Goal: Task Accomplishment & Management: Manage account settings

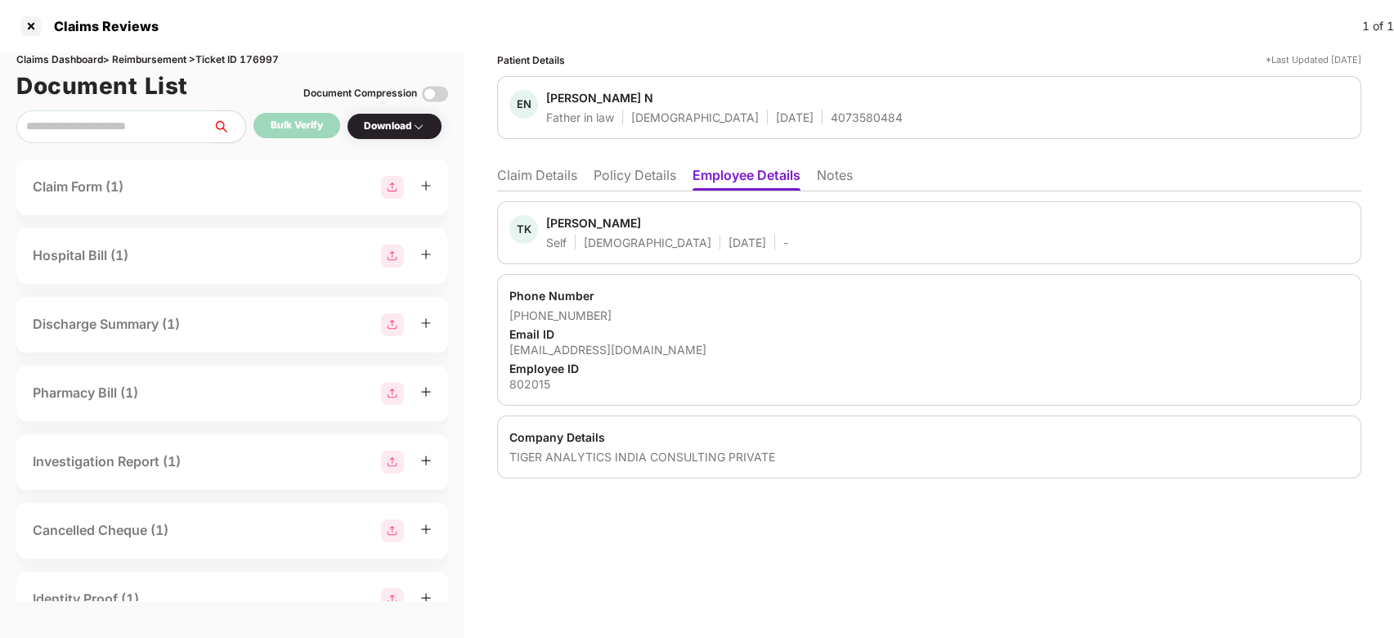
click at [537, 178] on li "Claim Details" at bounding box center [537, 179] width 80 height 24
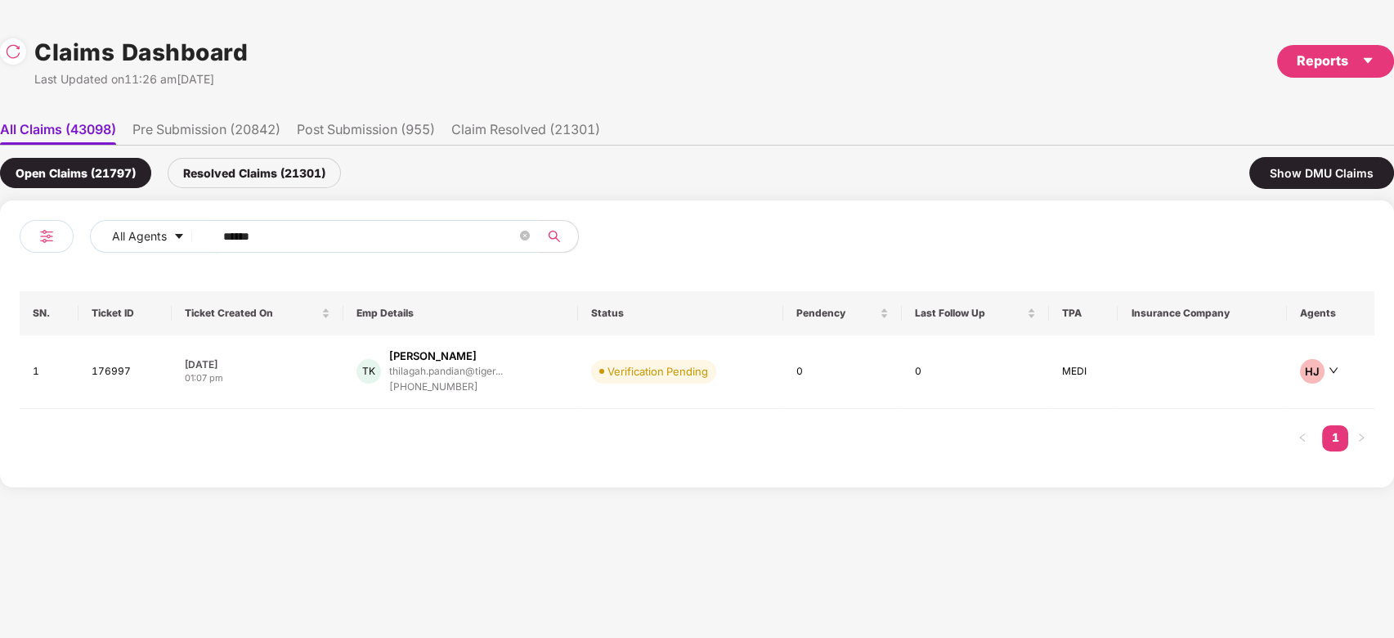
click at [422, 226] on input "******" at bounding box center [370, 236] width 294 height 25
paste input "text"
click at [422, 226] on input "******" at bounding box center [370, 236] width 294 height 25
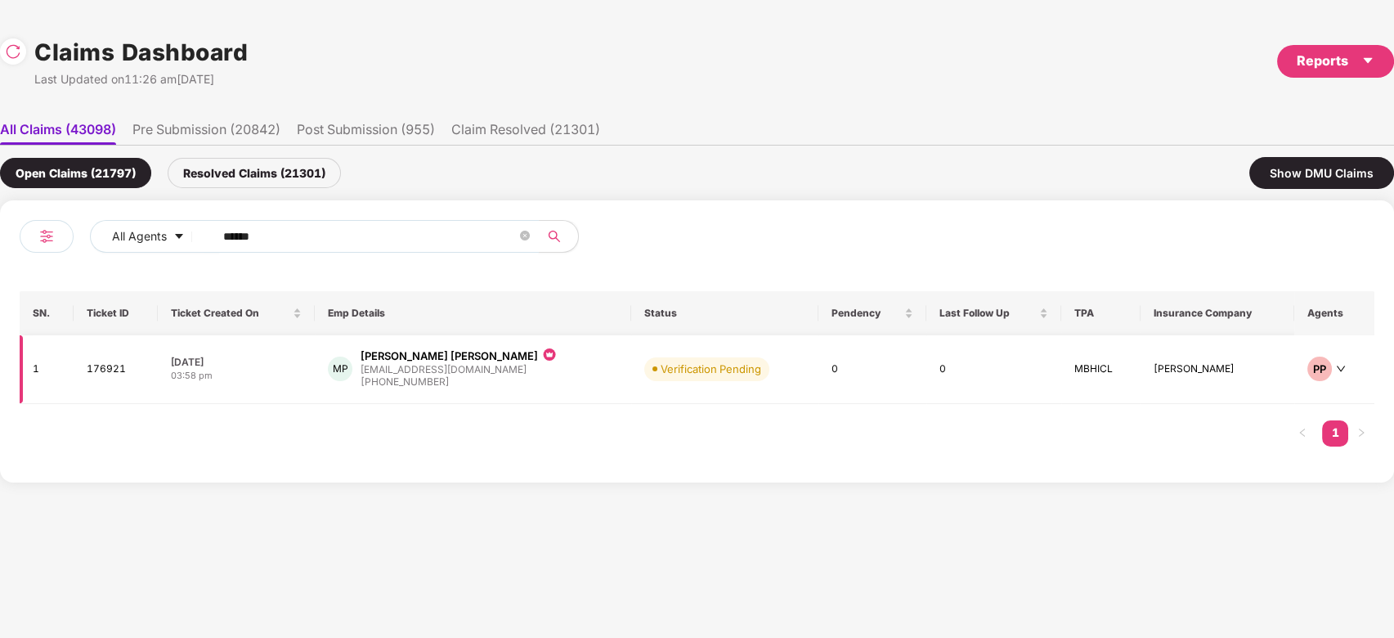
type input "******"
click at [564, 366] on div "MP [PERSON_NAME] Patil [EMAIL_ADDRESS][DOMAIN_NAME] [PHONE_NUMBER]" at bounding box center [473, 369] width 290 height 42
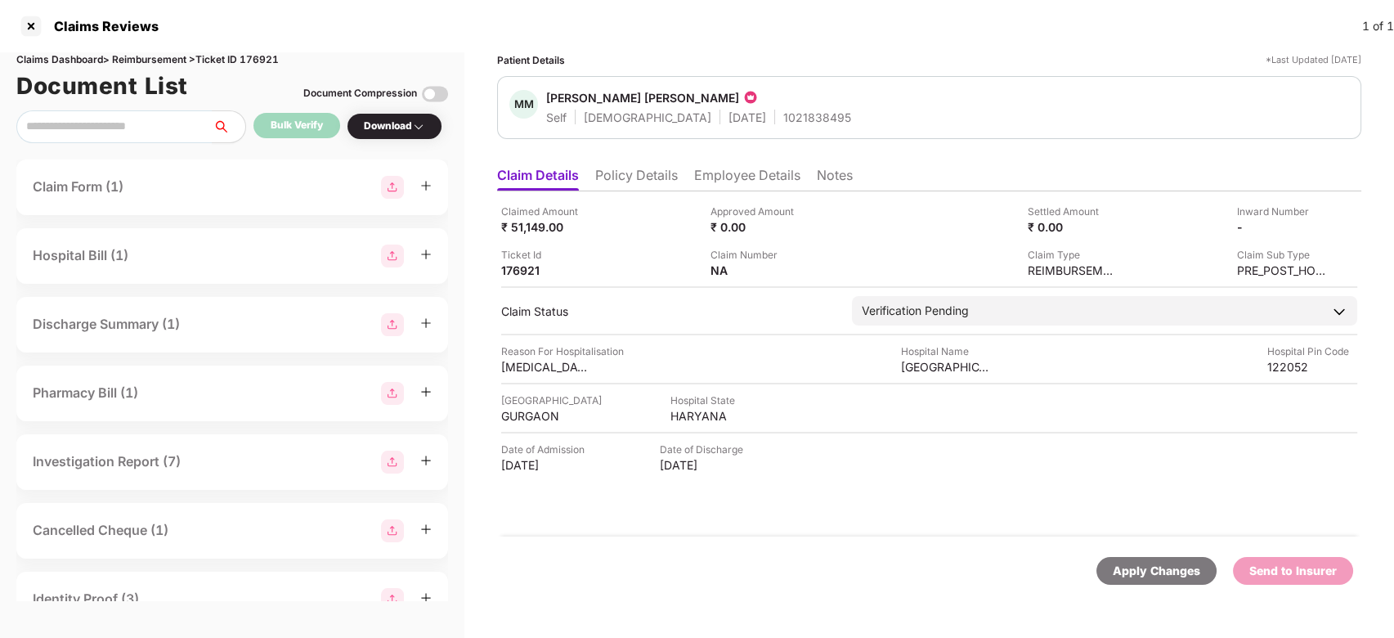
click at [783, 114] on div "1021838495" at bounding box center [817, 118] width 68 height 16
copy div "1021838495"
click at [783, 114] on div "1021838495" at bounding box center [817, 118] width 68 height 16
click at [736, 173] on li "Employee Details" at bounding box center [747, 179] width 106 height 24
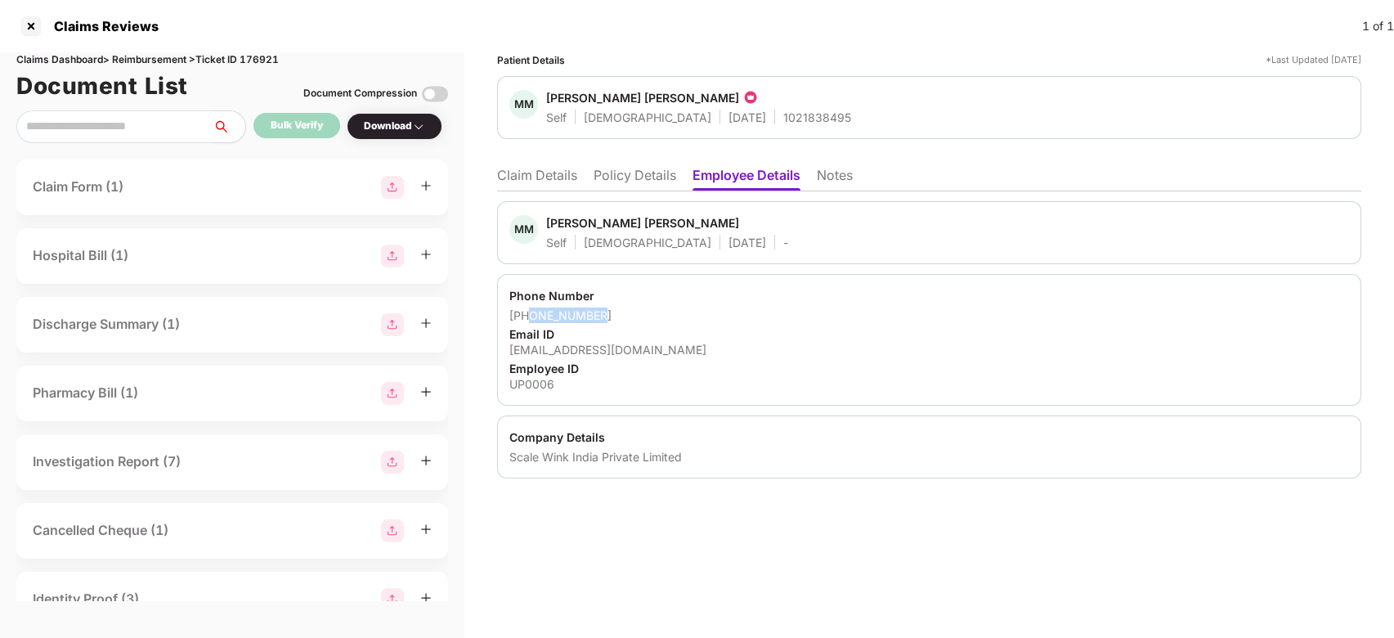
drag, startPoint x: 530, startPoint y: 313, endPoint x: 597, endPoint y: 312, distance: 67.1
click at [597, 312] on div "+917777016640" at bounding box center [929, 315] width 840 height 16
copy div "7777016640"
click at [572, 342] on div "jyoti@greensoul.com" at bounding box center [929, 350] width 840 height 16
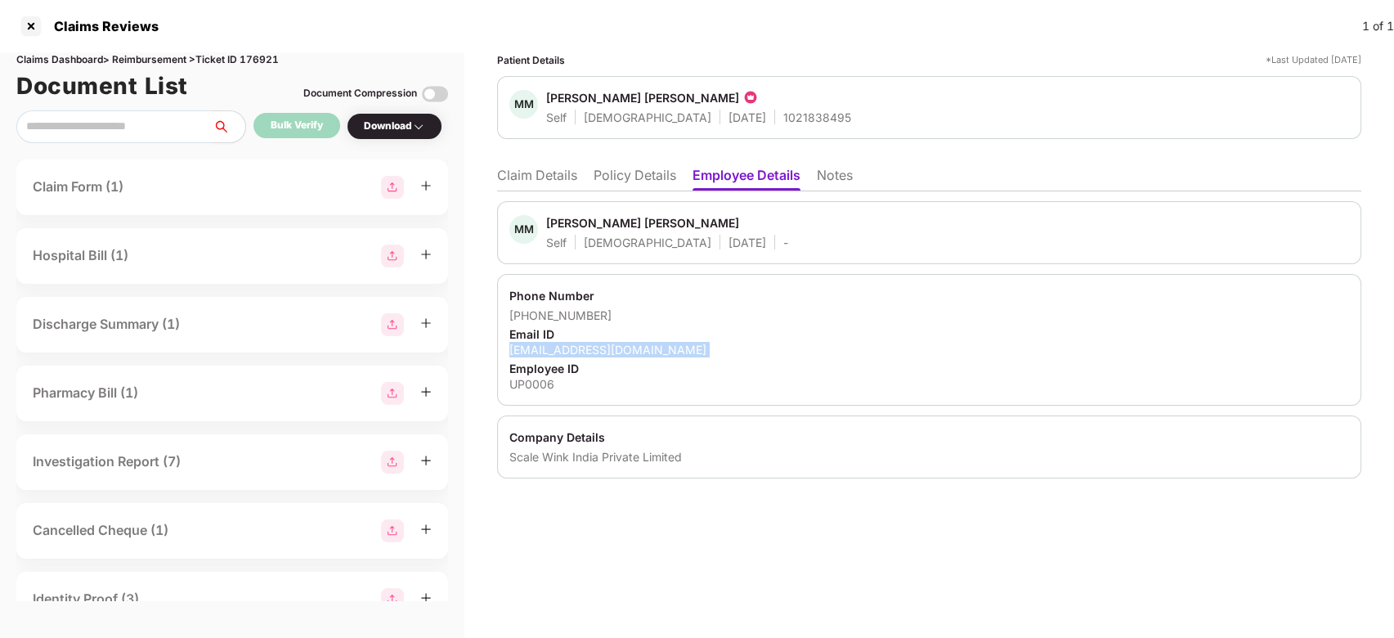
click at [572, 342] on div "jyoti@greensoul.com" at bounding box center [929, 350] width 840 height 16
copy div "jyoti@greensoul.com"
click at [540, 167] on li "Claim Details" at bounding box center [537, 179] width 80 height 24
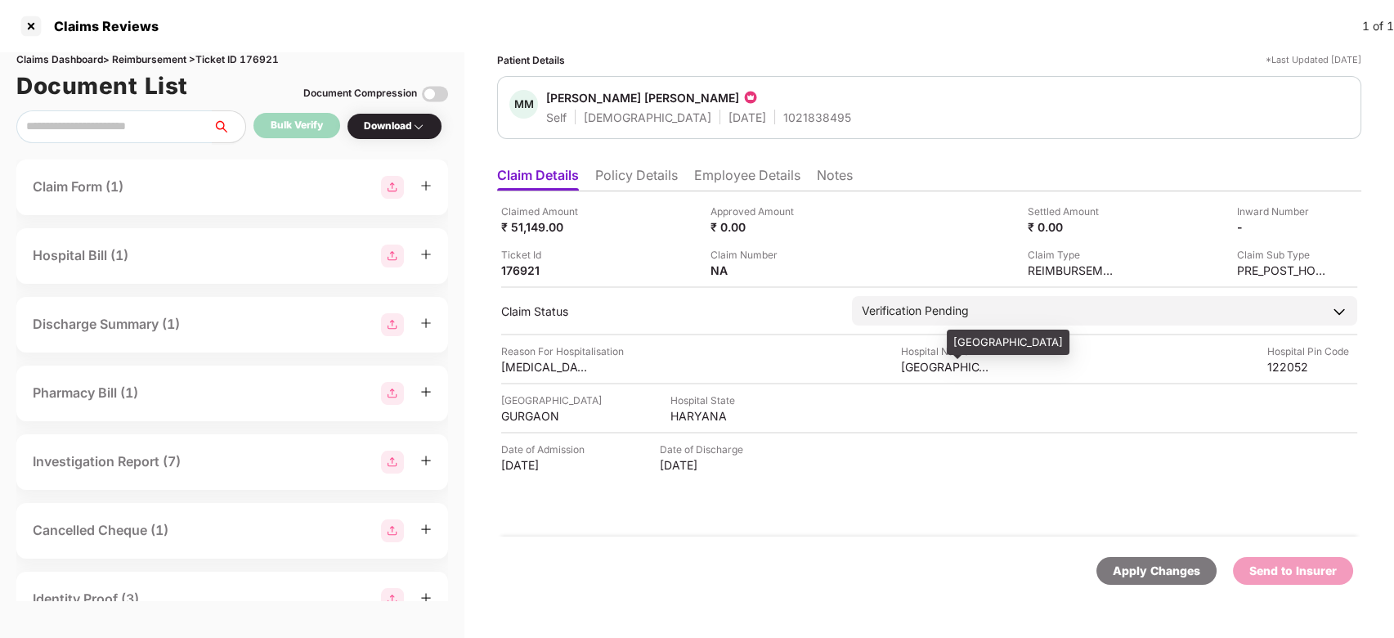
click at [955, 352] on div "Fortis Hospital Manesar" at bounding box center [1008, 343] width 123 height 26
copy div "Fortis Hospital Manesar"
click at [433, 90] on img at bounding box center [435, 94] width 26 height 26
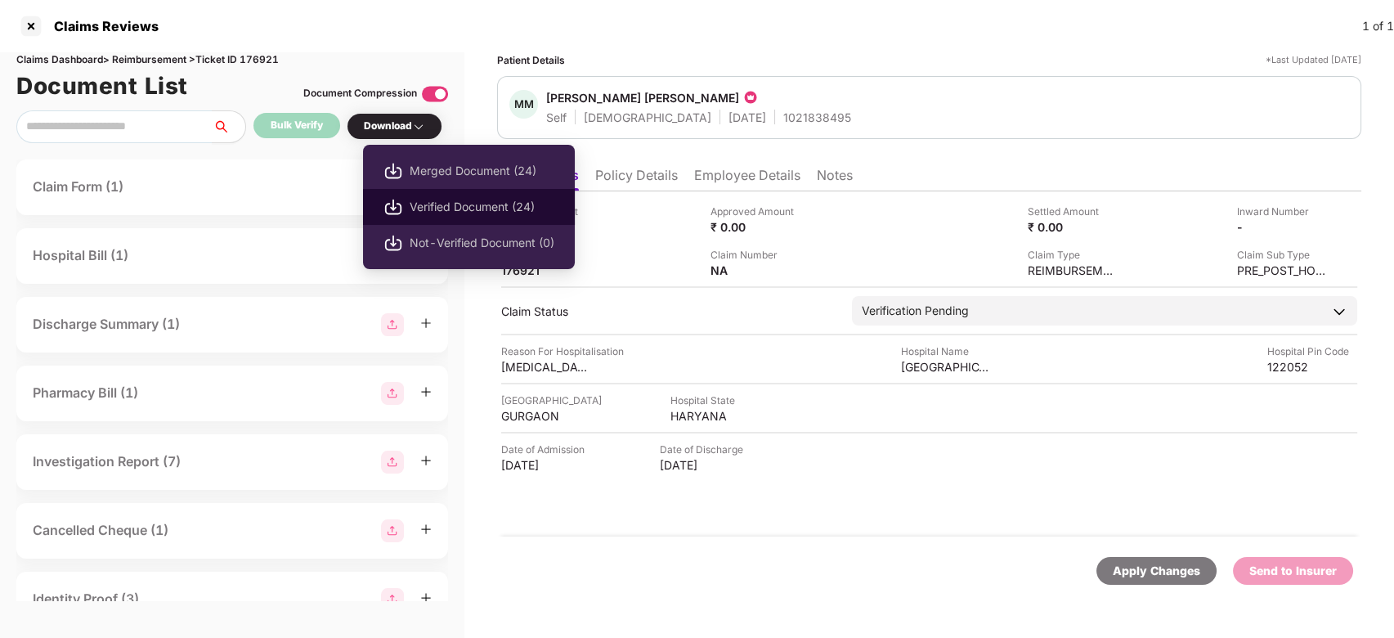
click at [444, 200] on span "Verified Document (24)" at bounding box center [482, 207] width 145 height 18
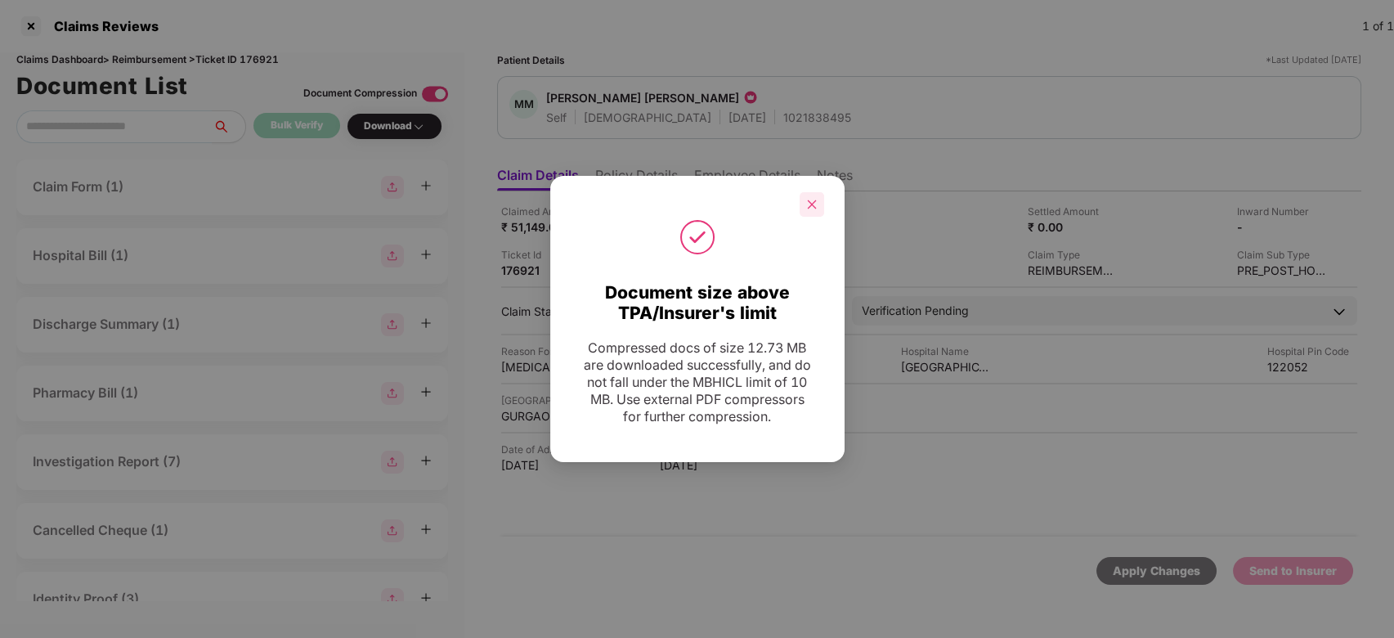
click at [810, 199] on icon "close" at bounding box center [811, 204] width 11 height 11
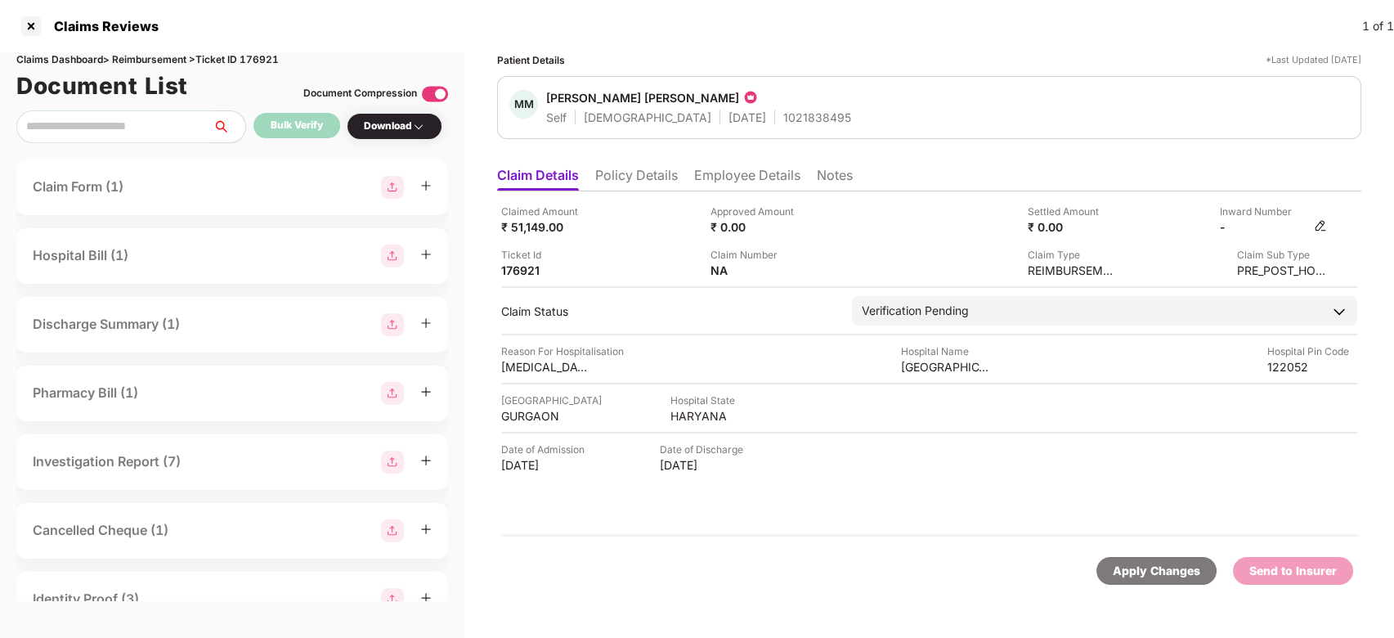
click at [1326, 222] on img at bounding box center [1320, 225] width 13 height 13
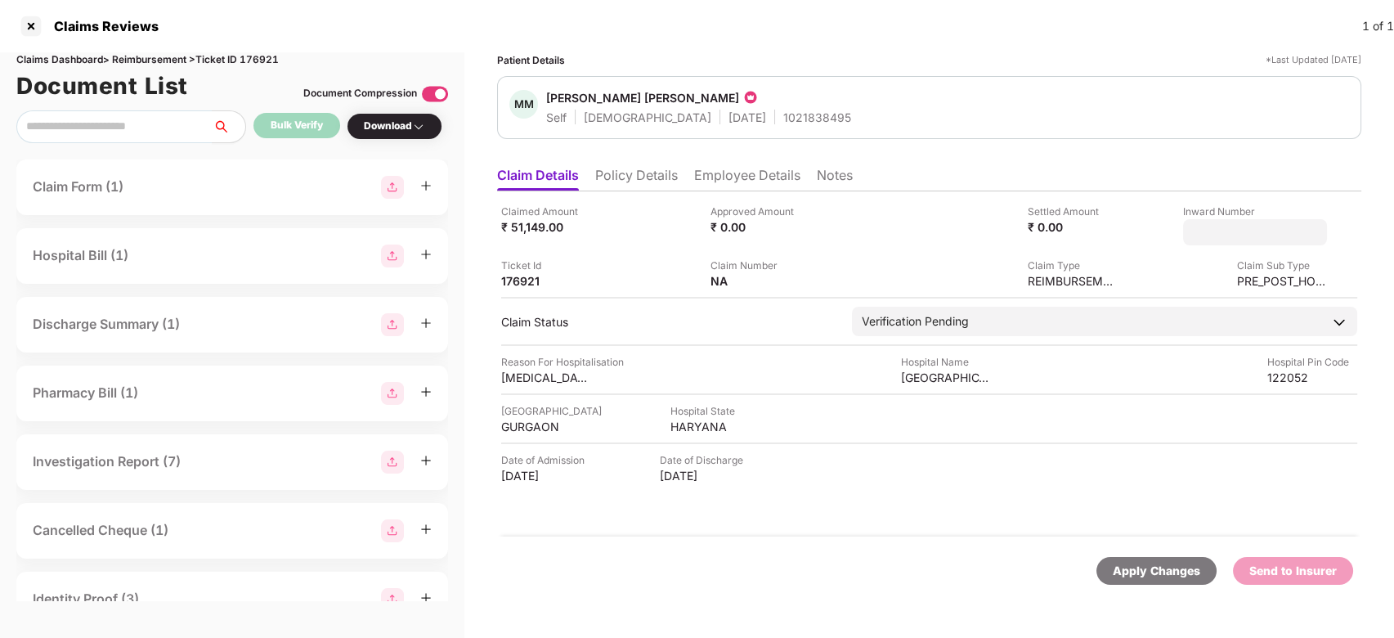
type input "**********"
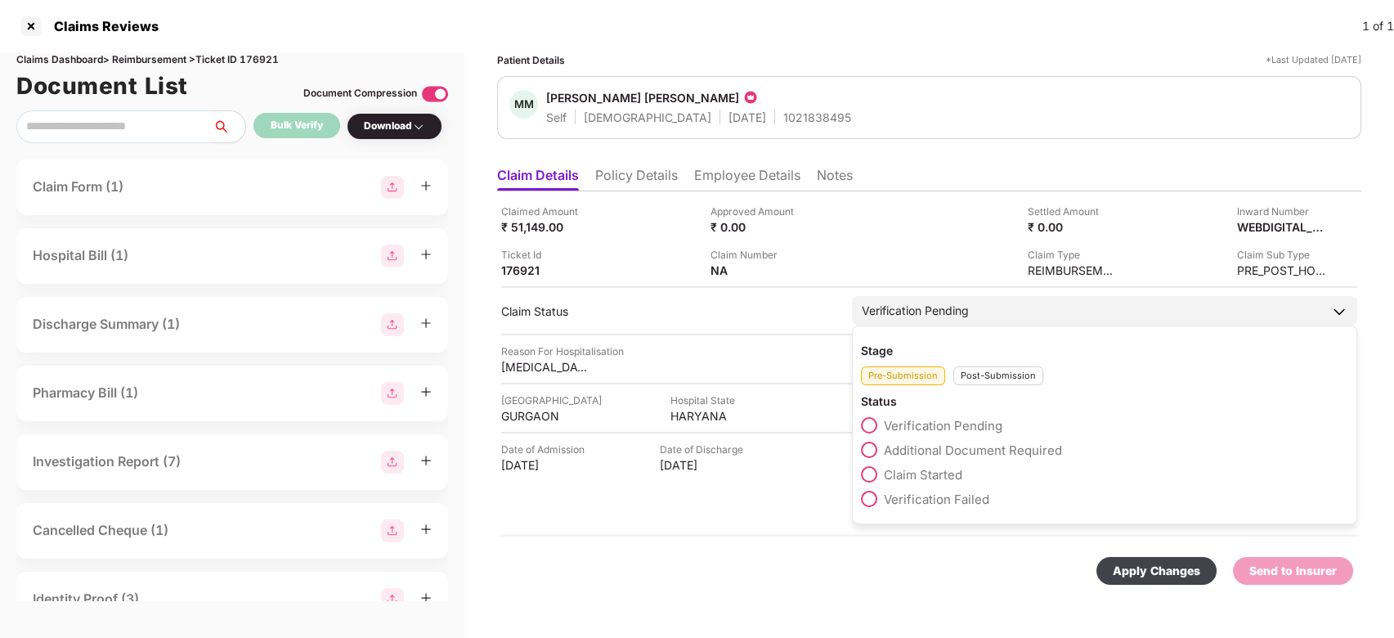
click at [998, 381] on div "Post-Submission" at bounding box center [999, 375] width 90 height 19
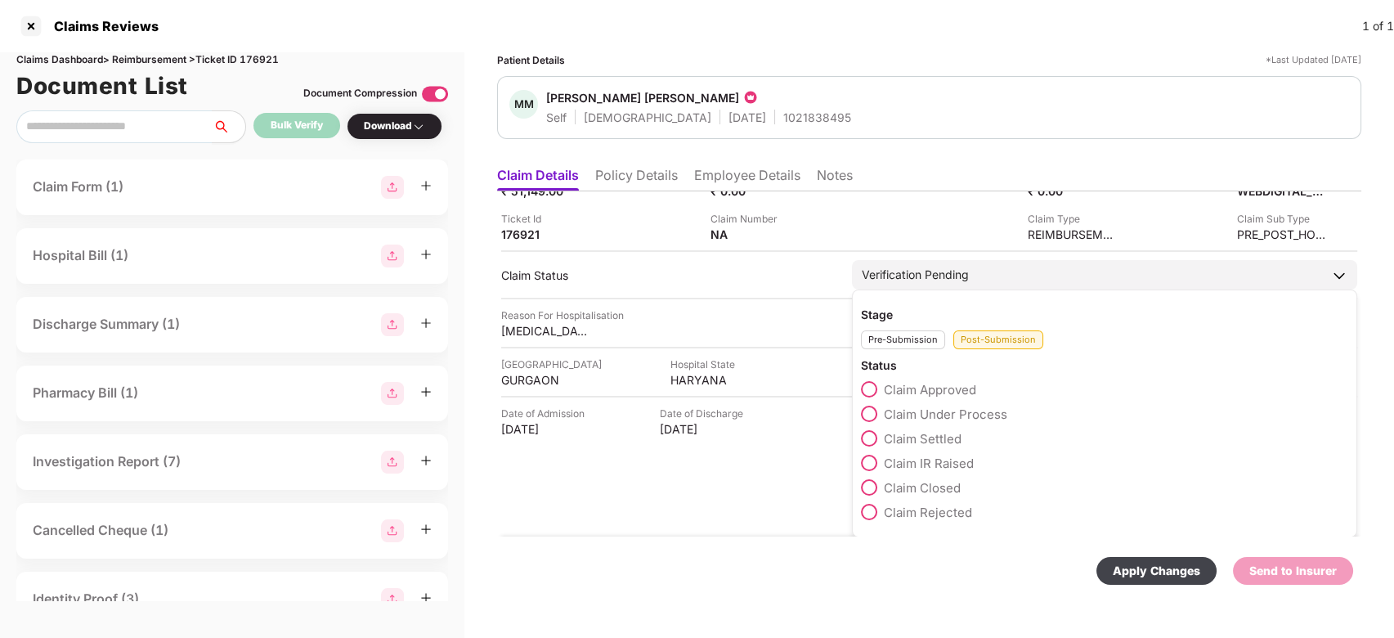
click at [934, 406] on span "Claim Under Process" at bounding box center [945, 414] width 123 height 16
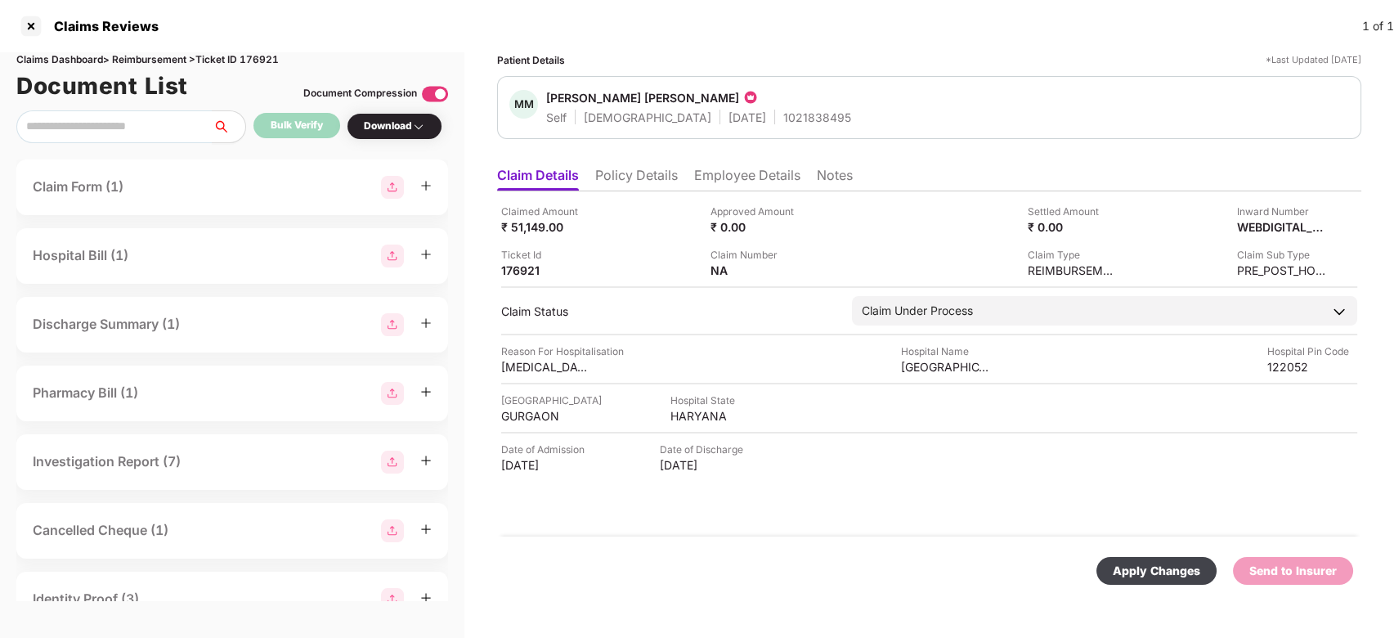
scroll to position [0, 0]
click at [1158, 584] on div "Apply Changes" at bounding box center [1157, 571] width 120 height 28
click at [729, 180] on li "Employee Details" at bounding box center [747, 179] width 106 height 24
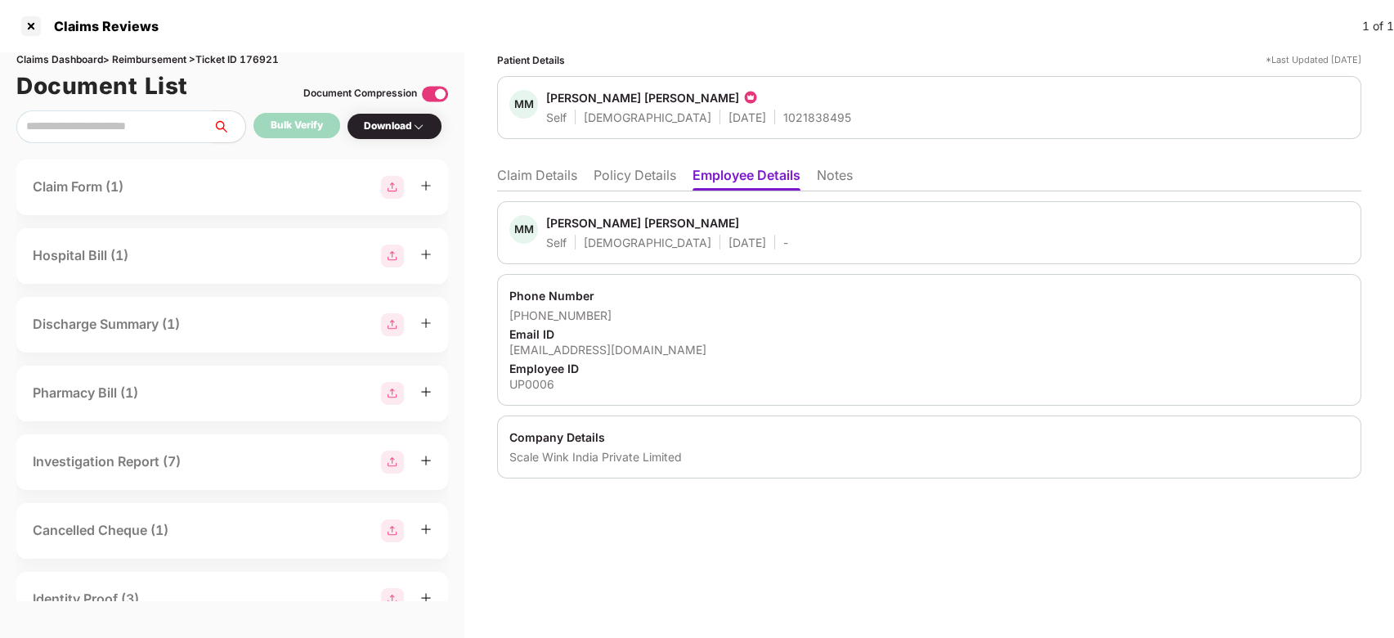
click at [555, 225] on div "Mahima Moreshwar Patil" at bounding box center [642, 223] width 193 height 16
copy div "Mahima"
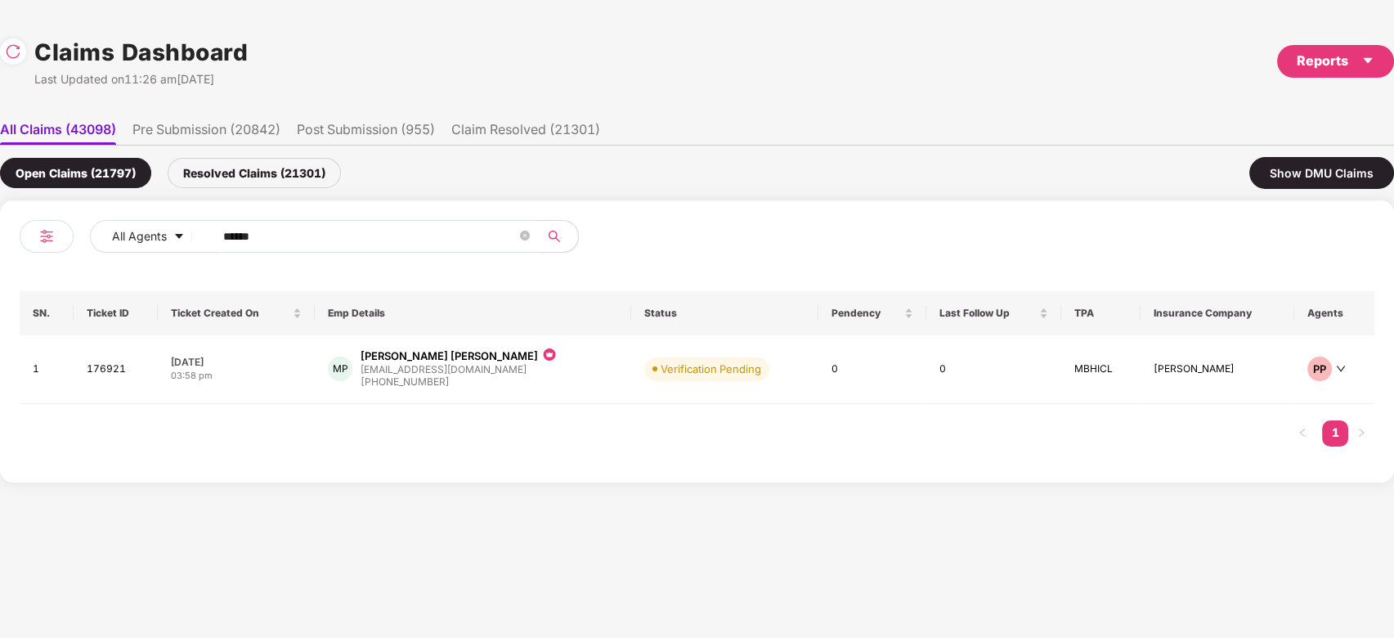
click at [350, 225] on input "******" at bounding box center [370, 236] width 294 height 25
paste input "text"
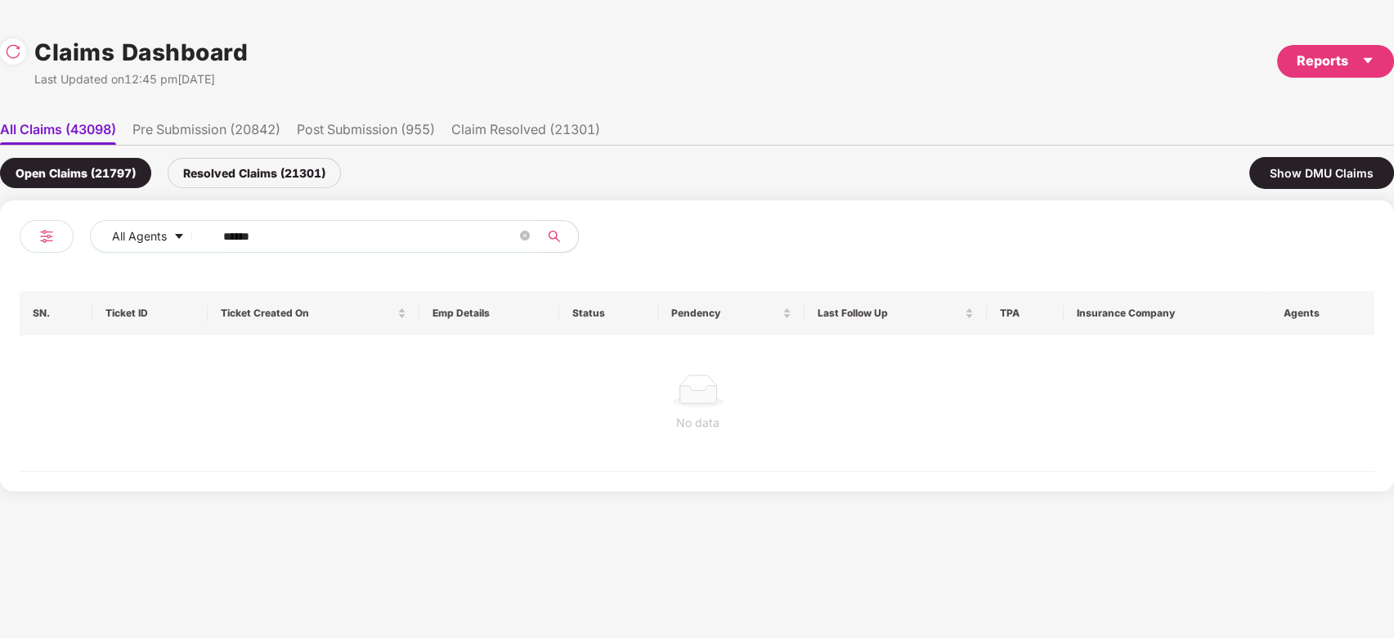
type input "******"
click at [307, 177] on div "Resolved Claims (21301)" at bounding box center [254, 173] width 173 height 30
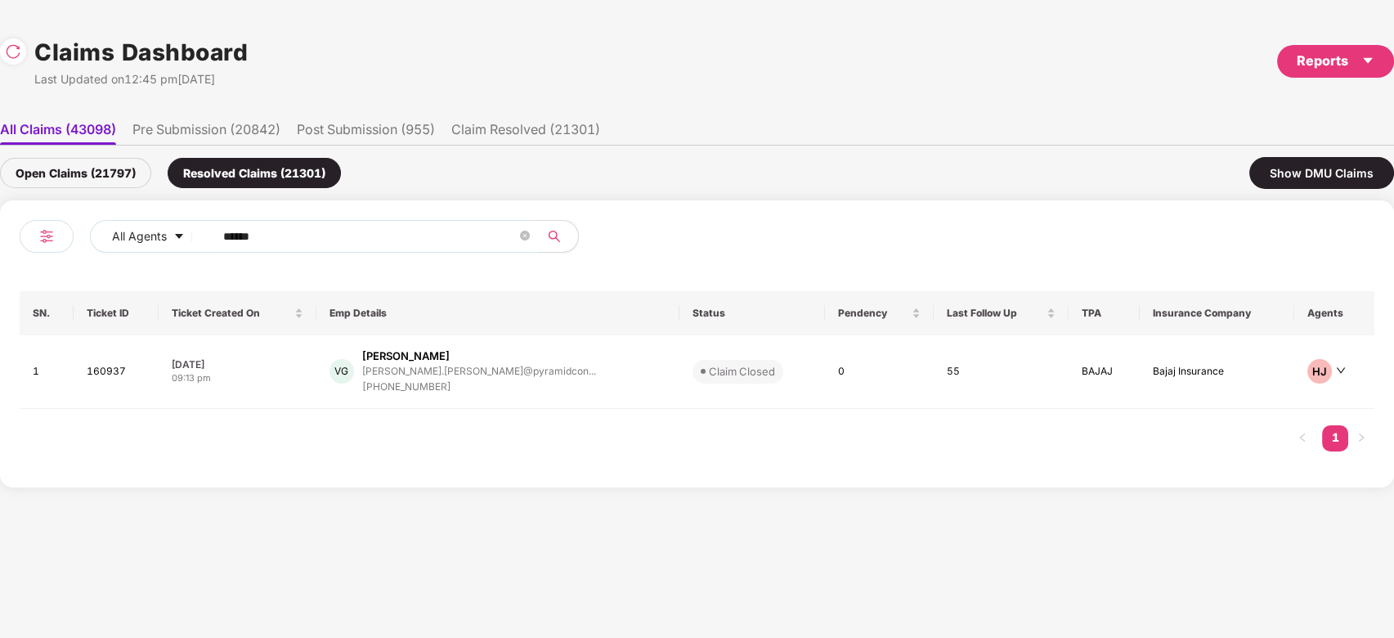
click at [541, 375] on div "VG Vivek Goyal vivek.goyal@pyramidcon... +919953539343" at bounding box center [499, 371] width 338 height 47
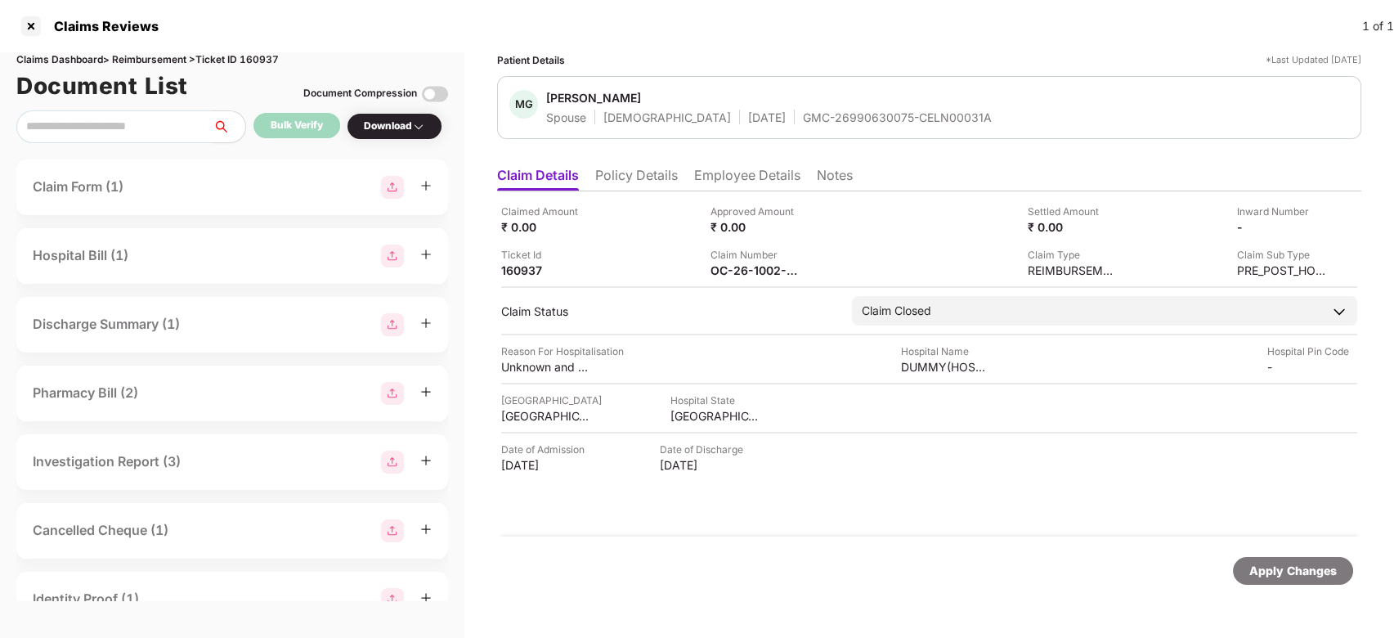
click at [709, 178] on li "Employee Details" at bounding box center [747, 179] width 106 height 24
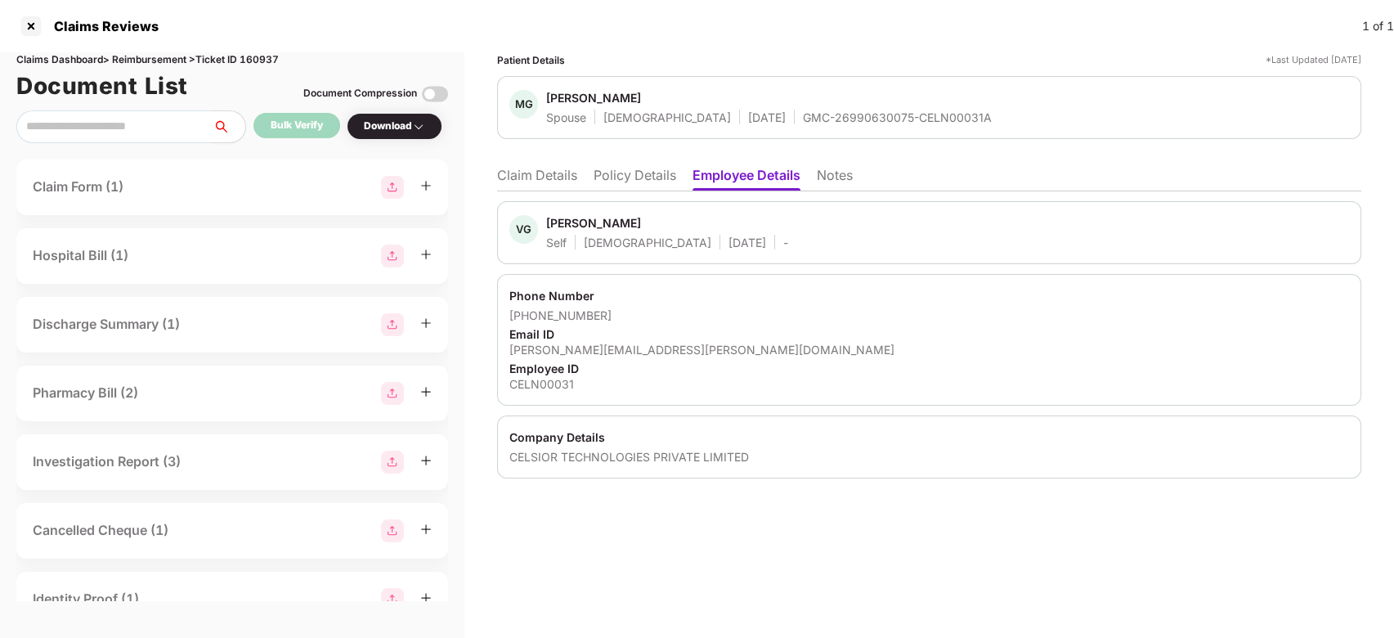
click at [556, 173] on li "Claim Details" at bounding box center [537, 179] width 80 height 24
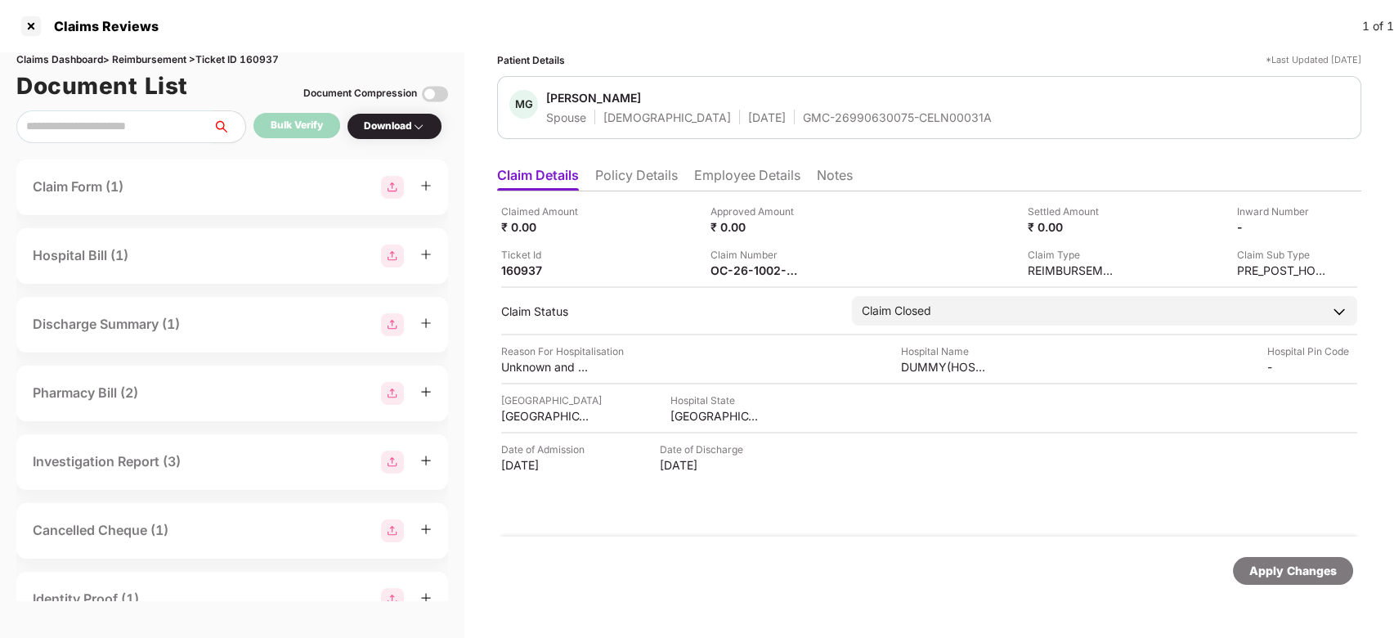
click at [264, 64] on div "Claims Dashboard > Reimbursement > Ticket ID 160937" at bounding box center [232, 60] width 432 height 16
copy div "160937"
click at [791, 239] on div "OC-26-1002-8403-00429102" at bounding box center [837, 246] width 162 height 26
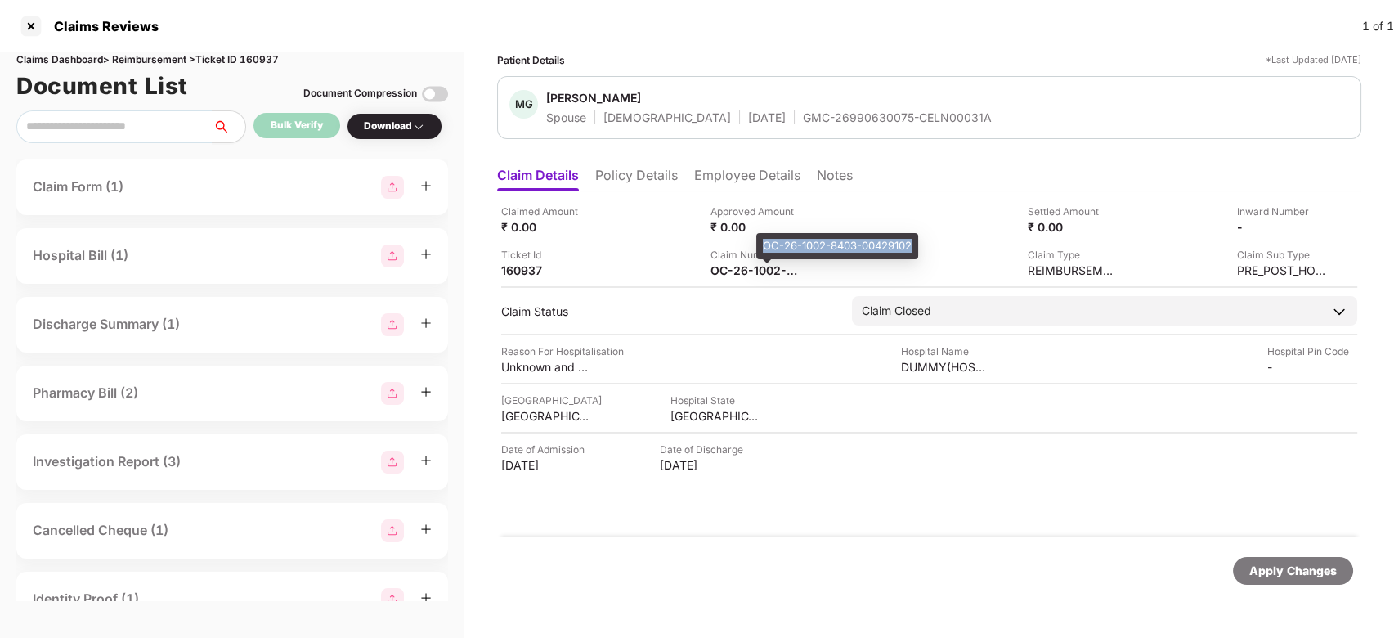
click at [791, 239] on div "OC-26-1002-8403-00429102" at bounding box center [837, 246] width 162 height 26
copy div "OC-26-1002-8403-00429102"
click at [811, 108] on span "[PERSON_NAME]" at bounding box center [769, 100] width 446 height 20
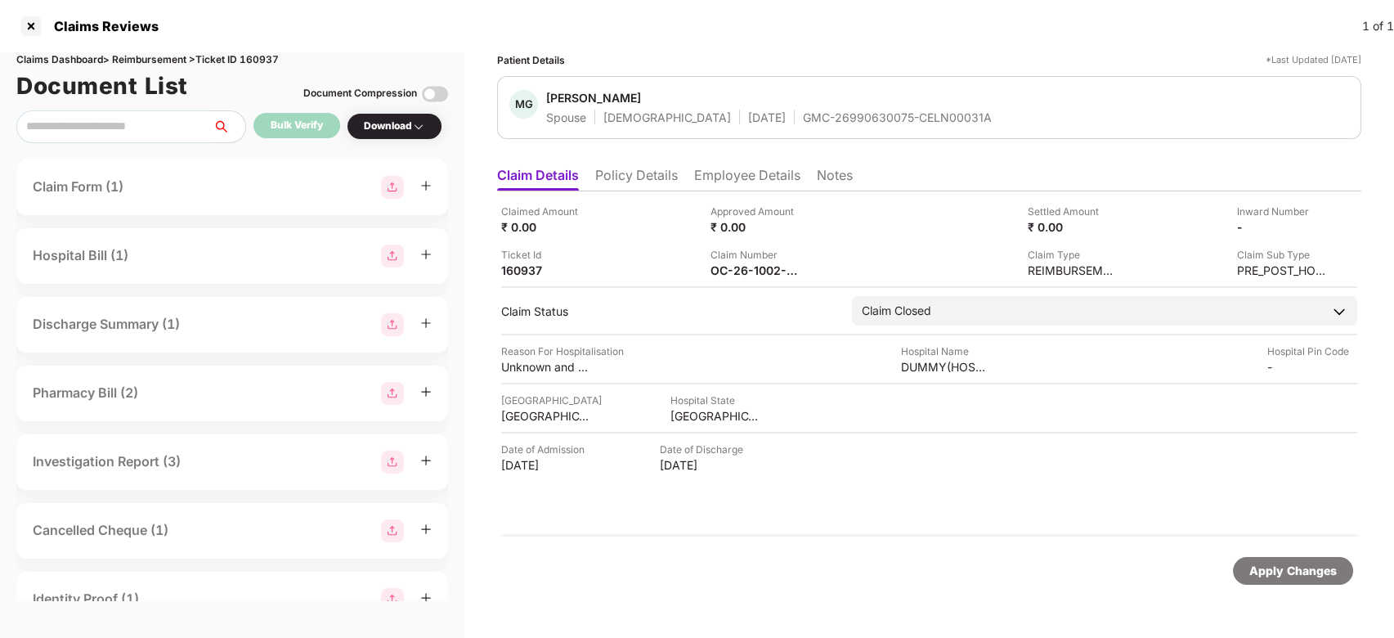
click at [811, 112] on div "GMC-26990630075-CELN00031A" at bounding box center [897, 118] width 189 height 16
copy div "GMC-26990630075-CELN00031A"
click at [261, 62] on div "Claims Dashboard > Reimbursement > Ticket ID 160937" at bounding box center [232, 60] width 432 height 16
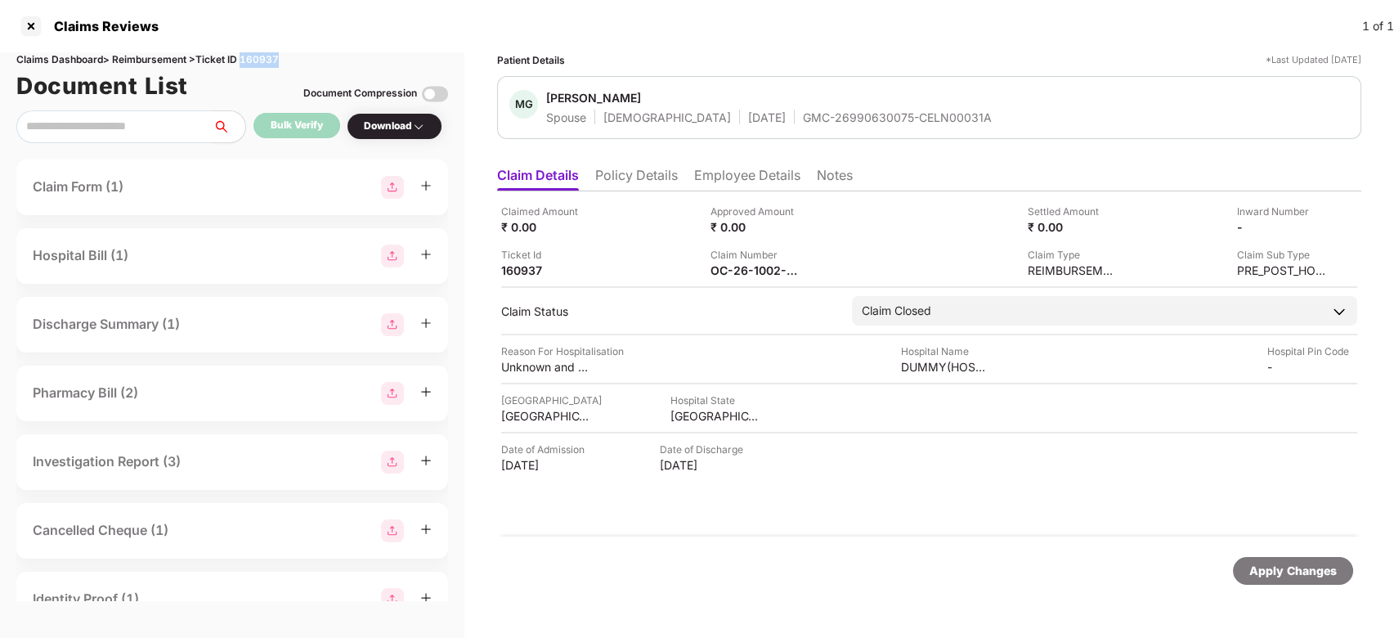
copy div "160937"
click at [261, 62] on div "Claims Dashboard > Reimbursement > Ticket ID 160937" at bounding box center [232, 60] width 432 height 16
click at [846, 103] on span "Megha Goyal" at bounding box center [769, 100] width 446 height 20
drag, startPoint x: 846, startPoint y: 103, endPoint x: 836, endPoint y: 115, distance: 16.2
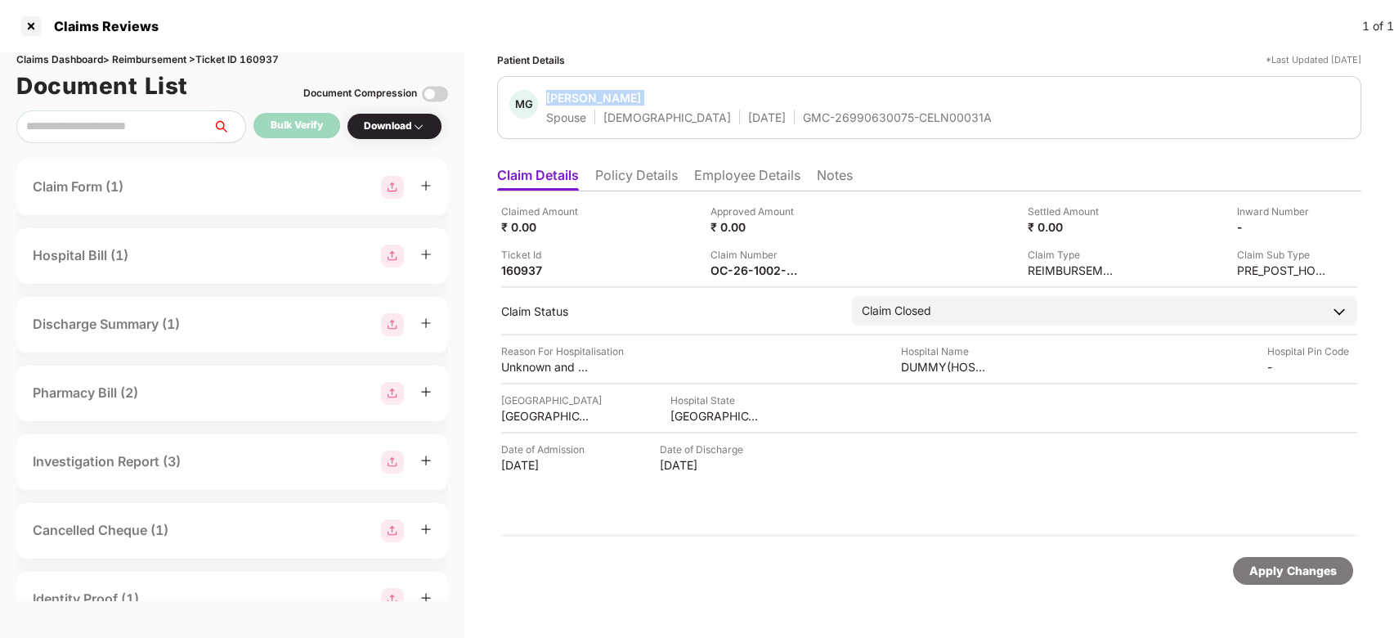
click at [836, 115] on div "Megha Goyal Spouse Female 06 Oct 1988 GMC-26990630075-CELN00031A" at bounding box center [769, 107] width 446 height 35
click at [836, 115] on div "GMC-26990630075-CELN00031A" at bounding box center [897, 118] width 189 height 16
click at [837, 182] on li "Notes" at bounding box center [835, 179] width 36 height 24
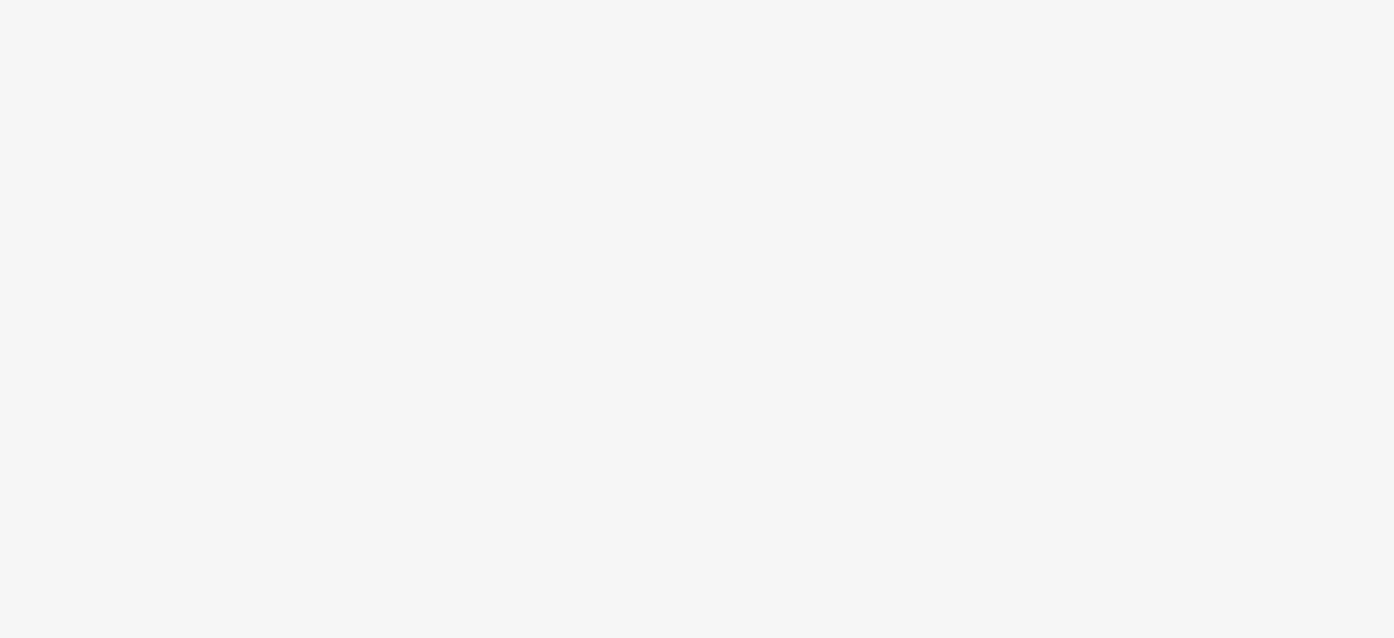
click at [535, 172] on body at bounding box center [697, 319] width 1394 height 638
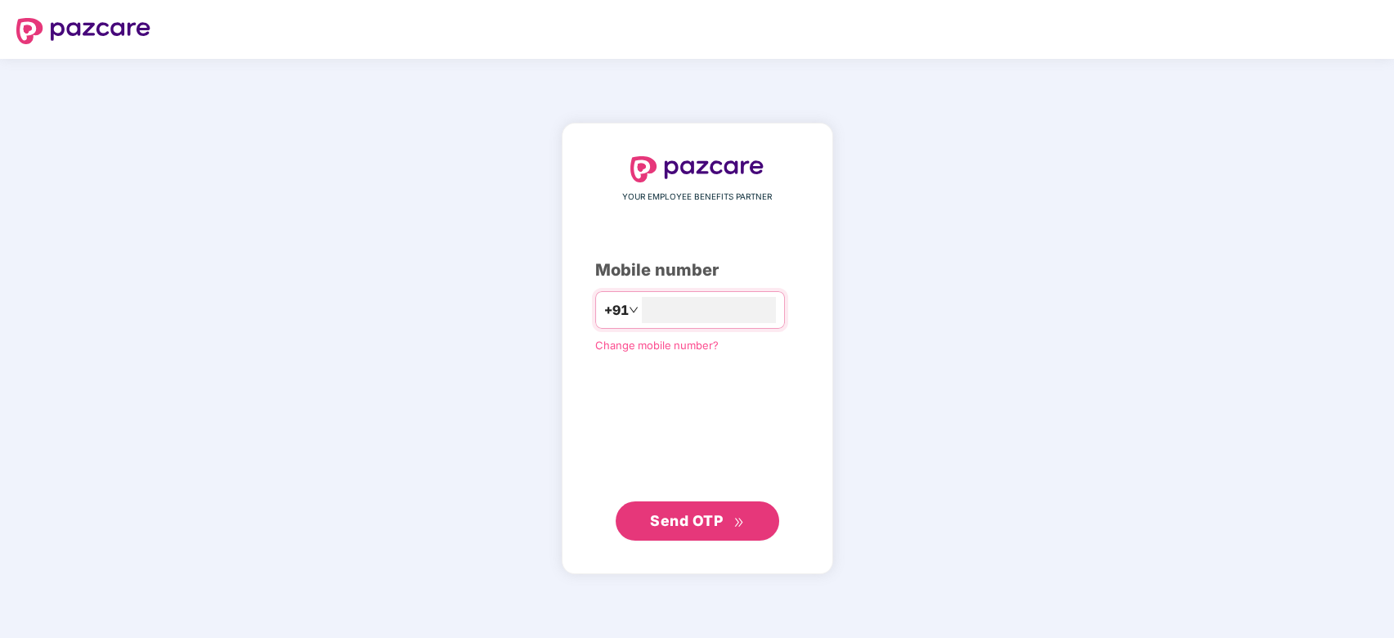
type input "**********"
click at [674, 519] on span "Send OTP" at bounding box center [686, 519] width 73 height 17
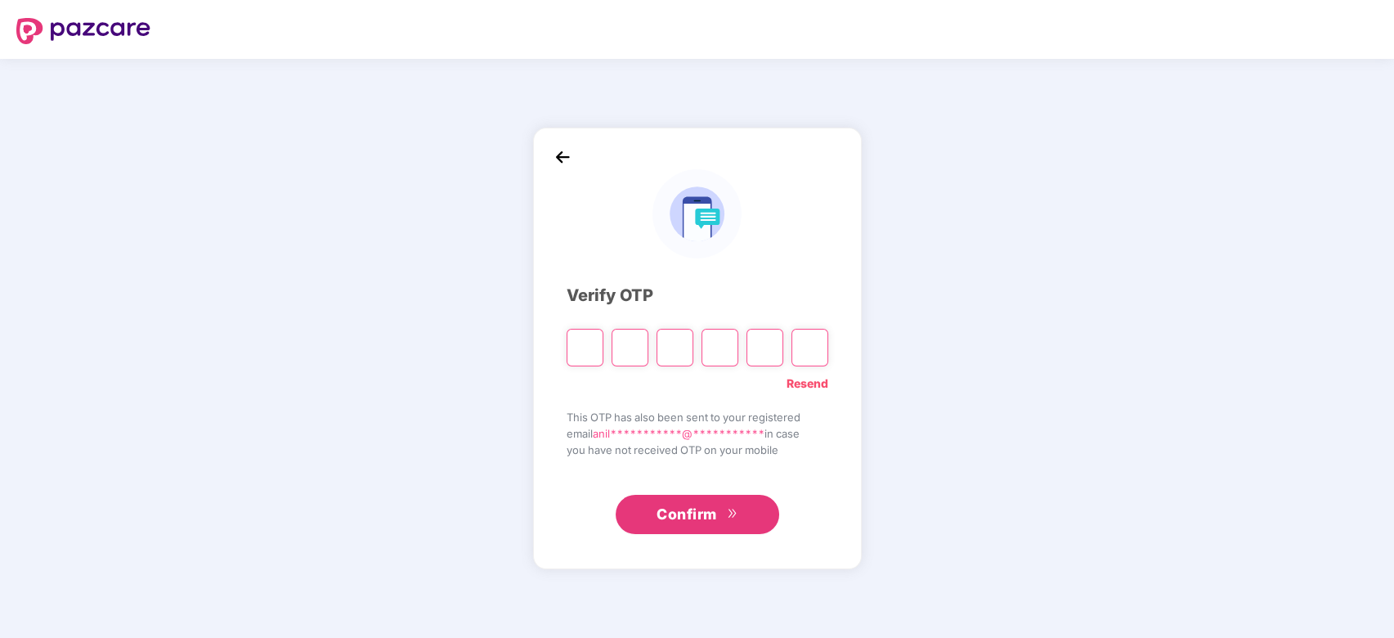
type input "*"
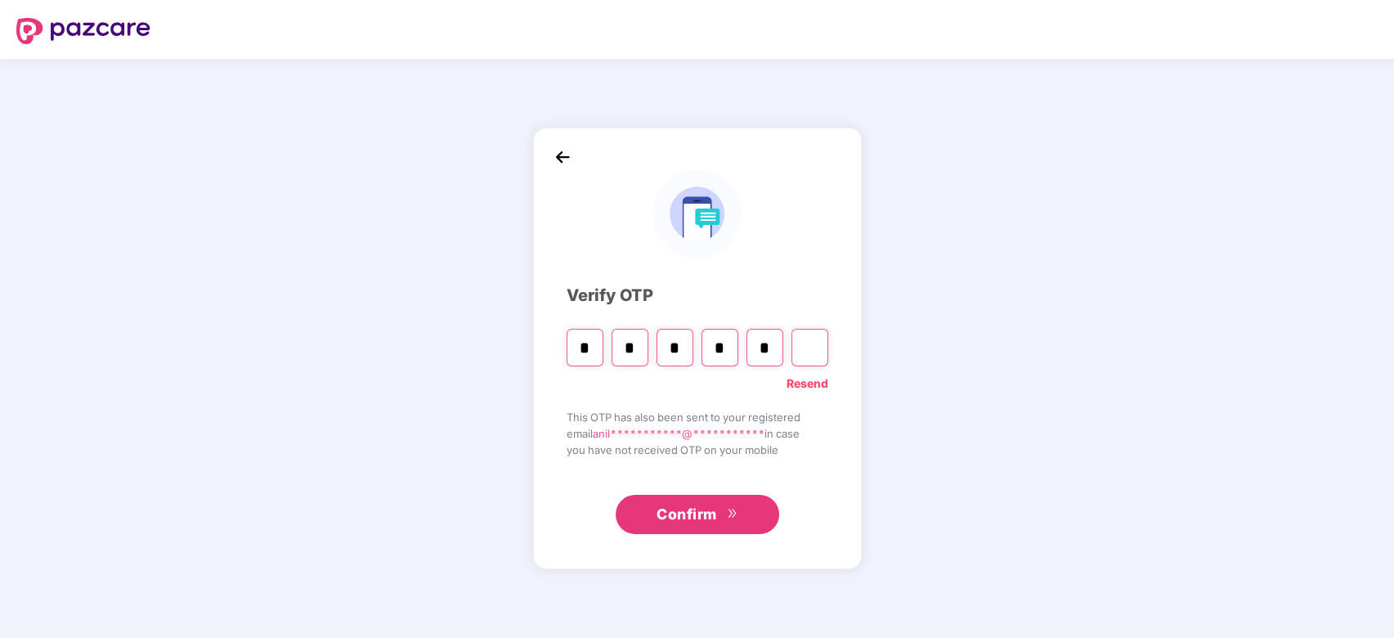
type input "*"
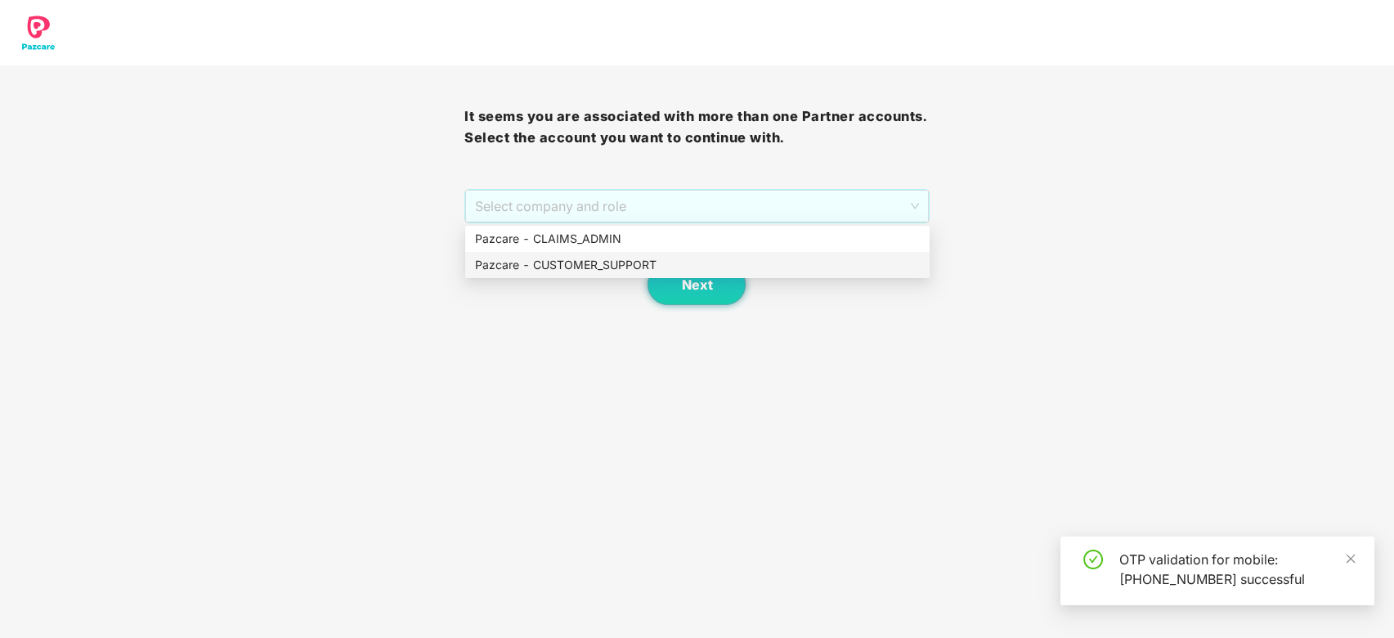
drag, startPoint x: 628, startPoint y: 211, endPoint x: 653, endPoint y: 264, distance: 58.9
click at [653, 264] on body "It seems you are associated with more than one Partner accounts. Select the acc…" at bounding box center [697, 319] width 1394 height 638
click at [653, 264] on div "Pazcare - CUSTOMER_SUPPORT" at bounding box center [697, 265] width 445 height 18
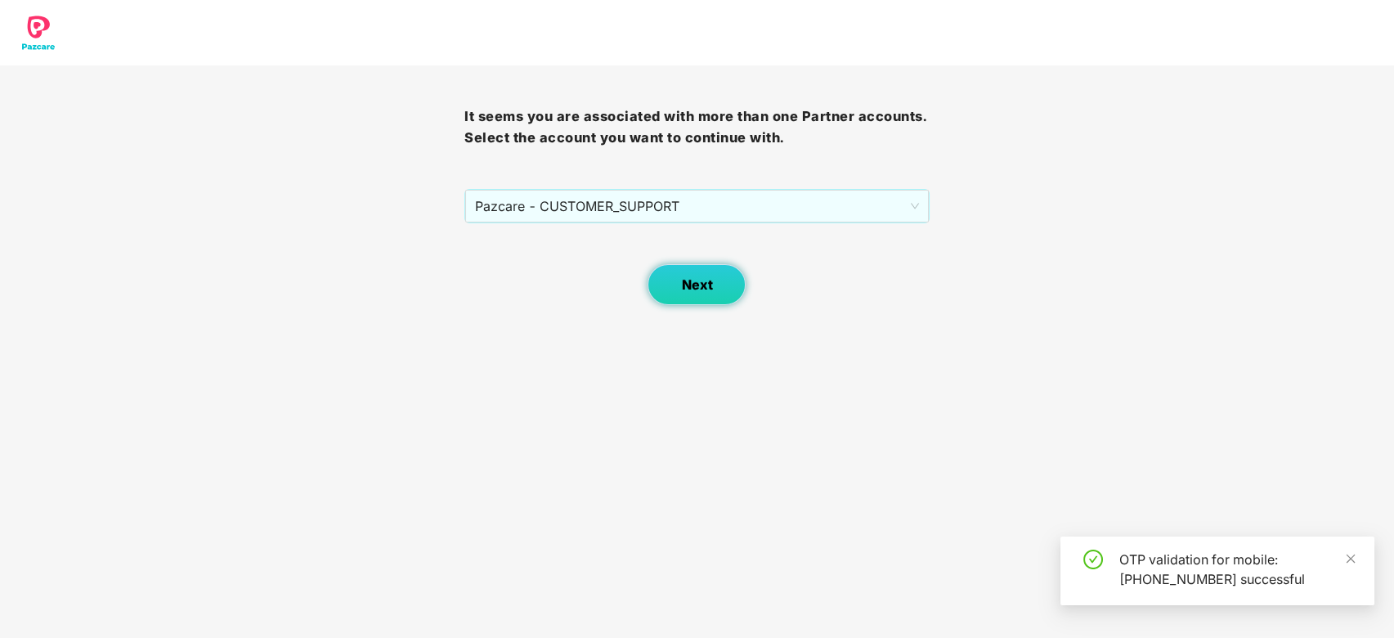
click at [670, 278] on button "Next" at bounding box center [697, 284] width 98 height 41
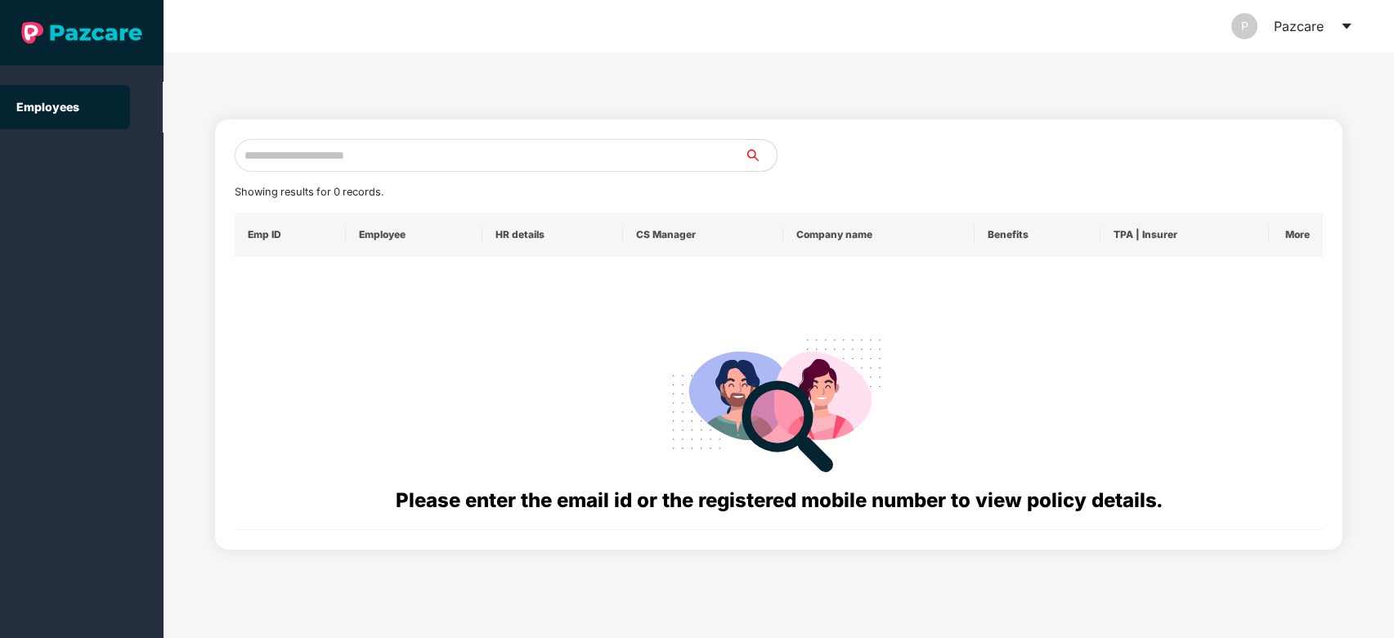
click at [1347, 22] on icon "caret-down" at bounding box center [1346, 26] width 13 height 13
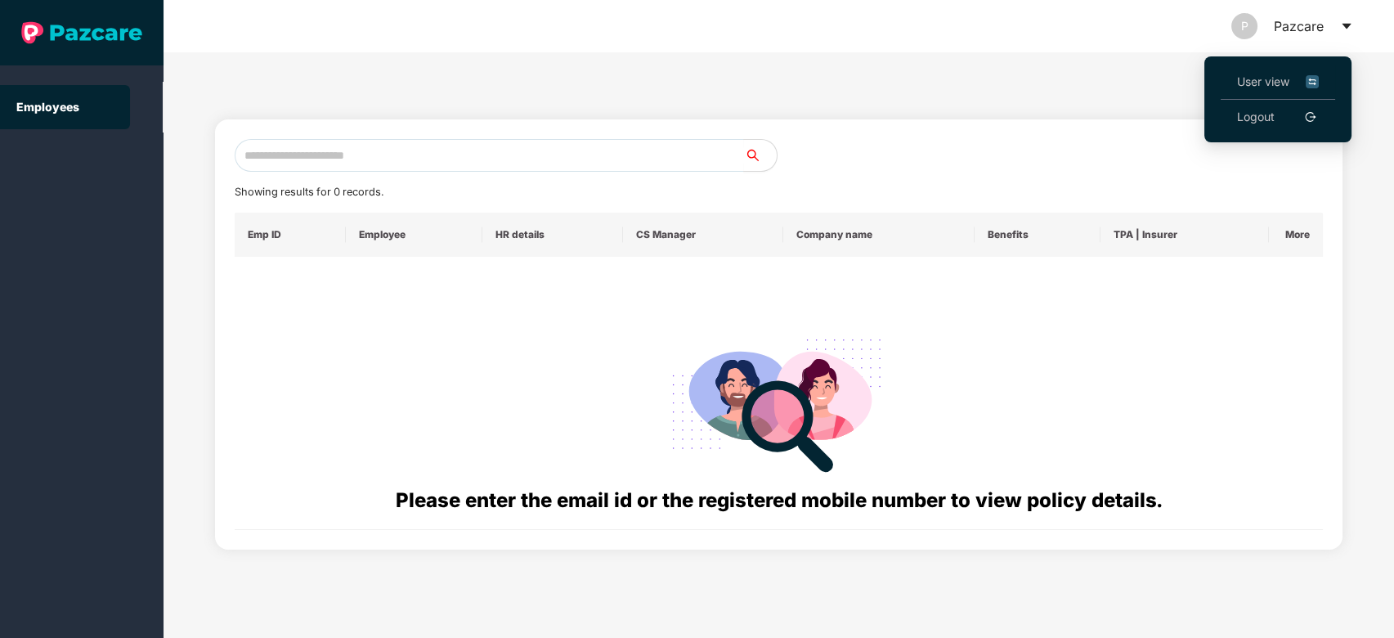
click at [1234, 79] on li "User view" at bounding box center [1278, 82] width 114 height 35
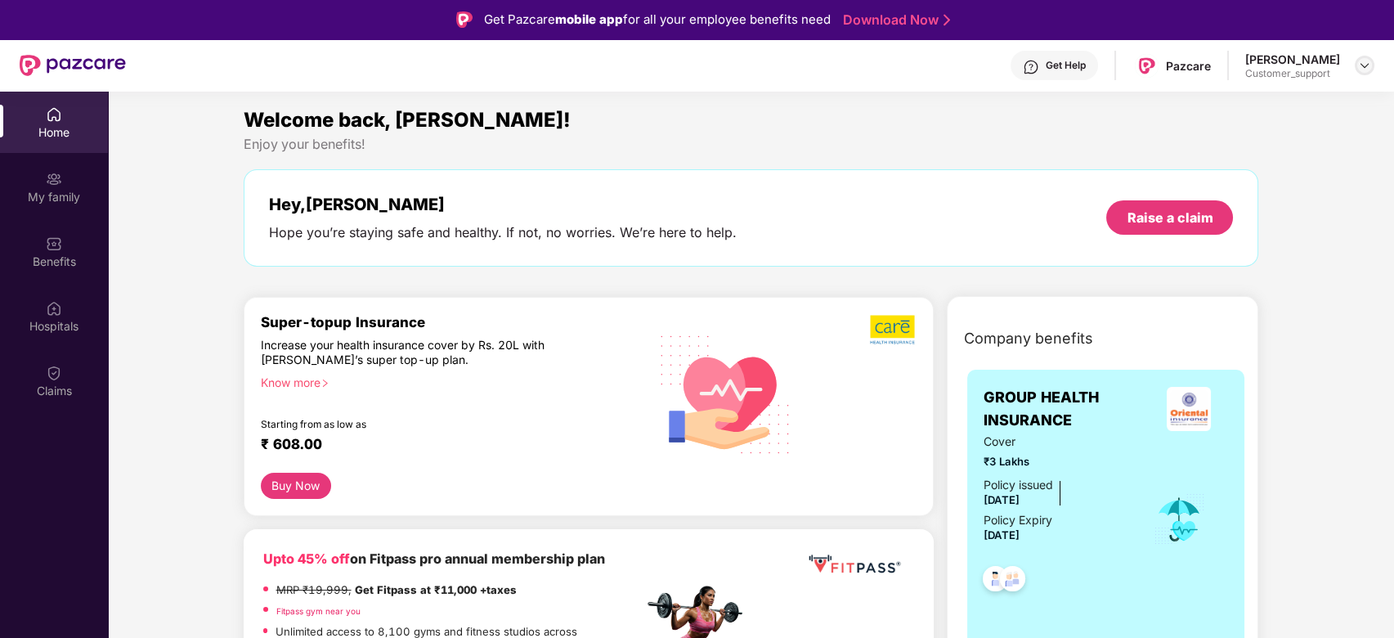
click at [1357, 67] on div at bounding box center [1365, 66] width 20 height 20
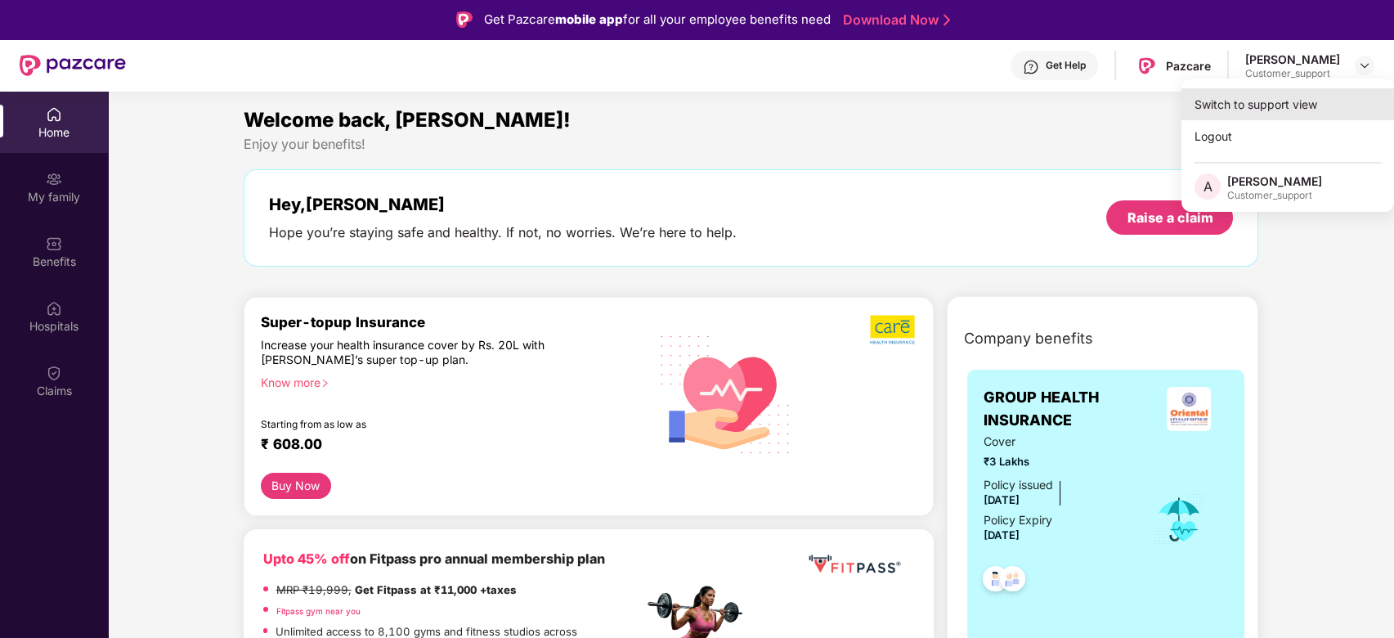
click at [1286, 114] on div "Switch to support view" at bounding box center [1288, 104] width 213 height 32
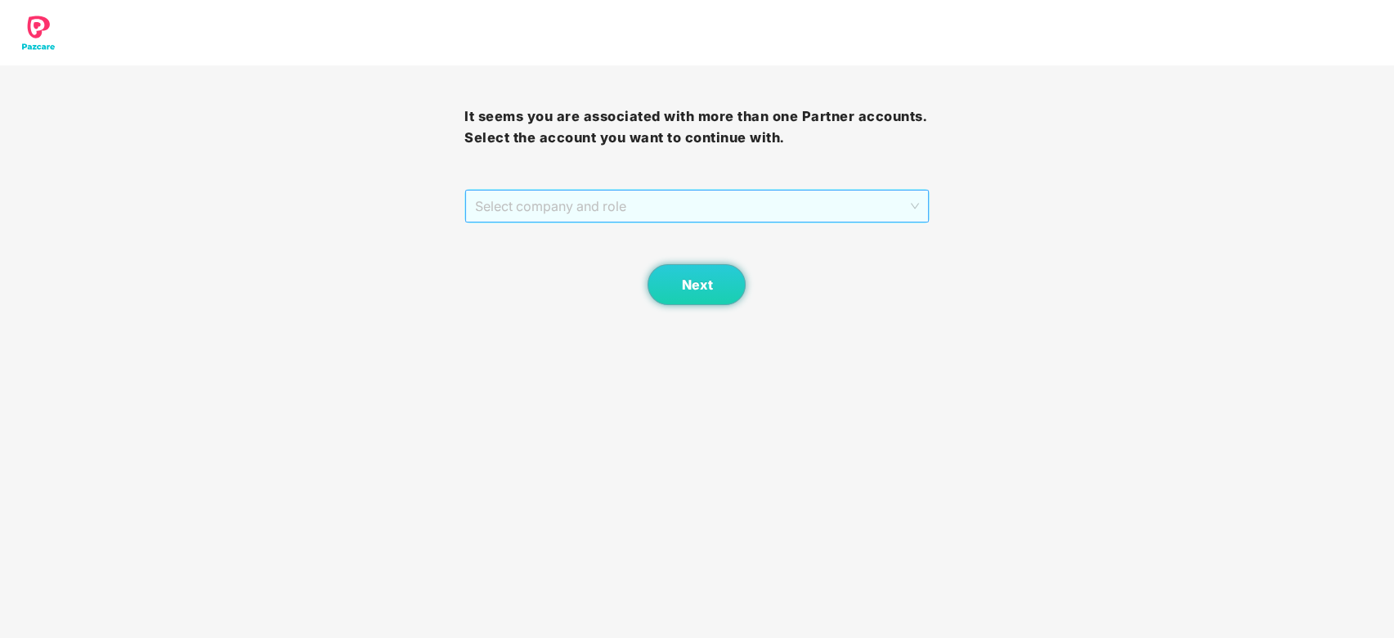
click at [752, 200] on span "Select company and role" at bounding box center [696, 206] width 443 height 31
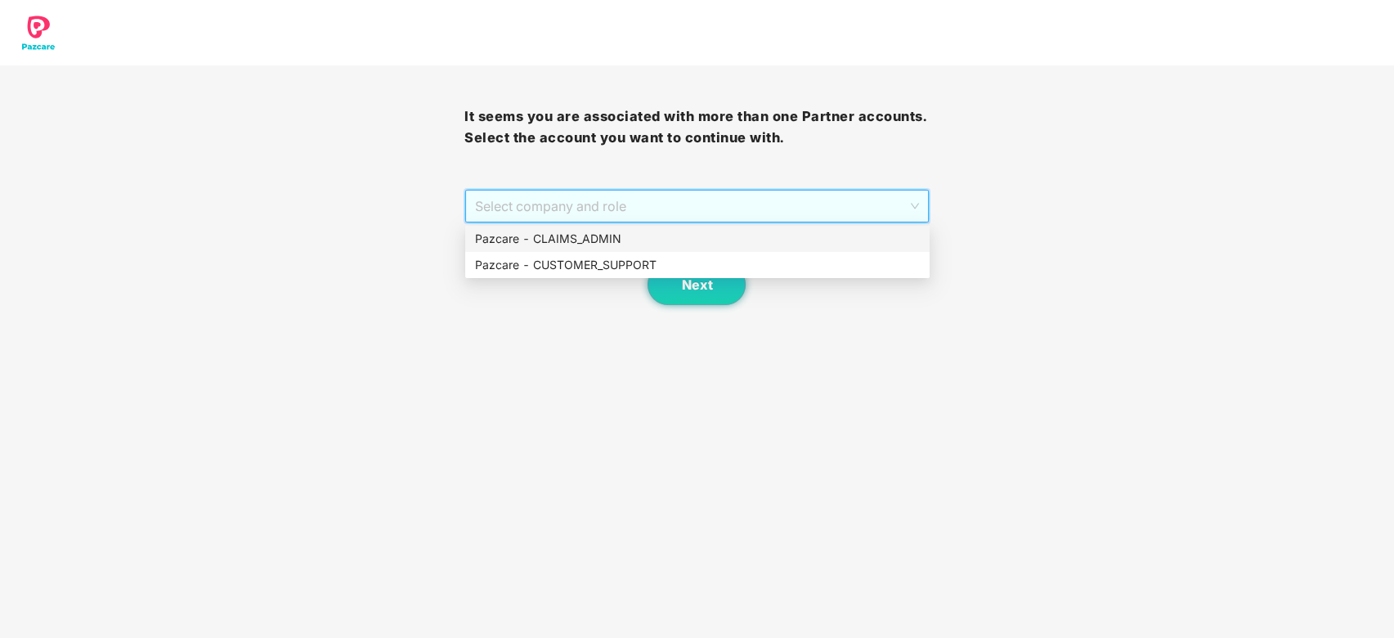
click at [635, 238] on div "Pazcare - CLAIMS_ADMIN" at bounding box center [697, 239] width 445 height 18
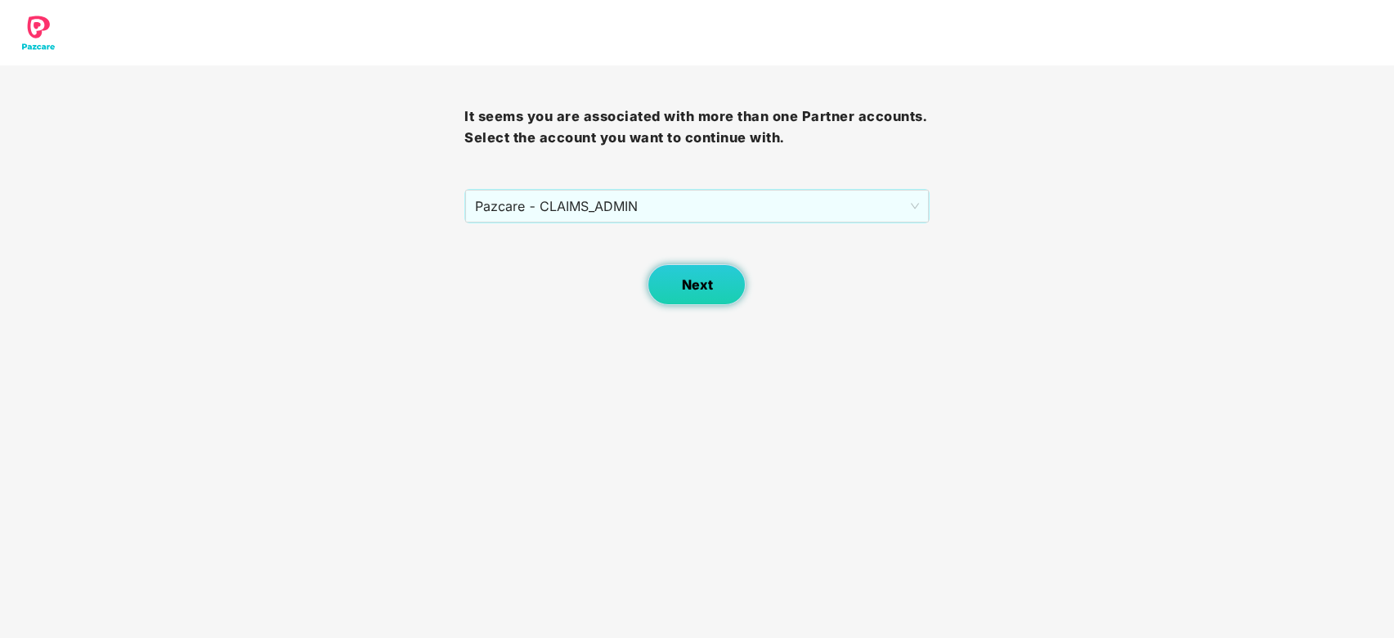
click at [671, 278] on button "Next" at bounding box center [697, 284] width 98 height 41
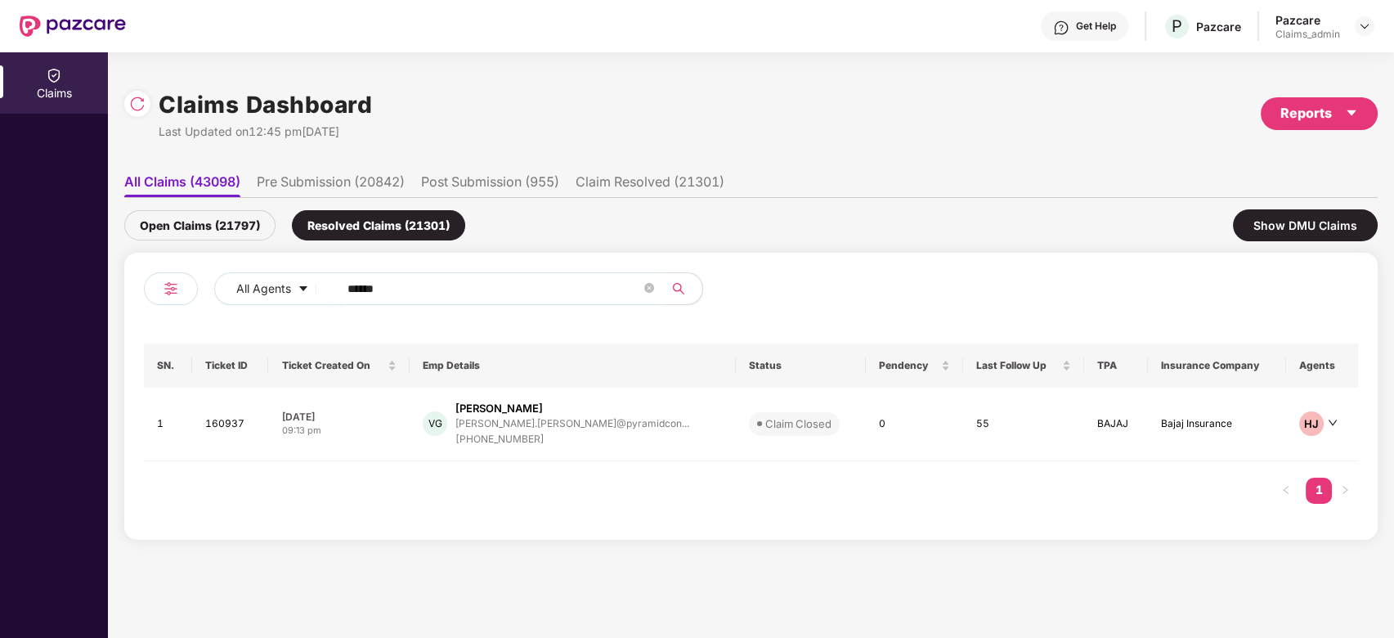
click at [491, 284] on input "******" at bounding box center [495, 288] width 294 height 25
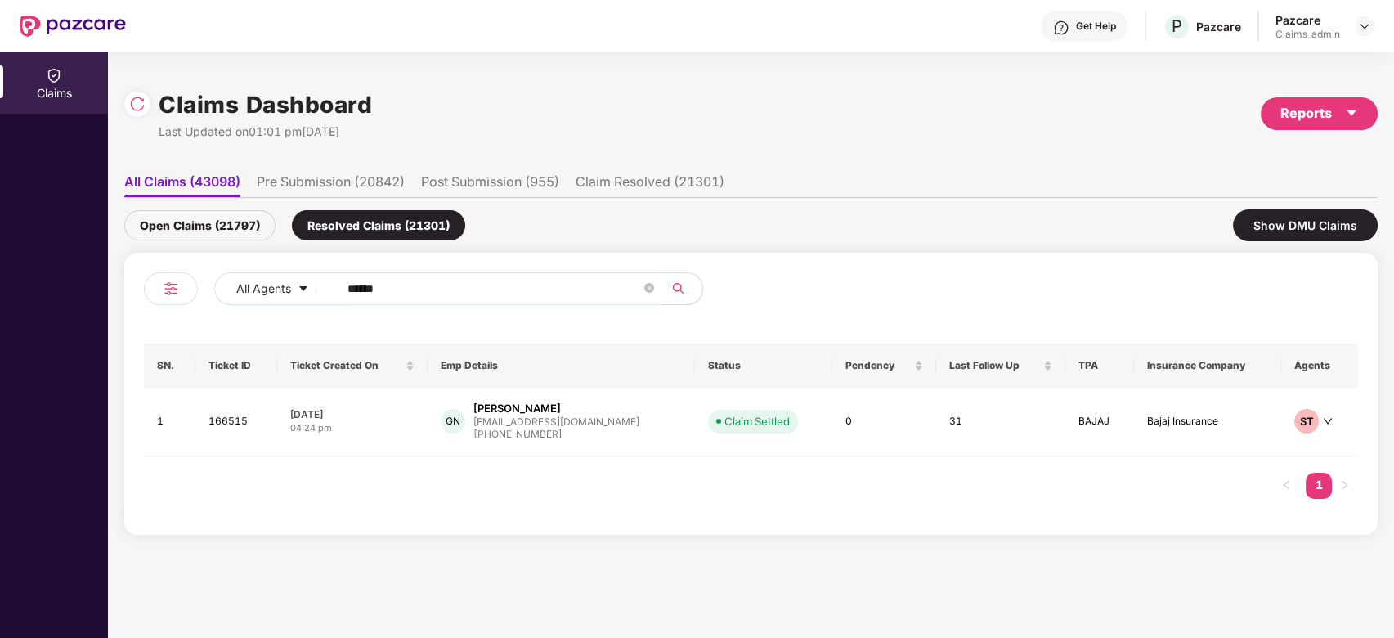
type input "******"
click at [200, 229] on div "Open Claims (21797)" at bounding box center [199, 225] width 151 height 30
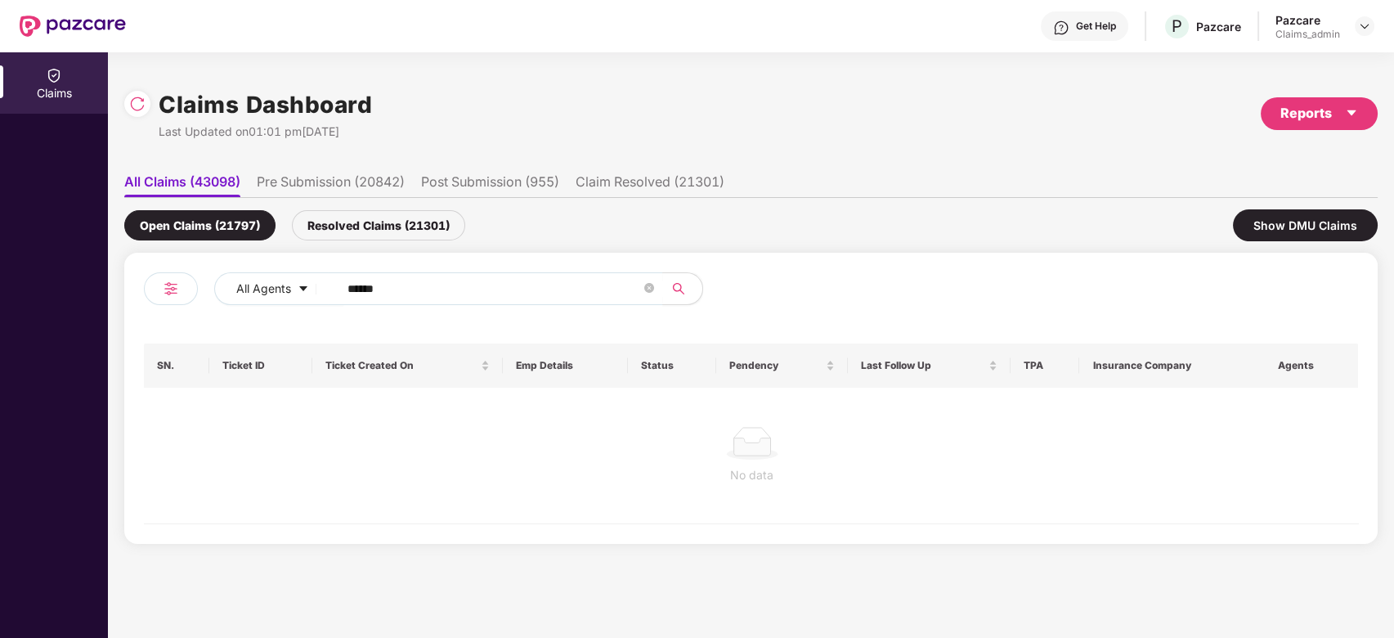
click at [375, 230] on div "Resolved Claims (21301)" at bounding box center [378, 225] width 173 height 30
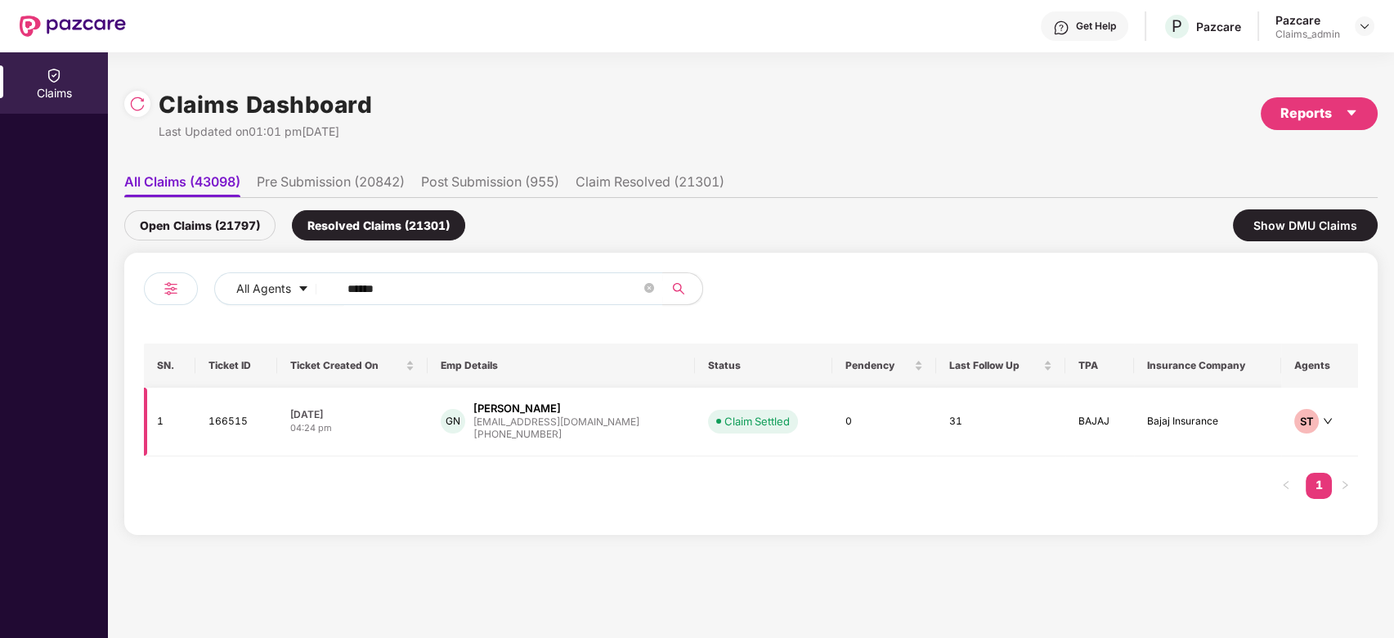
click at [621, 420] on div "GN Gulla Naresh naresh@korerpo.com +919963574785" at bounding box center [561, 422] width 241 height 42
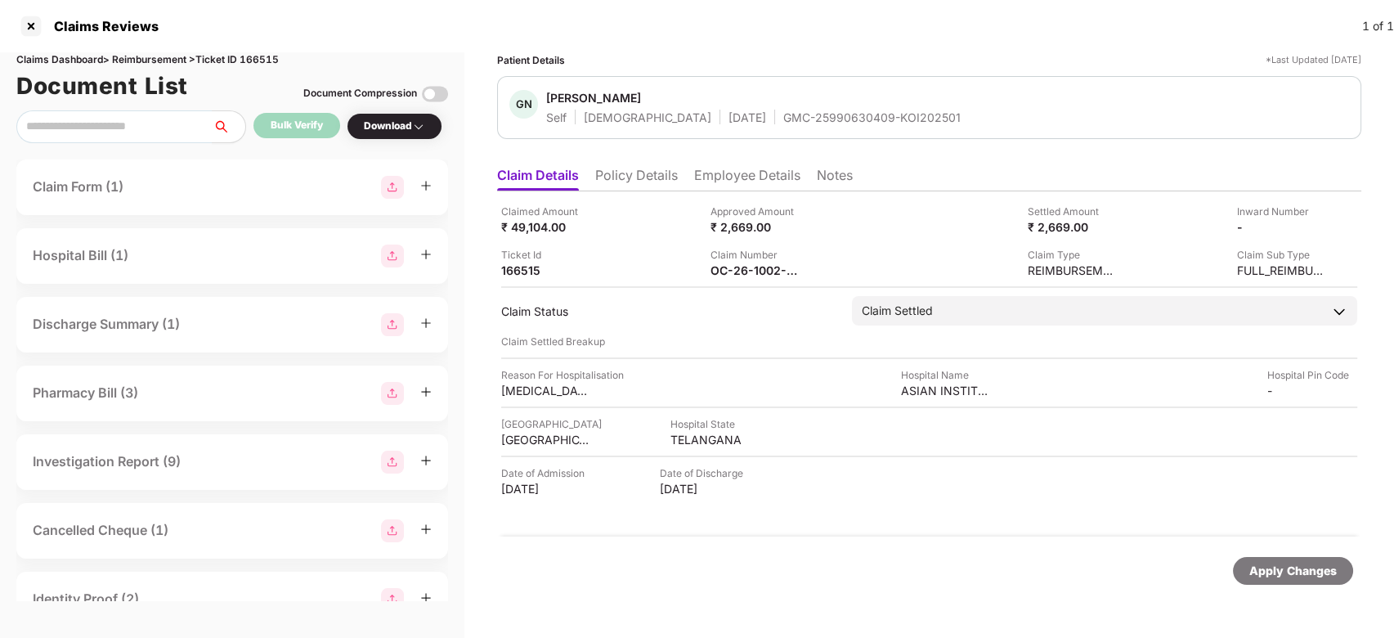
click at [783, 121] on div "GMC-25990630409-KOI202501" at bounding box center [871, 118] width 177 height 16
copy div "GMC-25990630409-KOI202501"
click at [783, 121] on div "GMC-25990630409-KOI202501" at bounding box center [871, 118] width 177 height 16
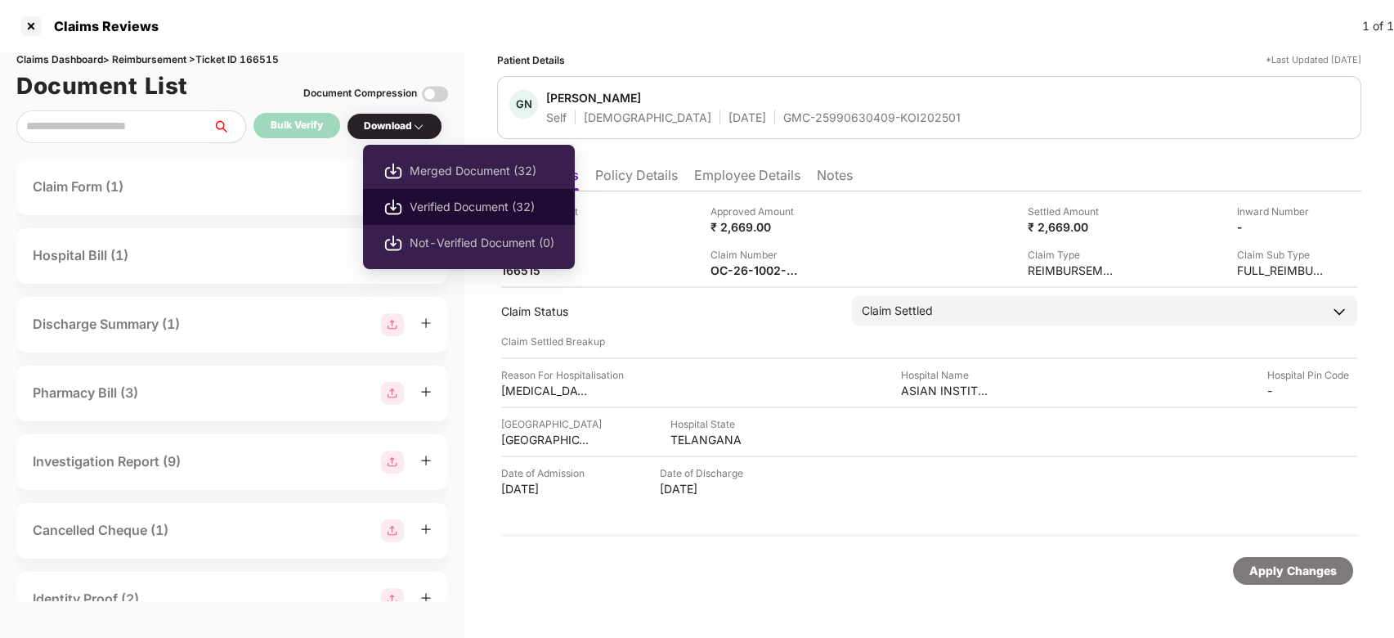
click at [446, 209] on span "Verified Document (32)" at bounding box center [482, 207] width 145 height 18
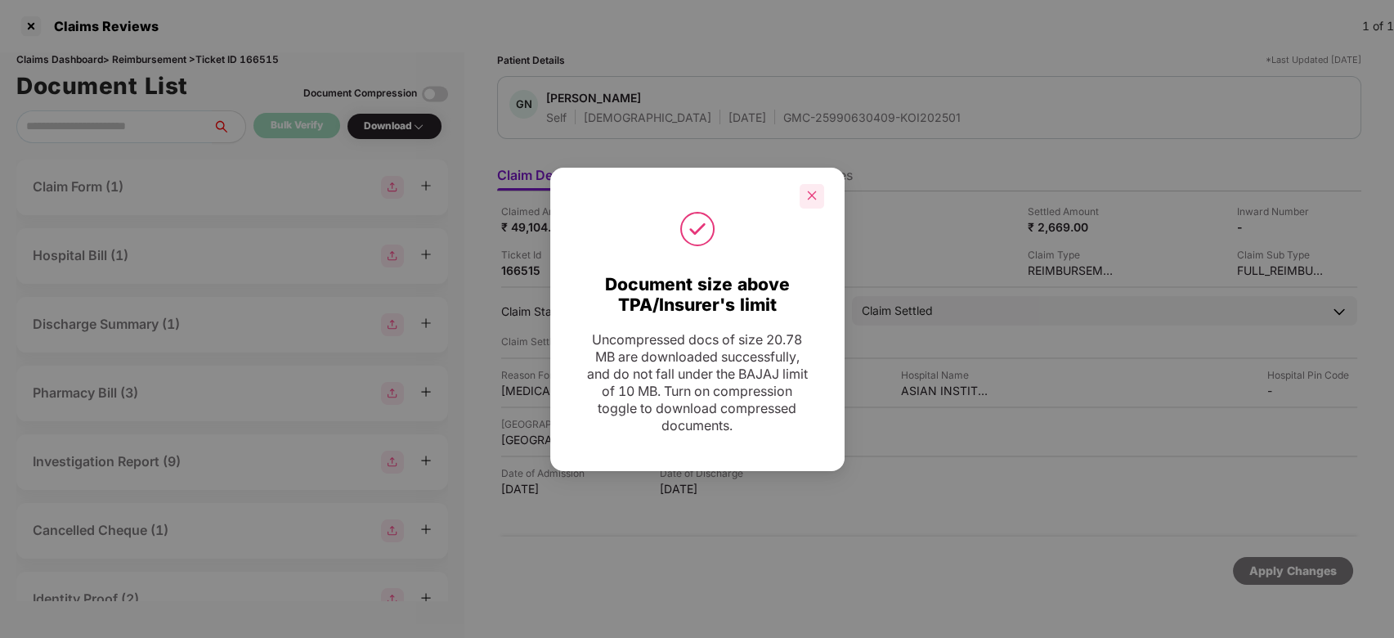
click at [809, 190] on icon "close" at bounding box center [811, 195] width 11 height 11
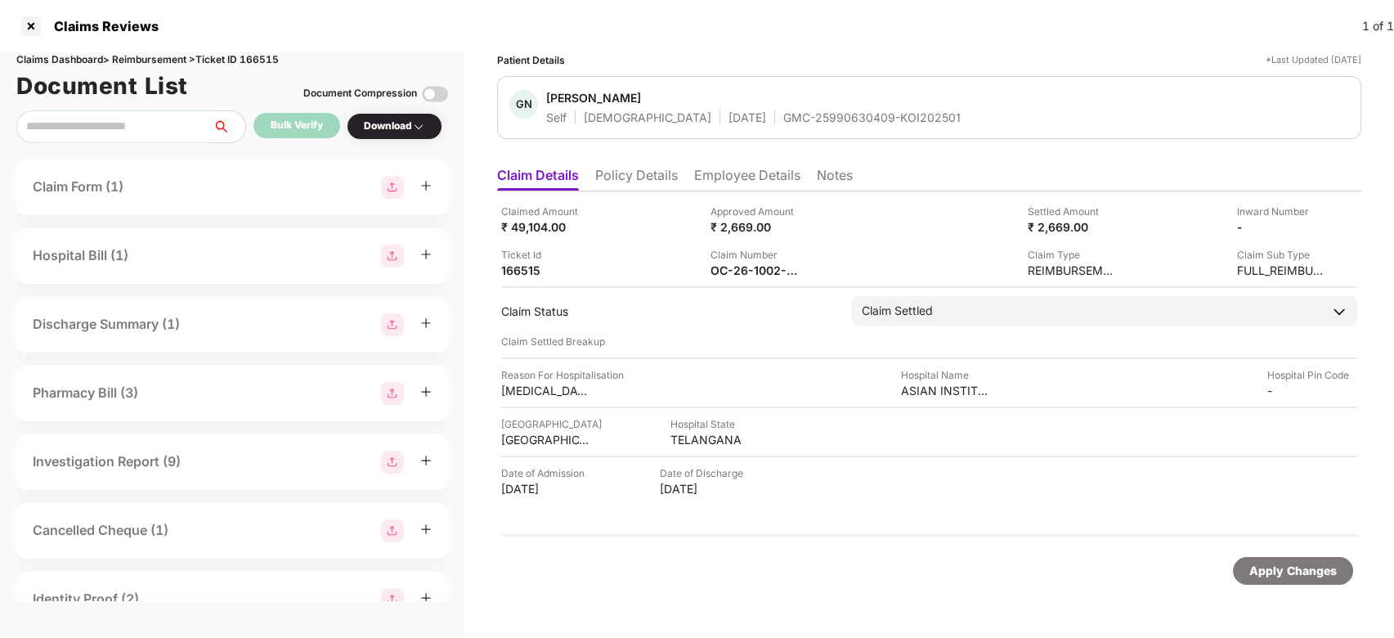
click at [790, 111] on div "GMC-25990630409-KOI202501" at bounding box center [871, 118] width 177 height 16
copy div "GMC-25990630409-KOI202501"
click at [790, 111] on div "GMC-25990630409-KOI202501" at bounding box center [871, 118] width 177 height 16
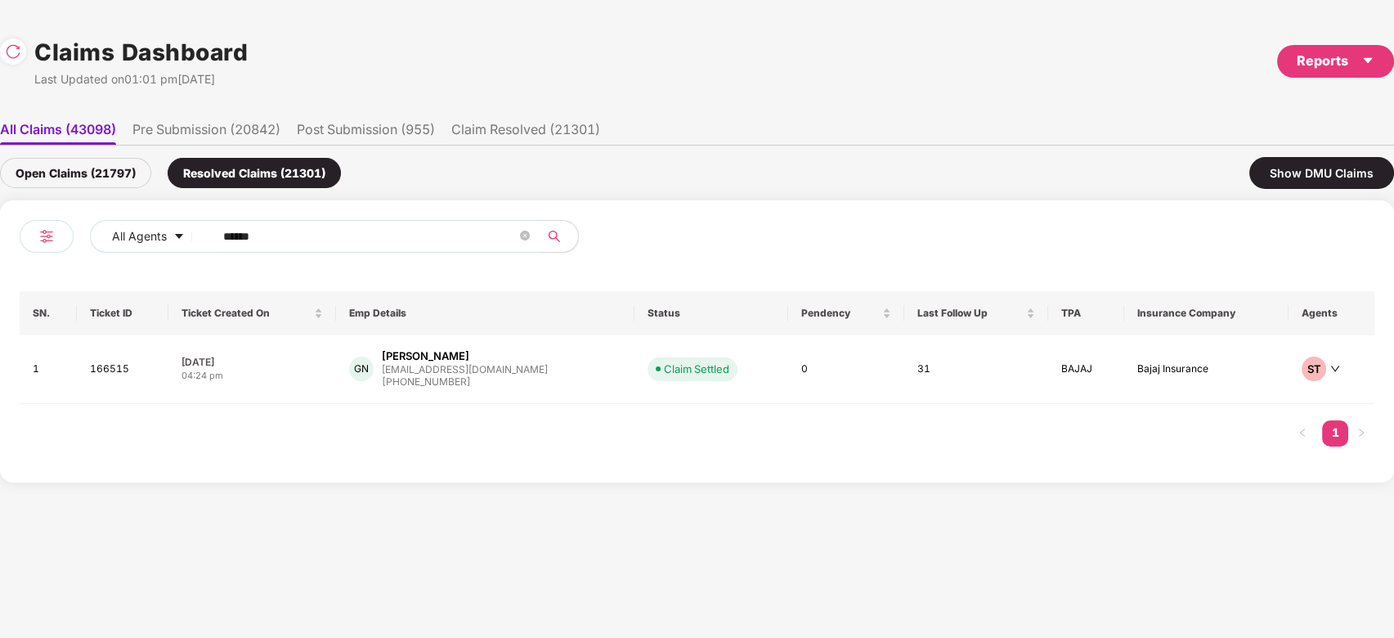
click at [399, 236] on input "******" at bounding box center [370, 236] width 294 height 25
paste input "text"
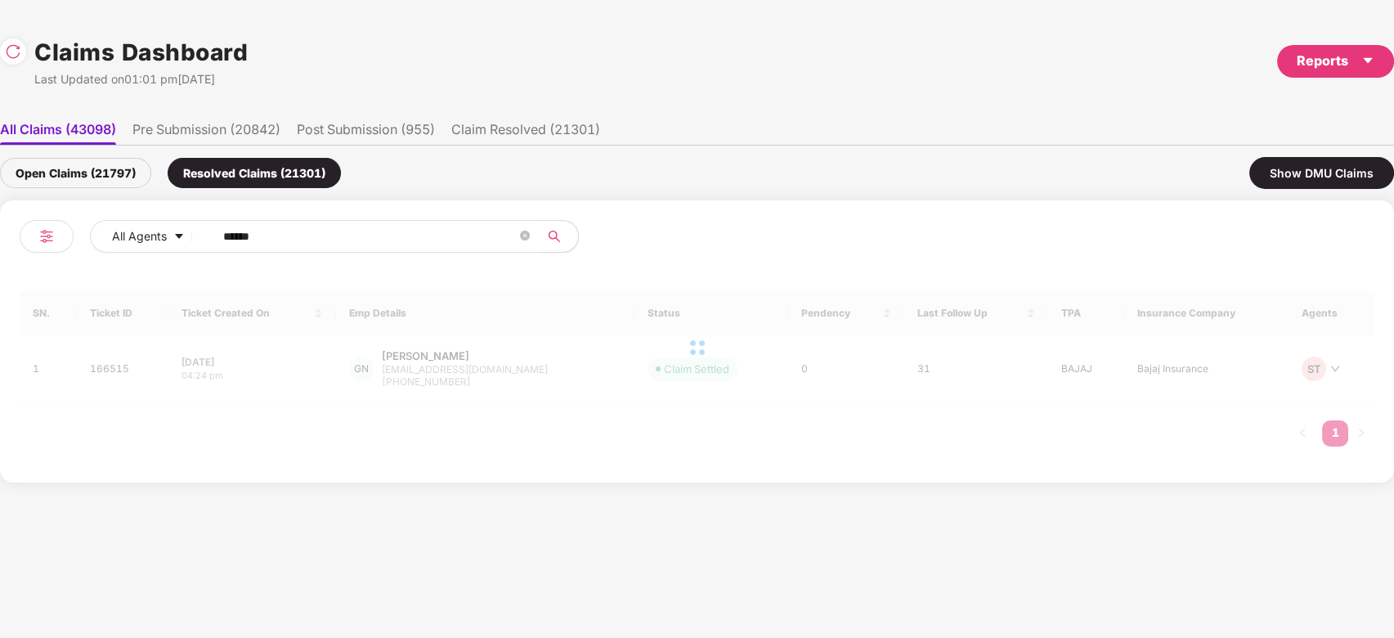
type input "******"
click at [86, 169] on div "Open Claims (21797)" at bounding box center [75, 173] width 151 height 30
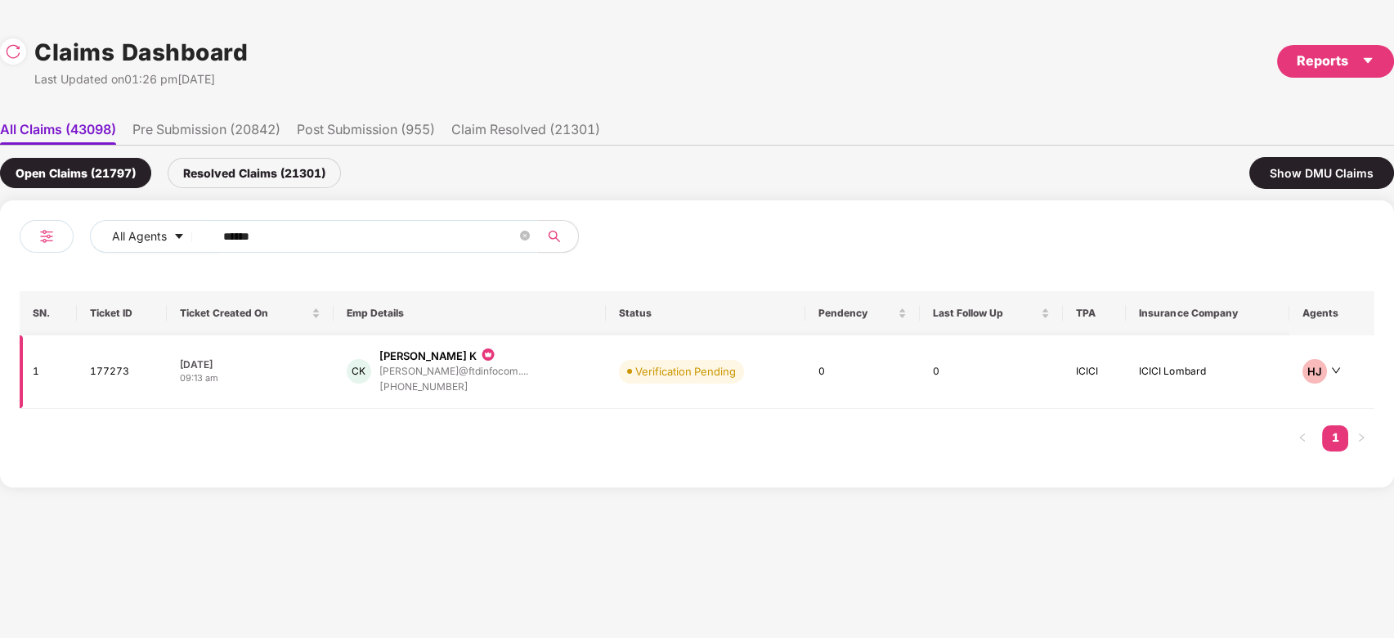
click at [548, 378] on div "CK Chakrapani K chakrapani@ftdinfocom.... +919739137222" at bounding box center [470, 371] width 247 height 47
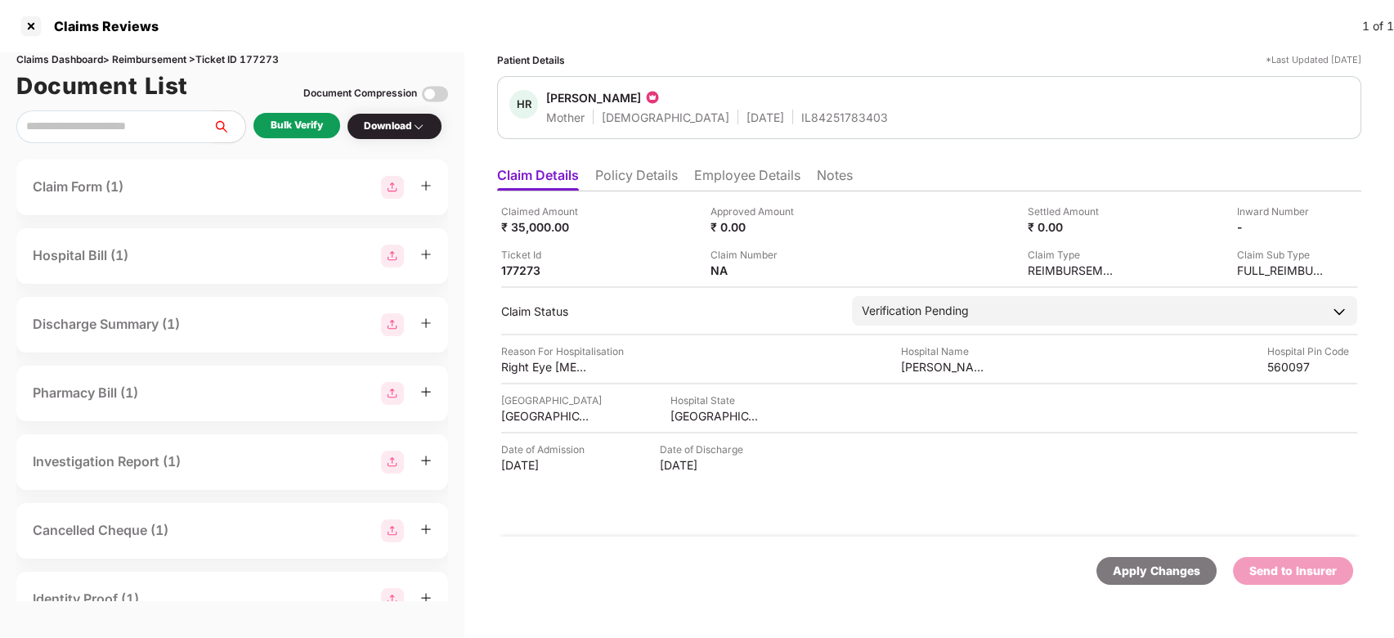
click at [306, 125] on div "Bulk Verify" at bounding box center [297, 126] width 52 height 16
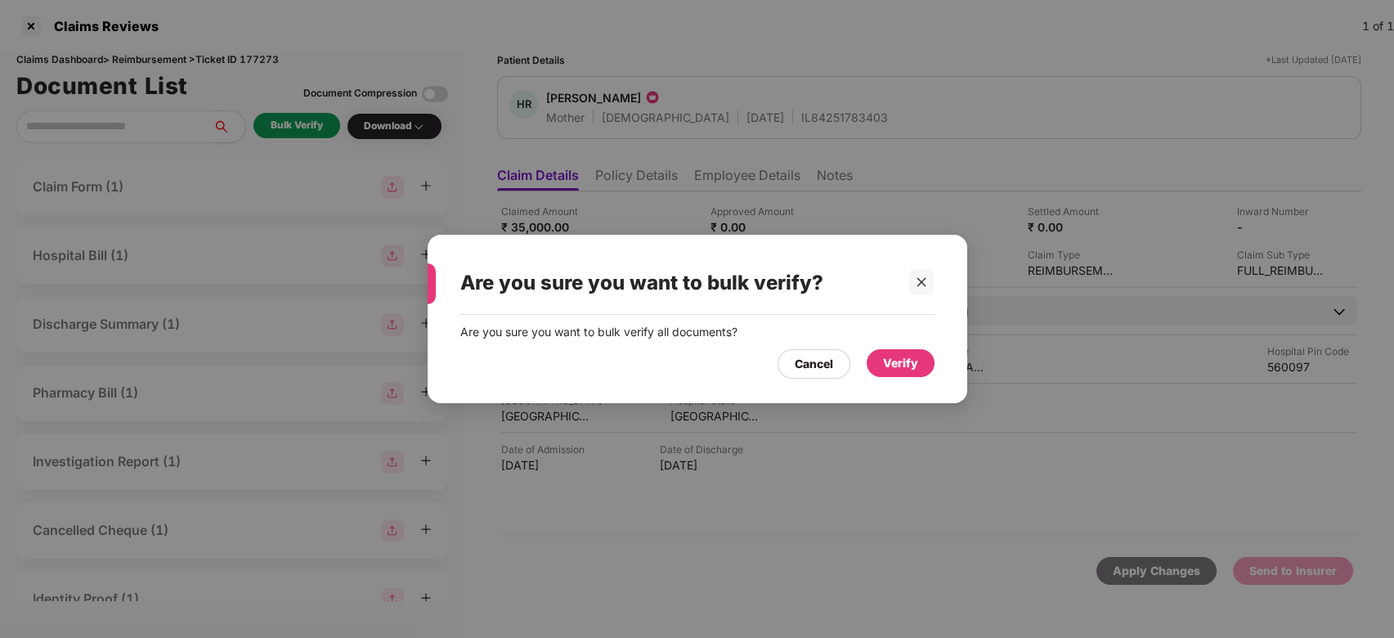
click at [903, 350] on div "Verify" at bounding box center [901, 363] width 68 height 28
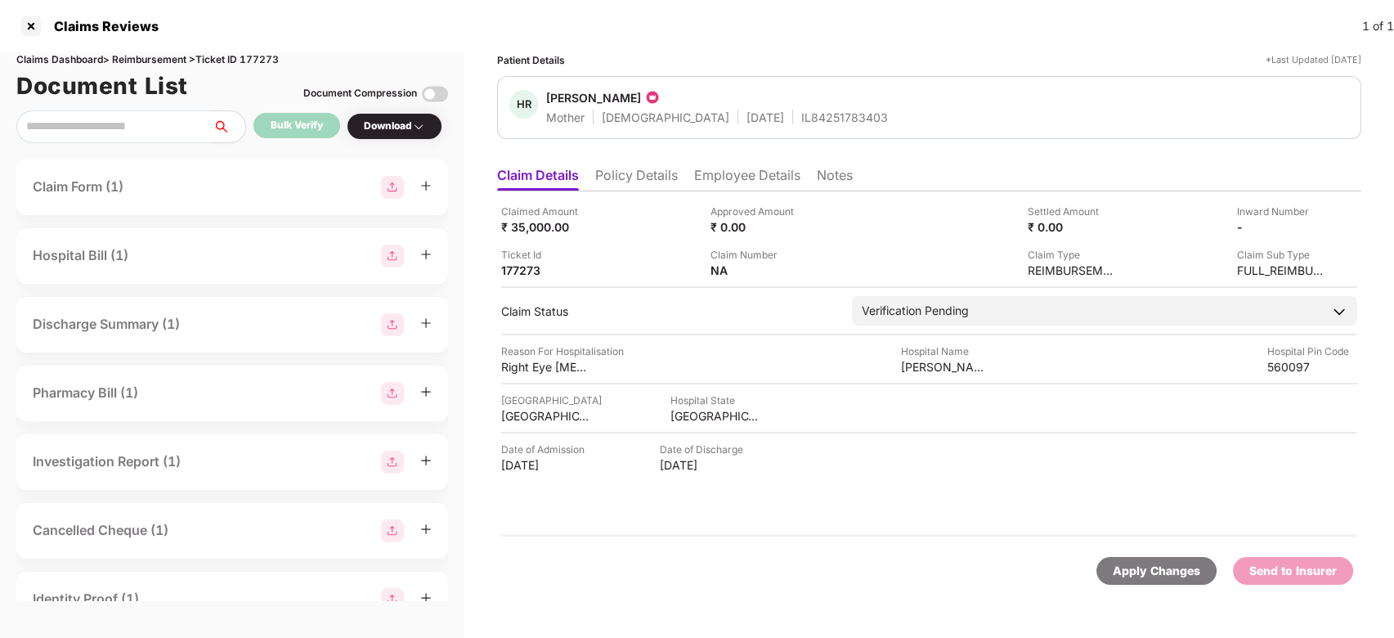
click at [626, 189] on li "Policy Details" at bounding box center [636, 179] width 83 height 24
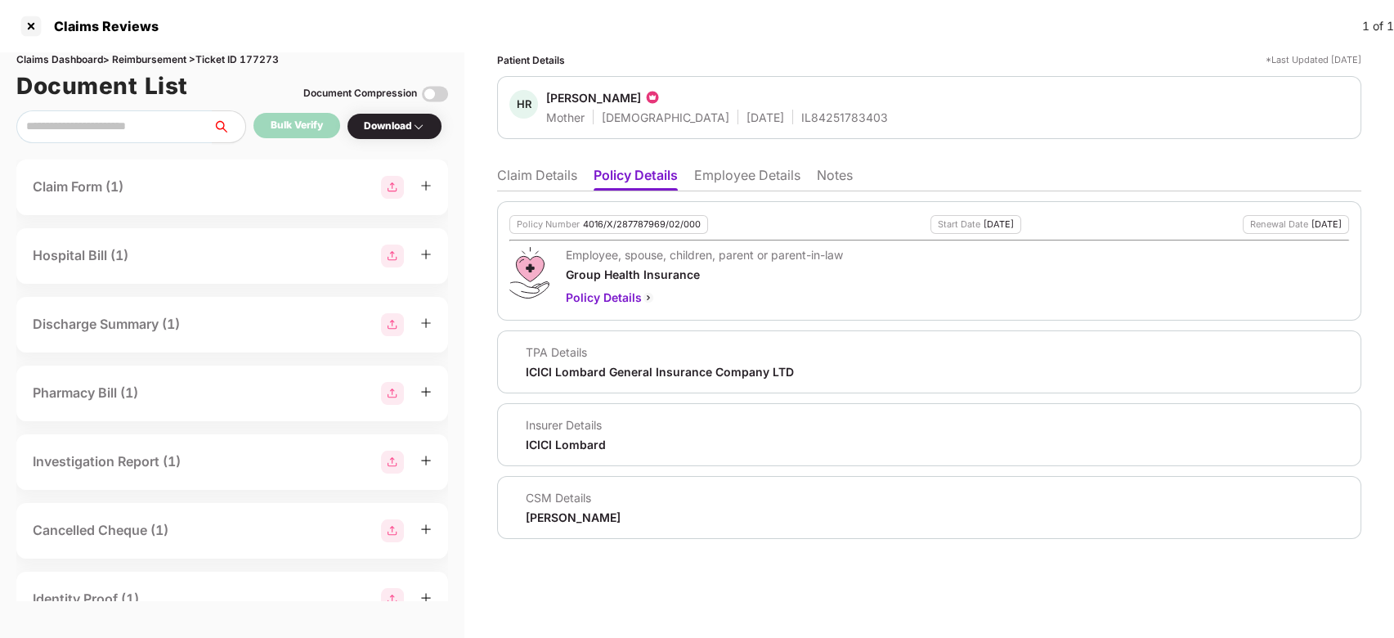
click at [524, 165] on ul "Claim Details Policy Details Employee Details Notes" at bounding box center [929, 175] width 864 height 33
click at [529, 171] on li "Claim Details" at bounding box center [537, 179] width 80 height 24
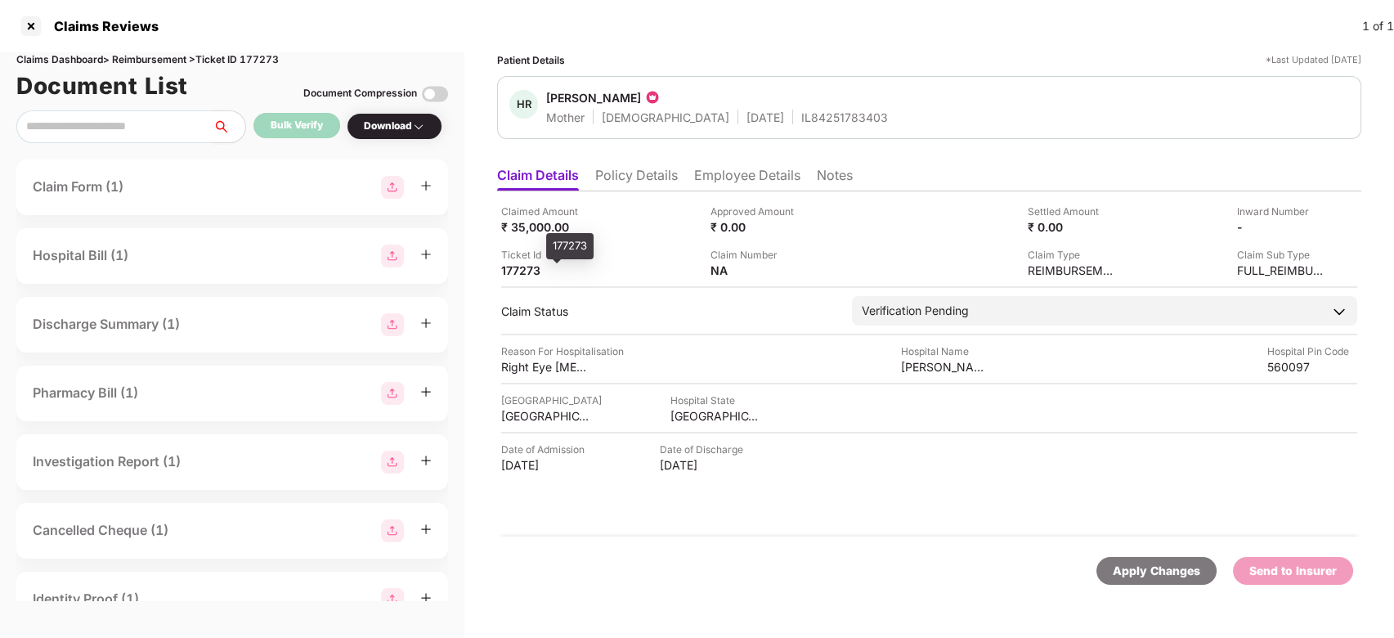
click at [516, 271] on div "177273" at bounding box center [546, 270] width 90 height 16
copy div "177273"
click at [516, 271] on div "177273" at bounding box center [546, 270] width 90 height 16
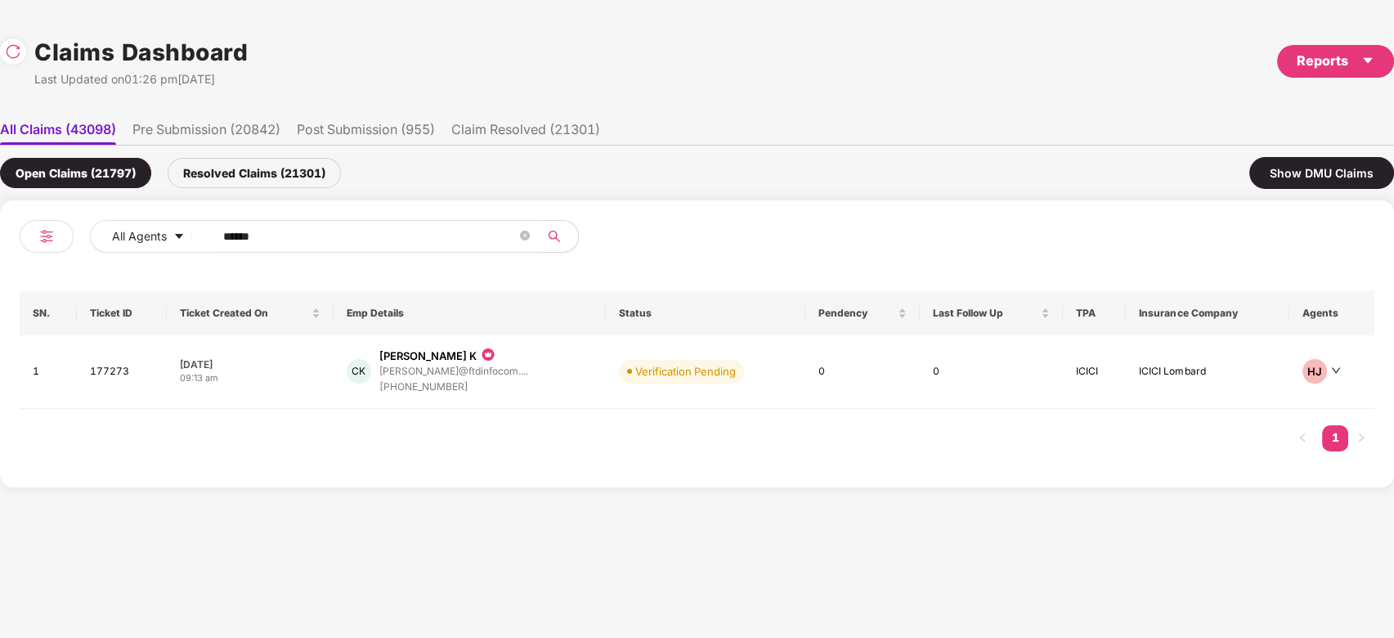
click at [330, 242] on input "******" at bounding box center [370, 236] width 294 height 25
paste input "text"
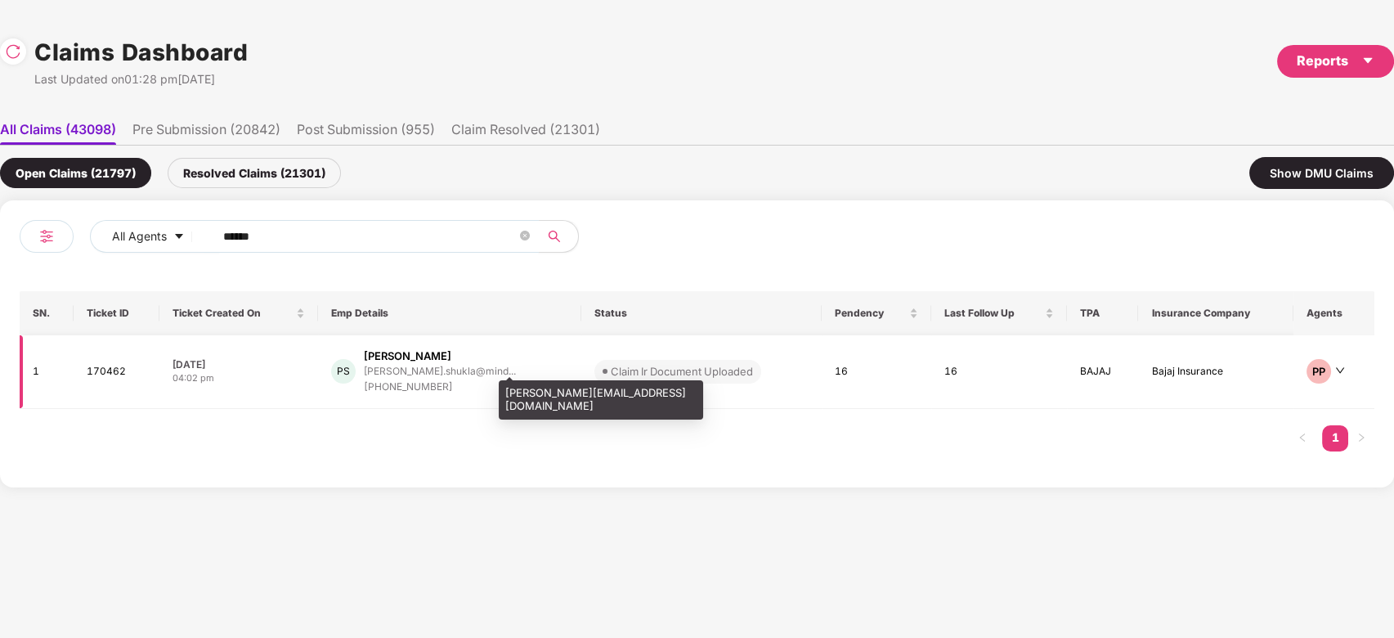
type input "******"
click at [496, 366] on div "prathamesh.shukla@mind..." at bounding box center [440, 371] width 152 height 11
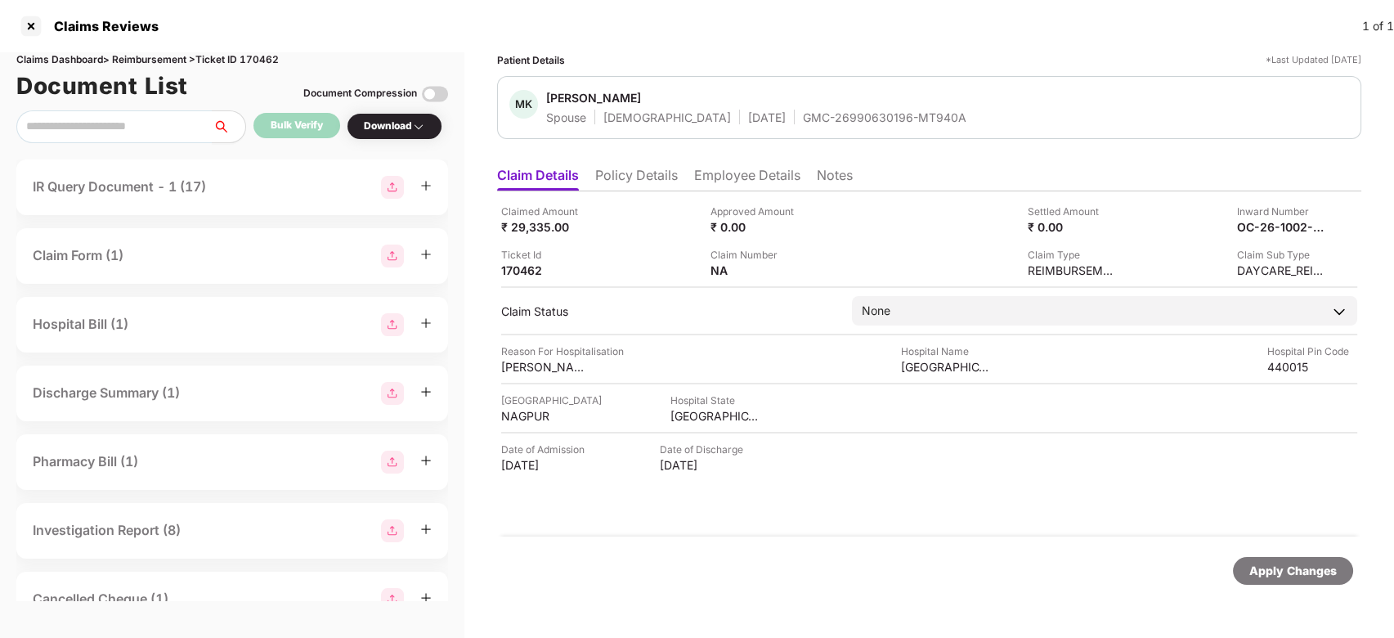
click at [206, 177] on div "IR Query Document - 1 (17)" at bounding box center [119, 187] width 173 height 20
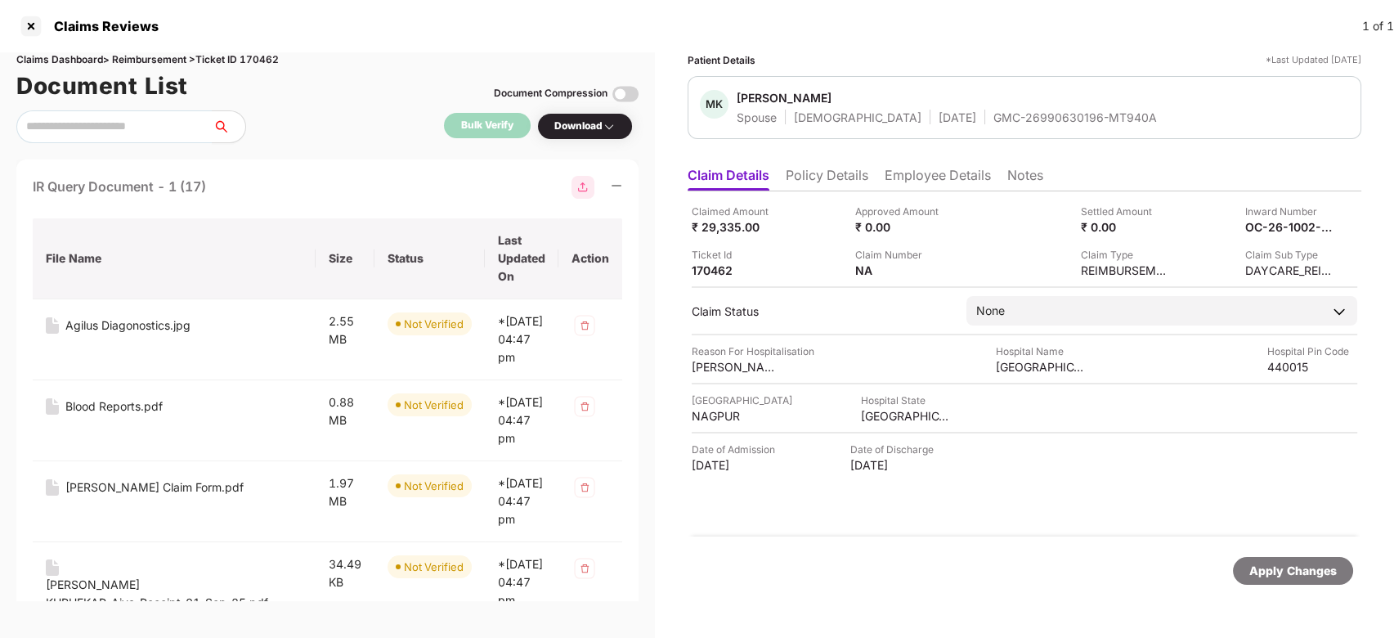
click at [1005, 124] on div "GMC-26990630196-MT940A" at bounding box center [1076, 118] width 164 height 16
copy div "GMC-26990630196-MT940A"
click at [191, 366] on td "Agilus Diagonostics.jpg" at bounding box center [174, 339] width 283 height 81
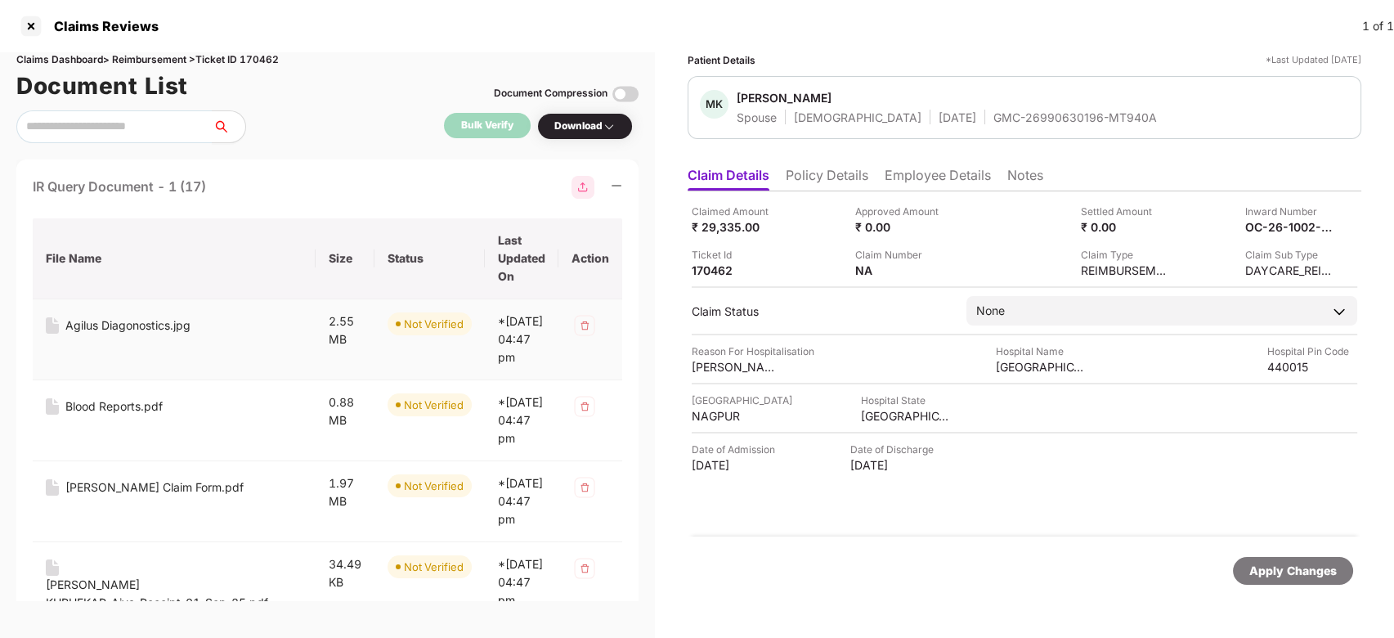
click at [146, 327] on div "Agilus Diagonostics.jpg" at bounding box center [127, 325] width 125 height 18
click at [630, 92] on img at bounding box center [625, 94] width 26 height 26
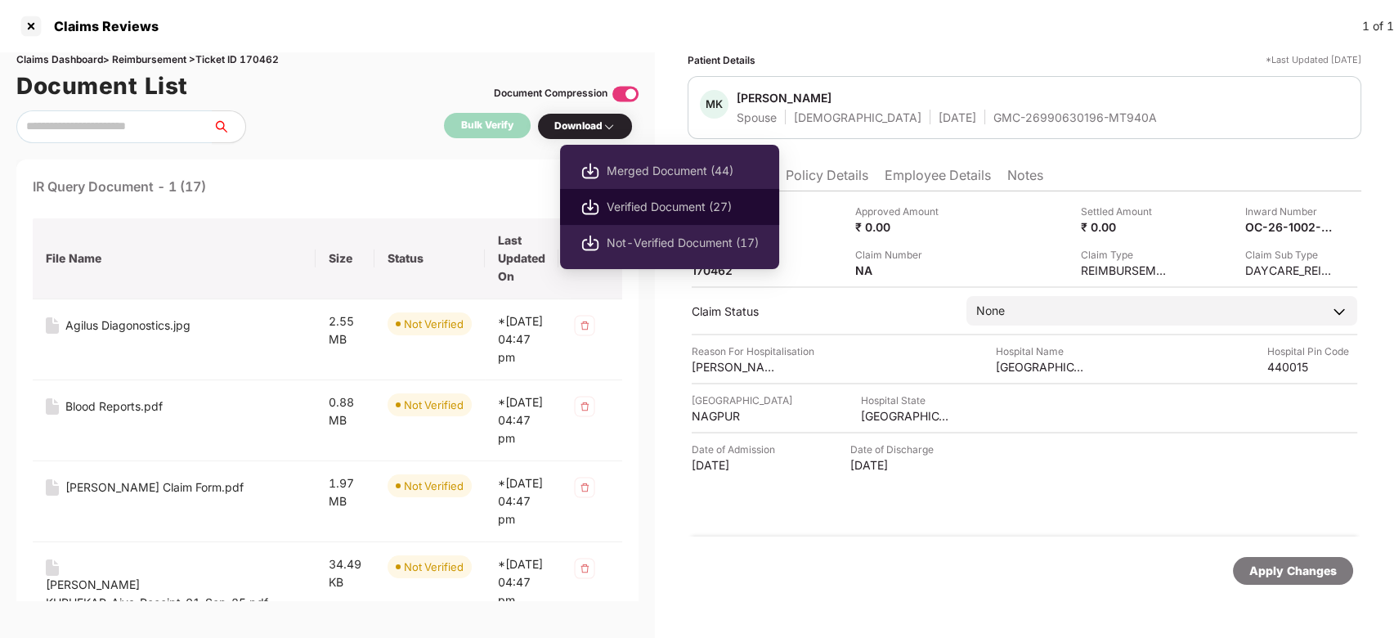
click at [630, 201] on span "Verified Document (27)" at bounding box center [683, 207] width 152 height 18
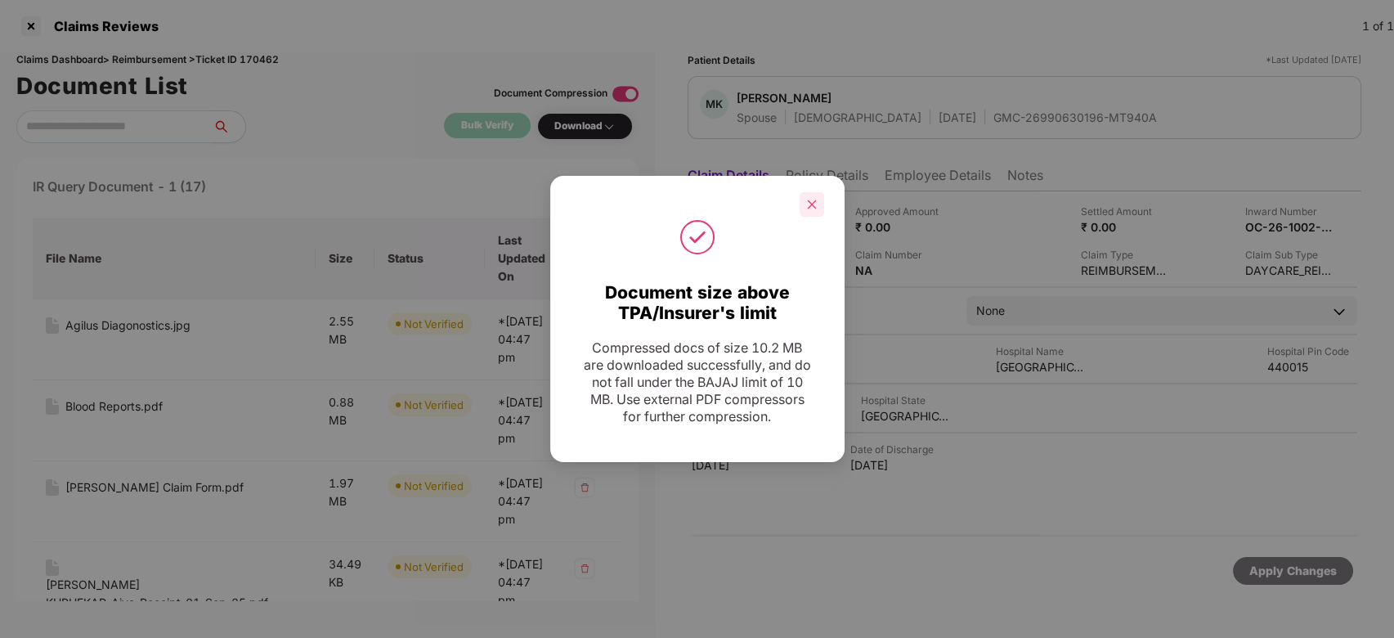
click at [814, 199] on icon "close" at bounding box center [811, 204] width 11 height 11
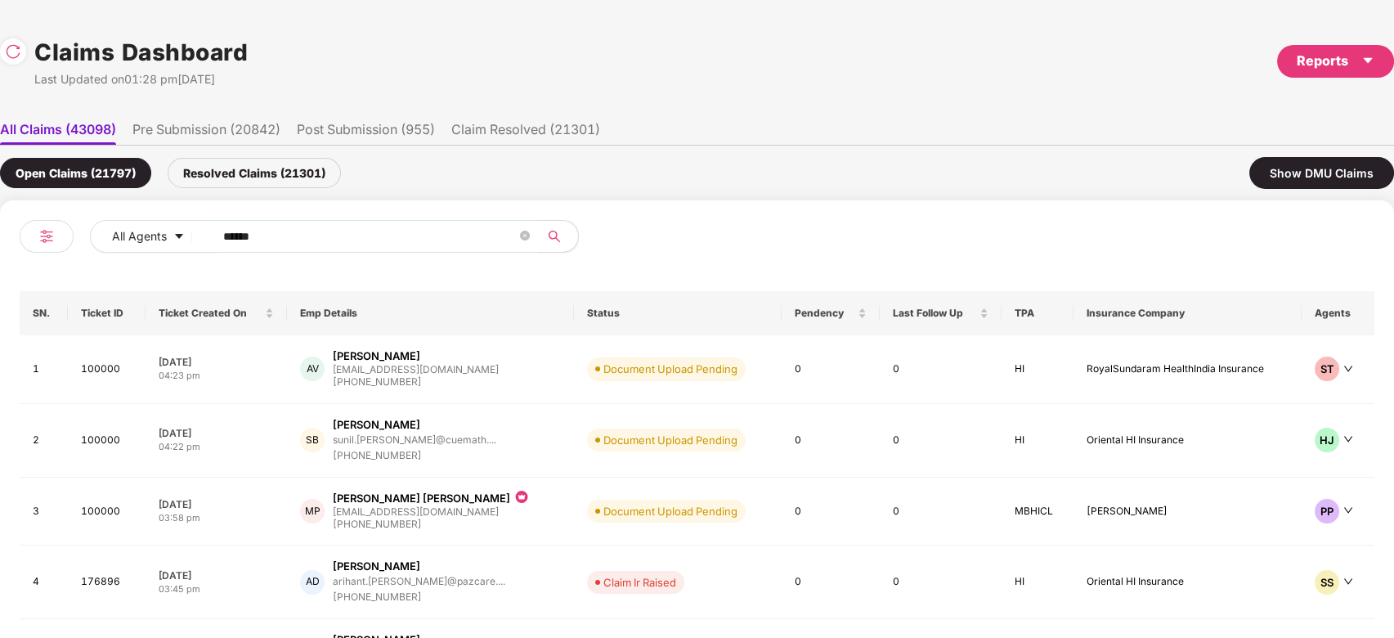
scroll to position [0, 1]
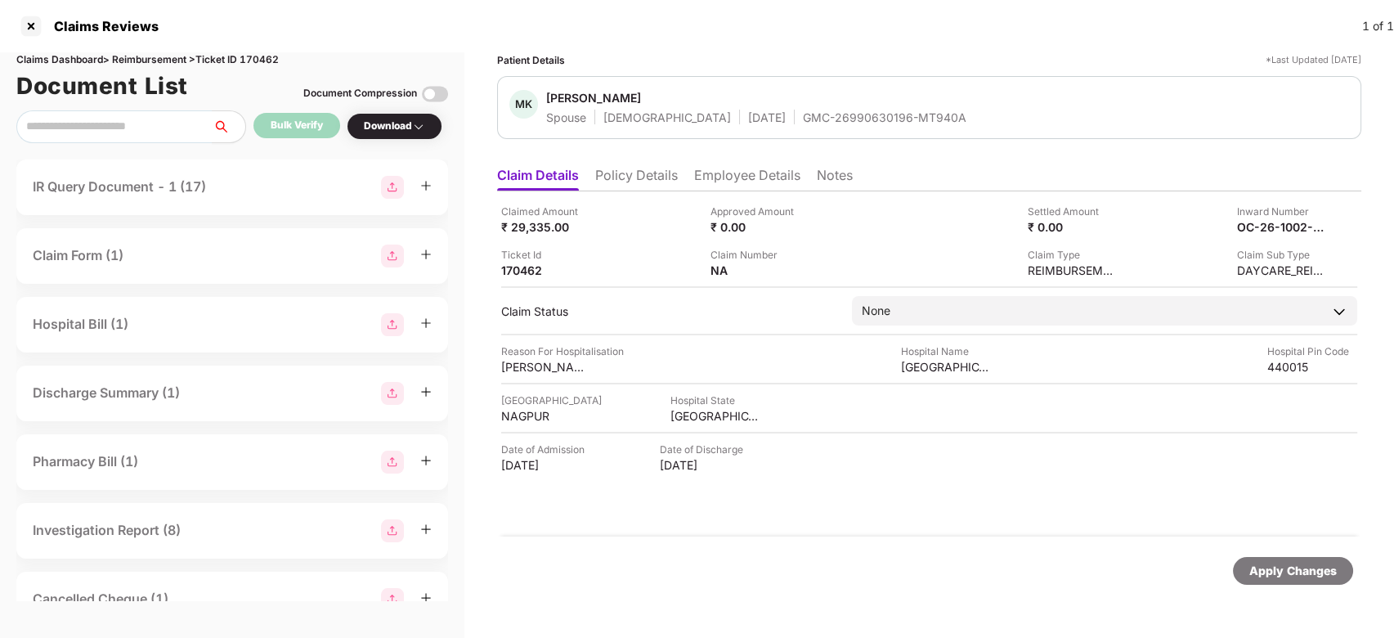
click at [164, 186] on div "IR Query Document - 1 (17)" at bounding box center [119, 187] width 173 height 20
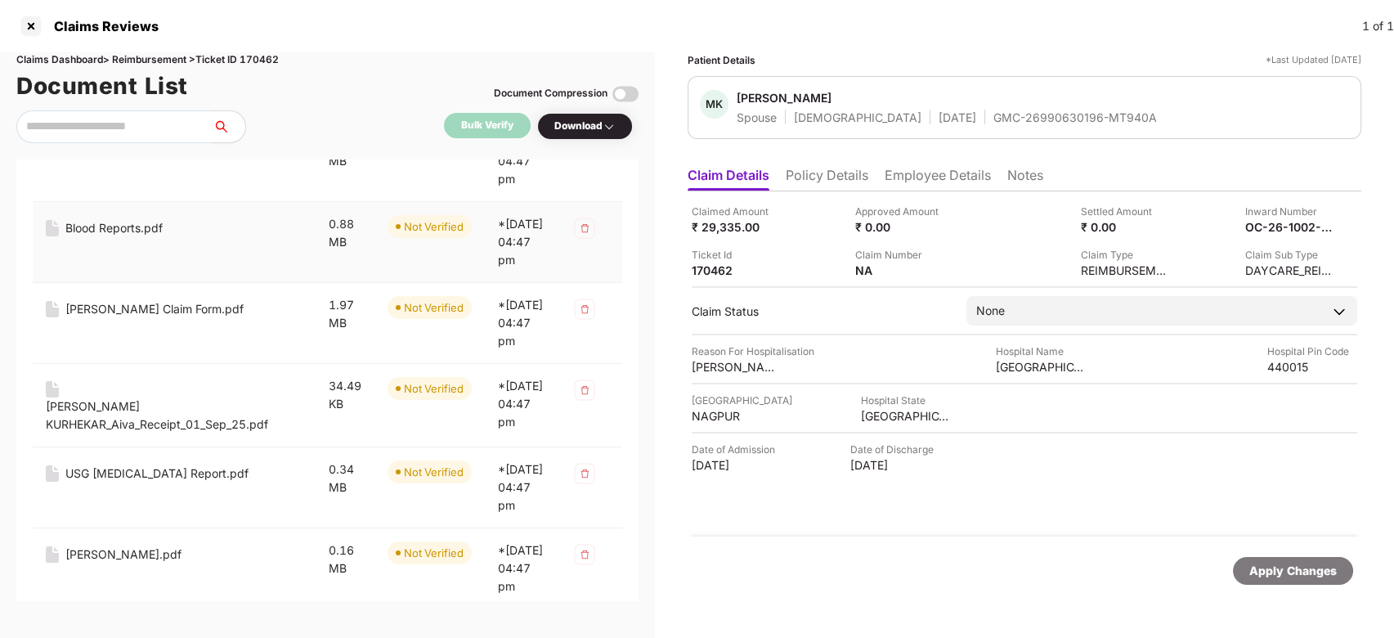
scroll to position [181, 0]
click at [113, 235] on div "Blood Reports.pdf" at bounding box center [113, 226] width 97 height 18
click at [124, 316] on div "Prathamesh Shukla Claim Form.pdf" at bounding box center [154, 307] width 178 height 18
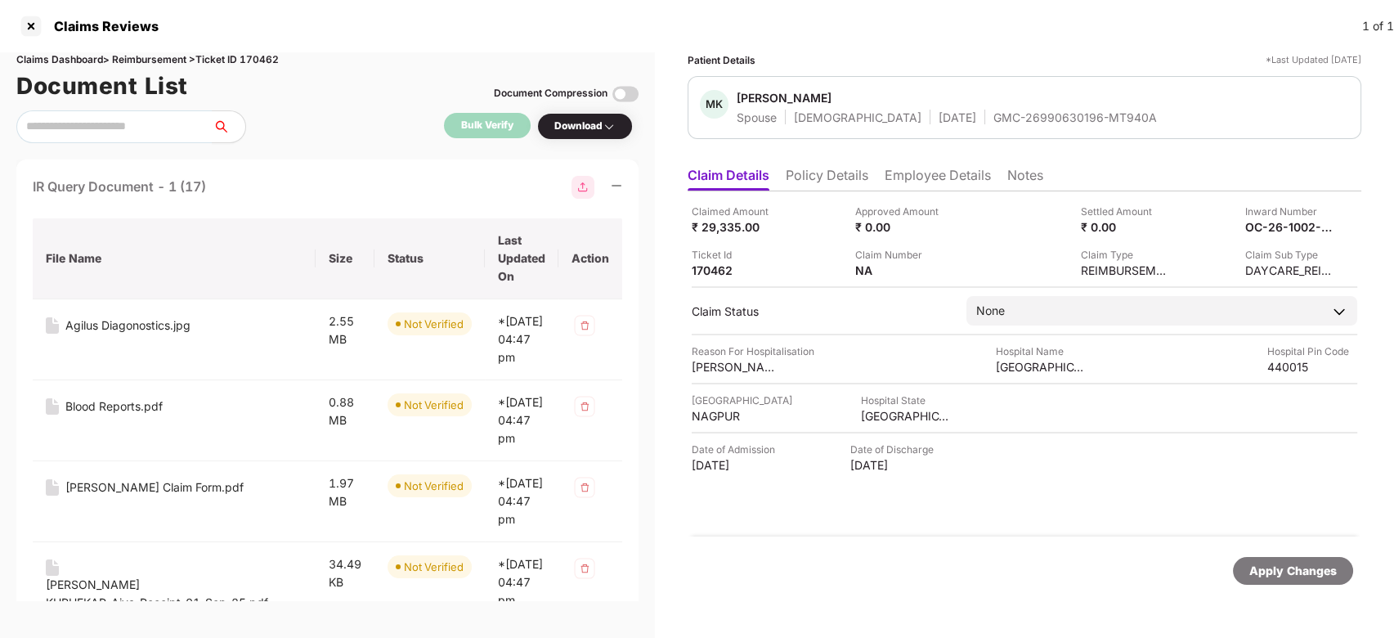
click at [227, 192] on div "IR Query Document - 1 (17)" at bounding box center [328, 187] width 590 height 23
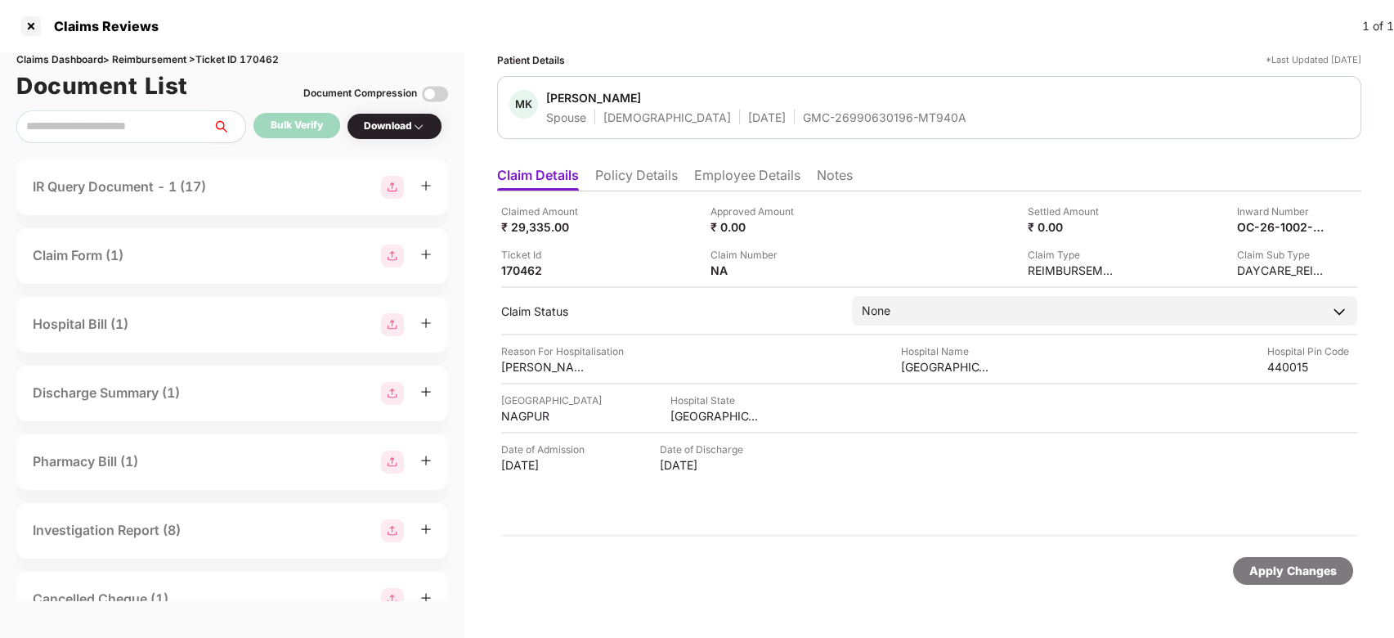
click at [757, 188] on li "Employee Details" at bounding box center [747, 179] width 106 height 24
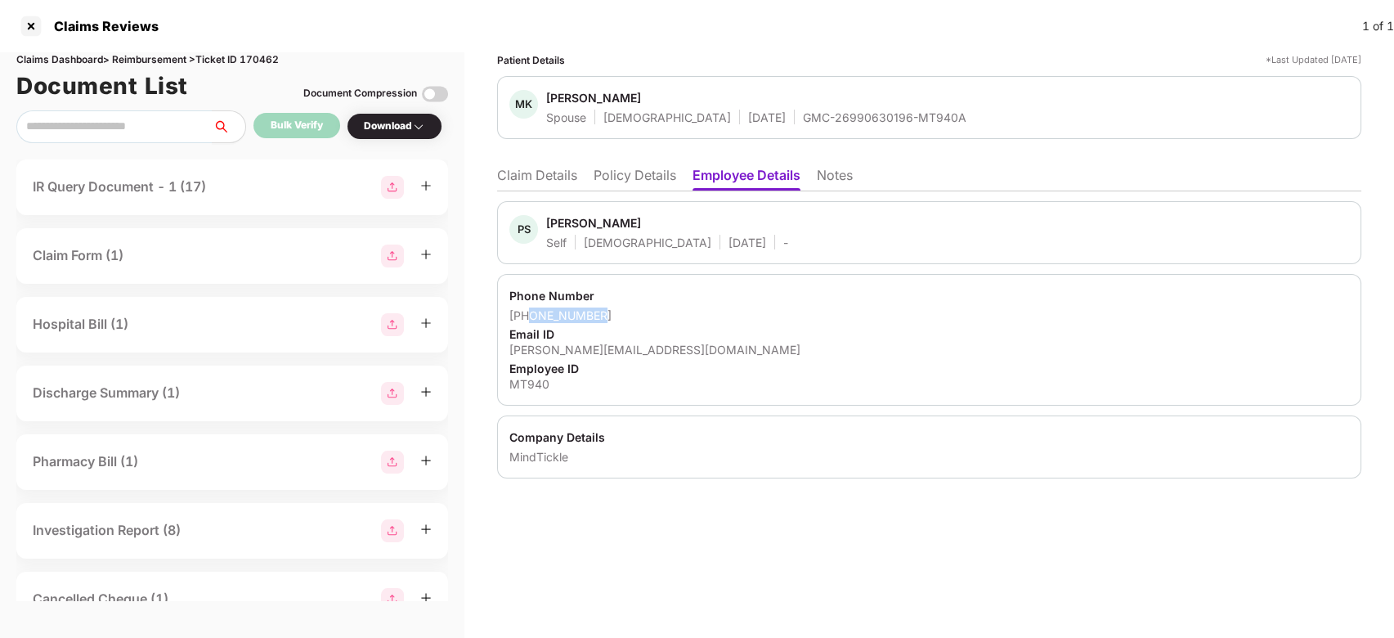
drag, startPoint x: 529, startPoint y: 313, endPoint x: 601, endPoint y: 310, distance: 72.0
click at [601, 310] on div "+917588243635" at bounding box center [929, 315] width 840 height 16
copy div "7588243635"
click at [526, 186] on li "Claim Details" at bounding box center [537, 179] width 80 height 24
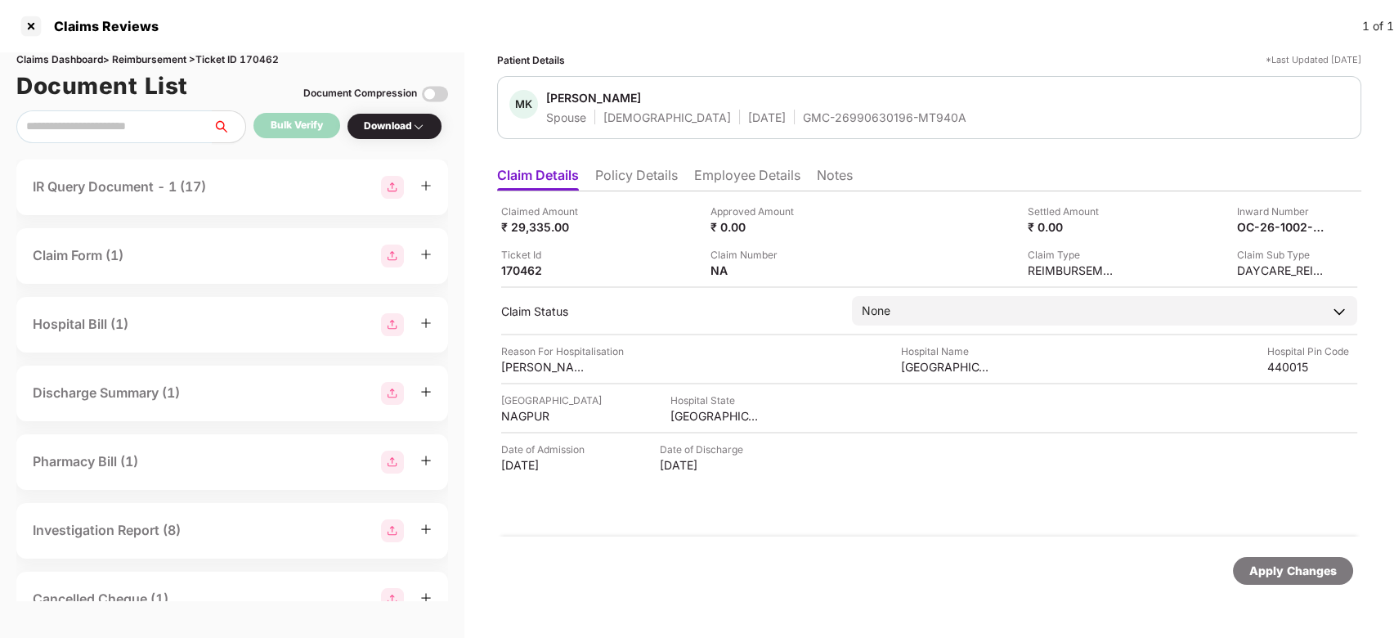
click at [441, 93] on img at bounding box center [435, 94] width 26 height 26
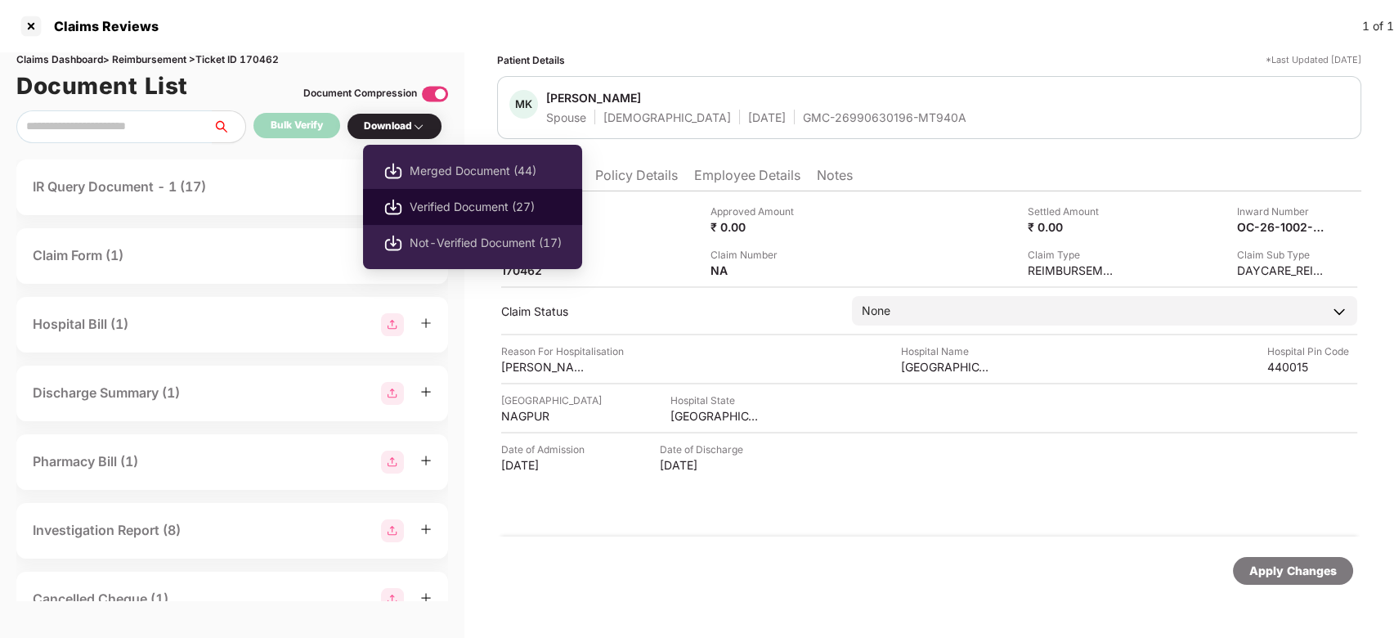
click at [438, 195] on li "Verified Document (27)" at bounding box center [472, 207] width 219 height 36
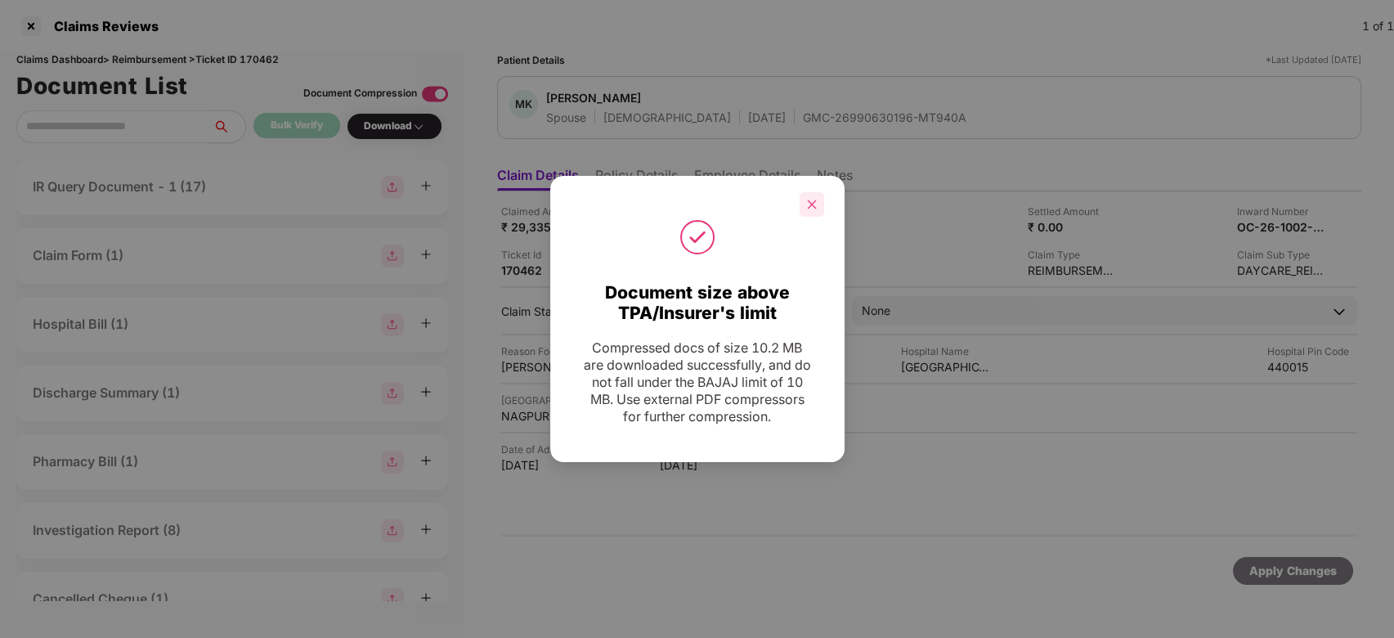
click at [816, 200] on icon "close" at bounding box center [811, 204] width 11 height 11
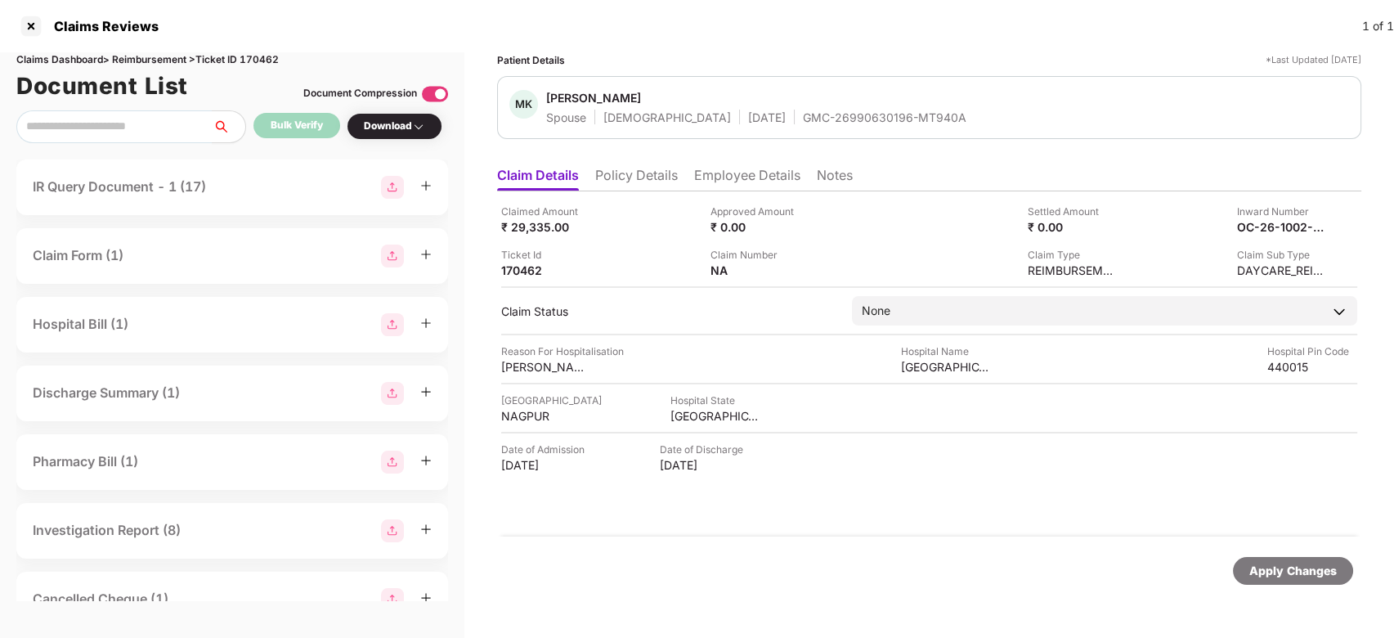
click at [828, 123] on div "GMC-26990630196-MT940A" at bounding box center [885, 118] width 164 height 16
copy div "GMC-26990630196-MT940A"
click at [828, 123] on div "GMC-26990630196-MT940A" at bounding box center [885, 118] width 164 height 16
click at [785, 321] on div "Claim Status None Stage Pre-Submission Post-Submission Status Verification Pend…" at bounding box center [929, 310] width 856 height 29
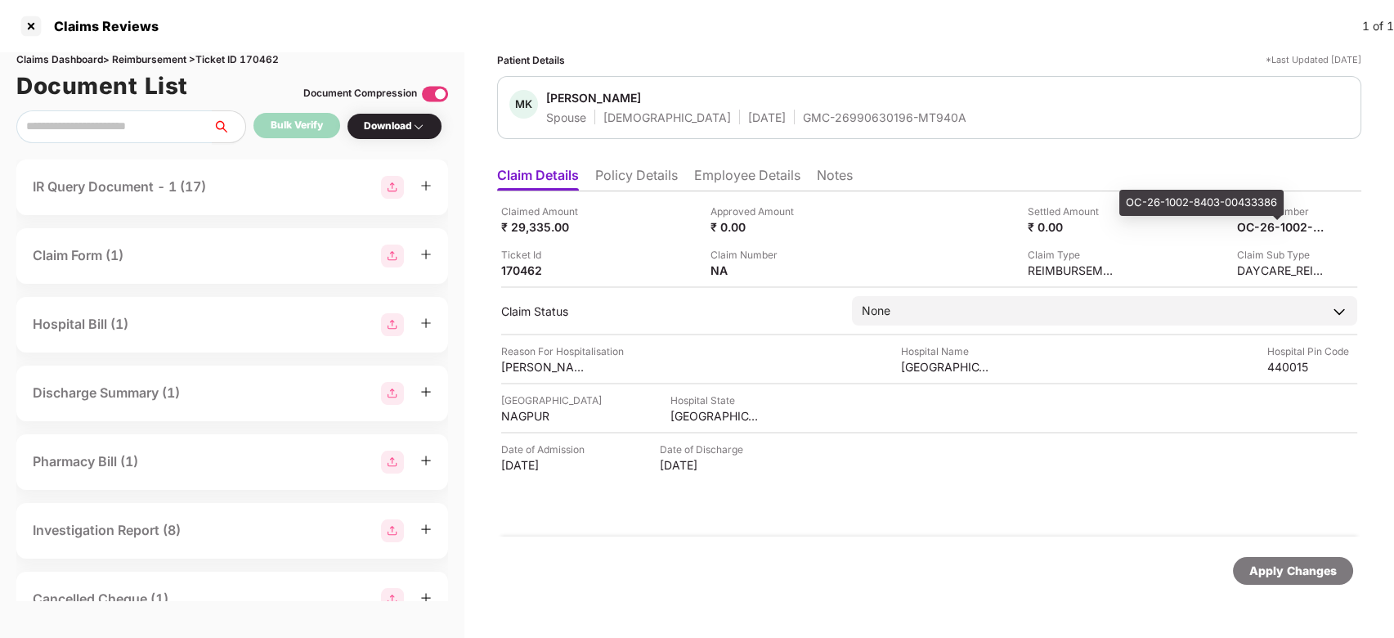
click at [1244, 207] on div "OC-26-1002-8403-00433386" at bounding box center [1202, 203] width 164 height 26
copy div "OC-26-1002-8403-00433386"
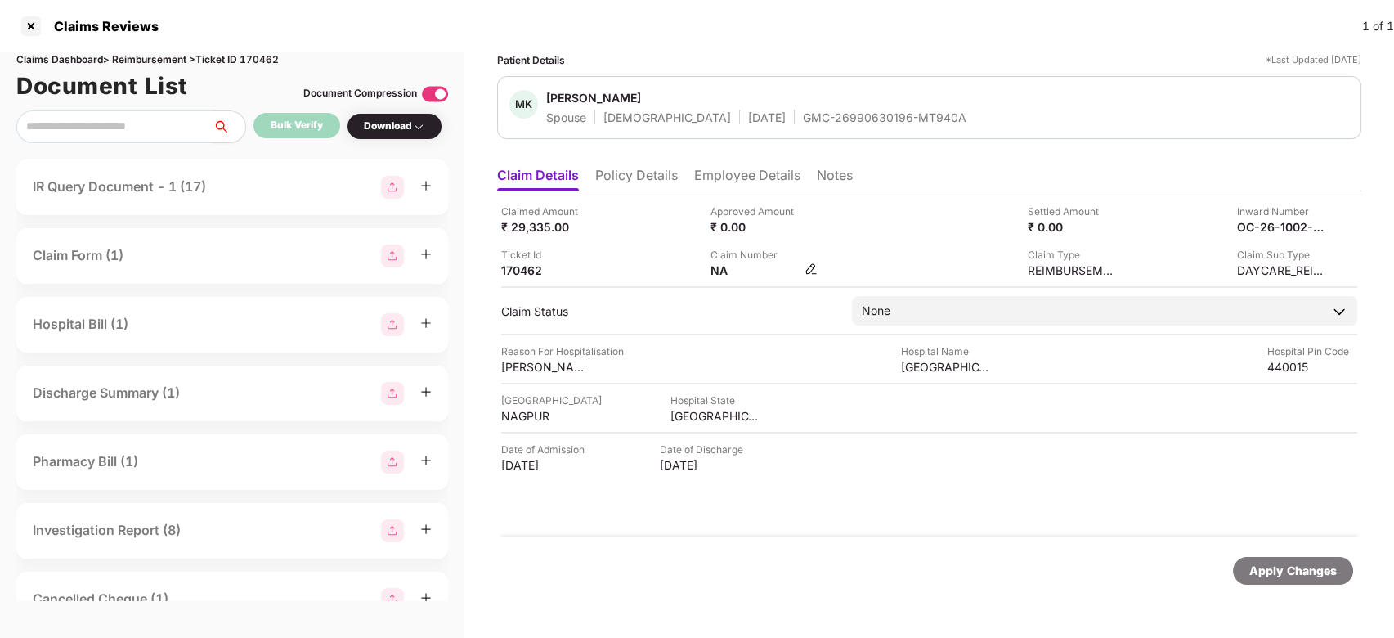
click at [809, 267] on img at bounding box center [811, 268] width 13 height 13
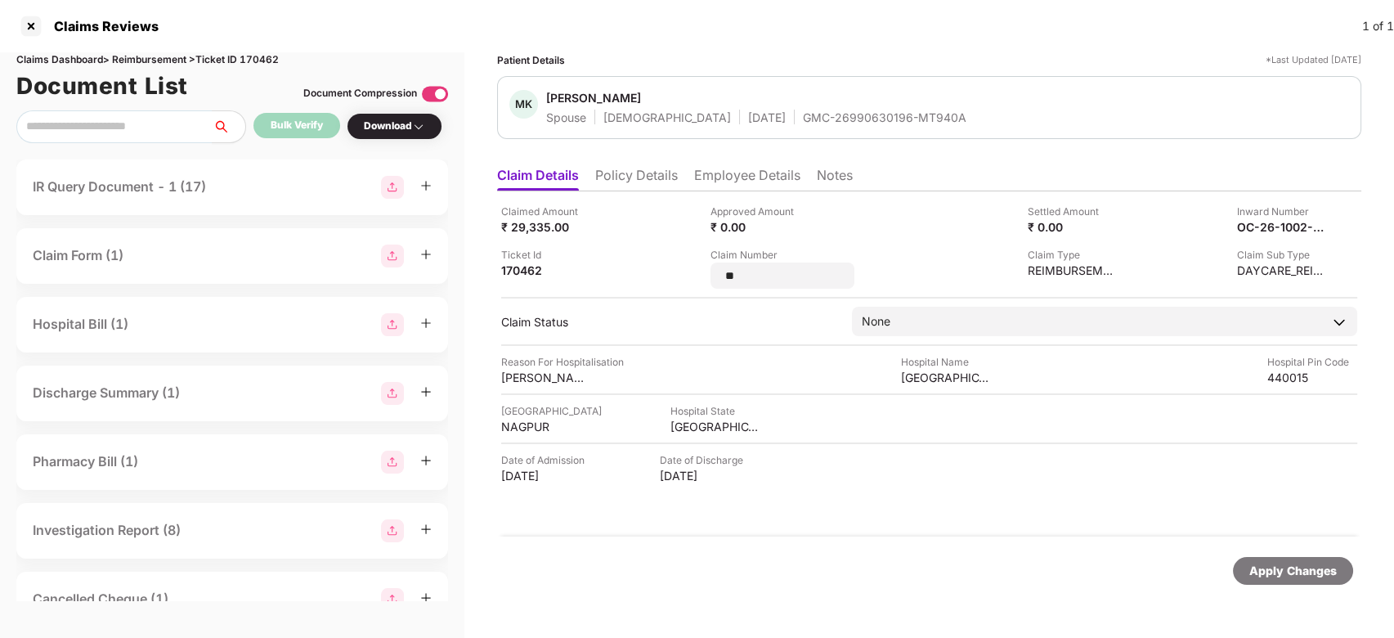
type input "*"
type input "**********"
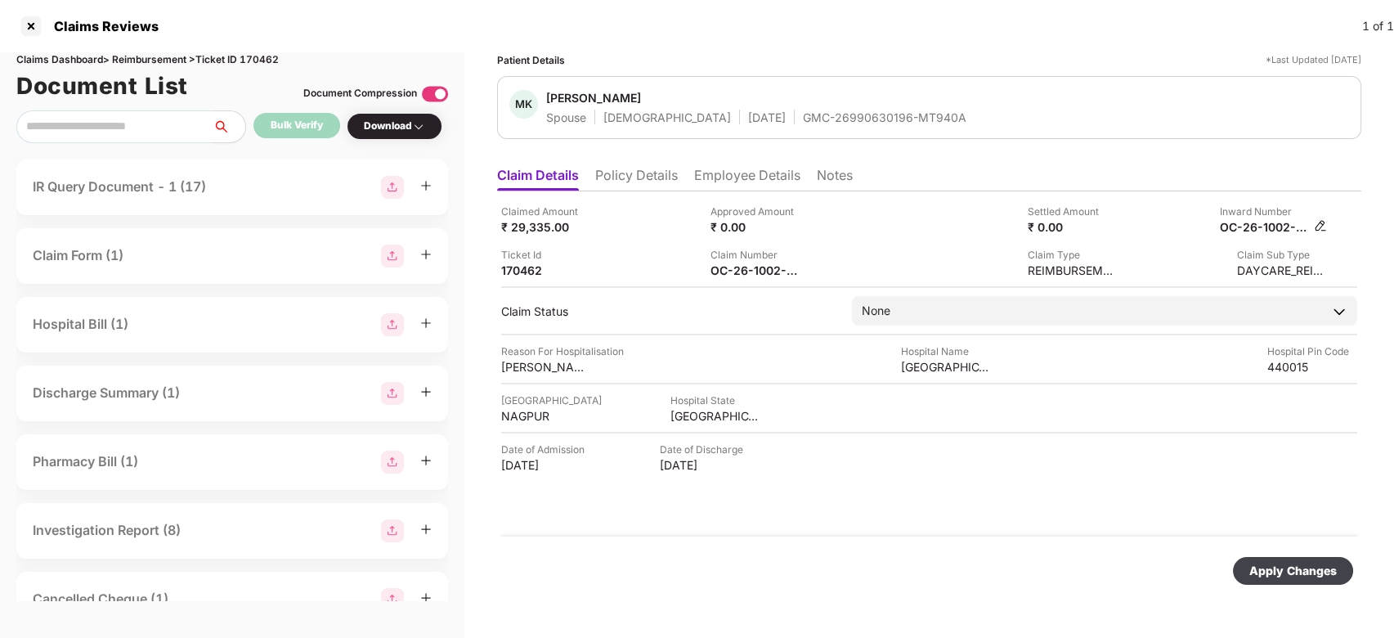
click at [1315, 225] on img at bounding box center [1320, 225] width 13 height 13
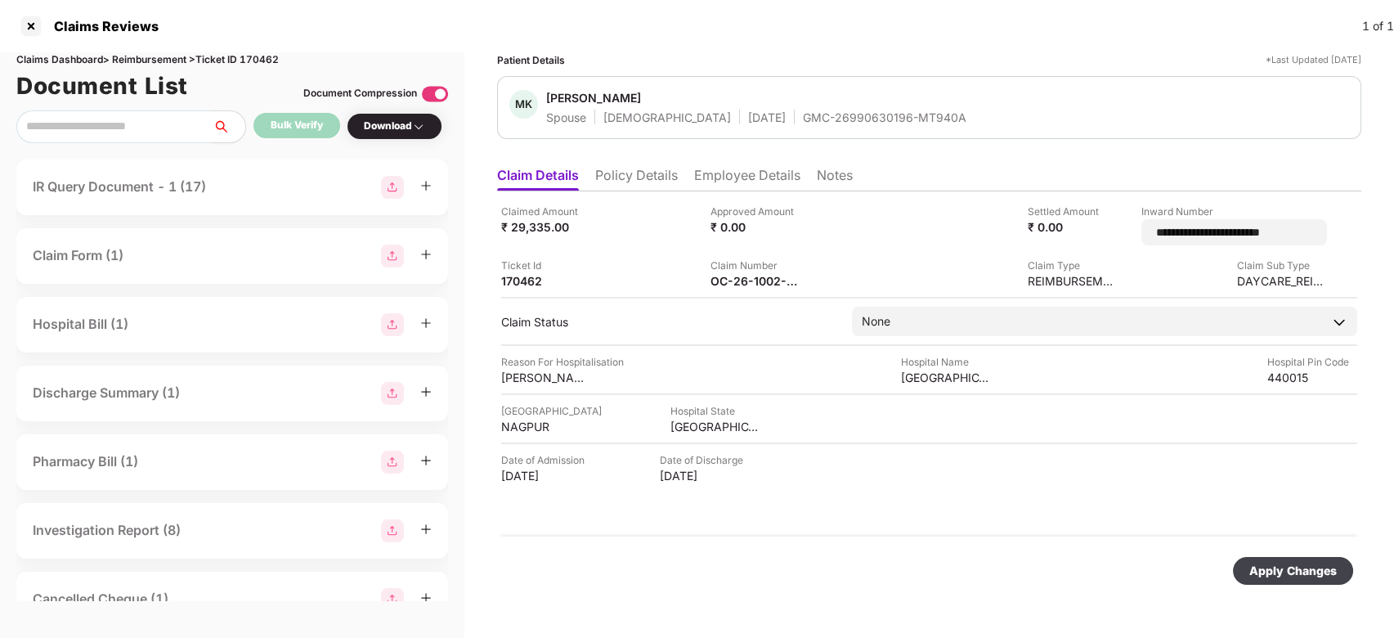
type input "**********"
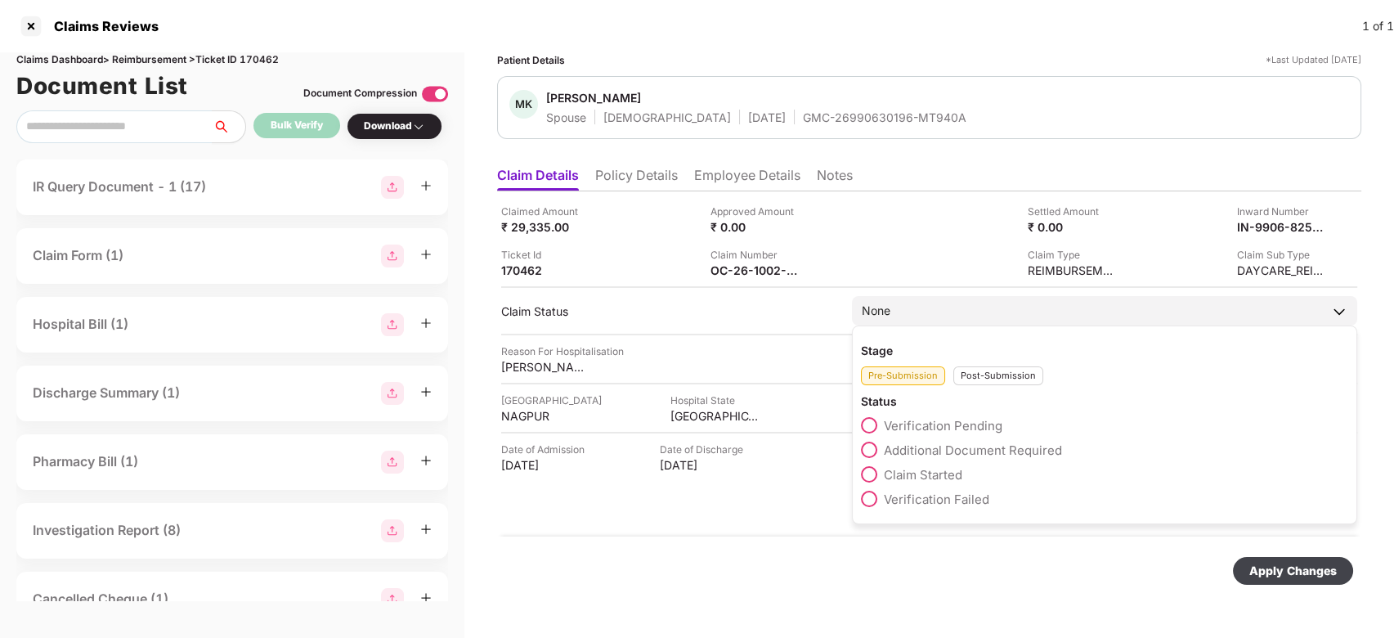
click at [968, 390] on div "Stage Pre-Submission Post-Submission Status Verification Pending Additional Doc…" at bounding box center [1104, 424] width 505 height 199
click at [976, 377] on div "Post-Submission" at bounding box center [999, 375] width 90 height 19
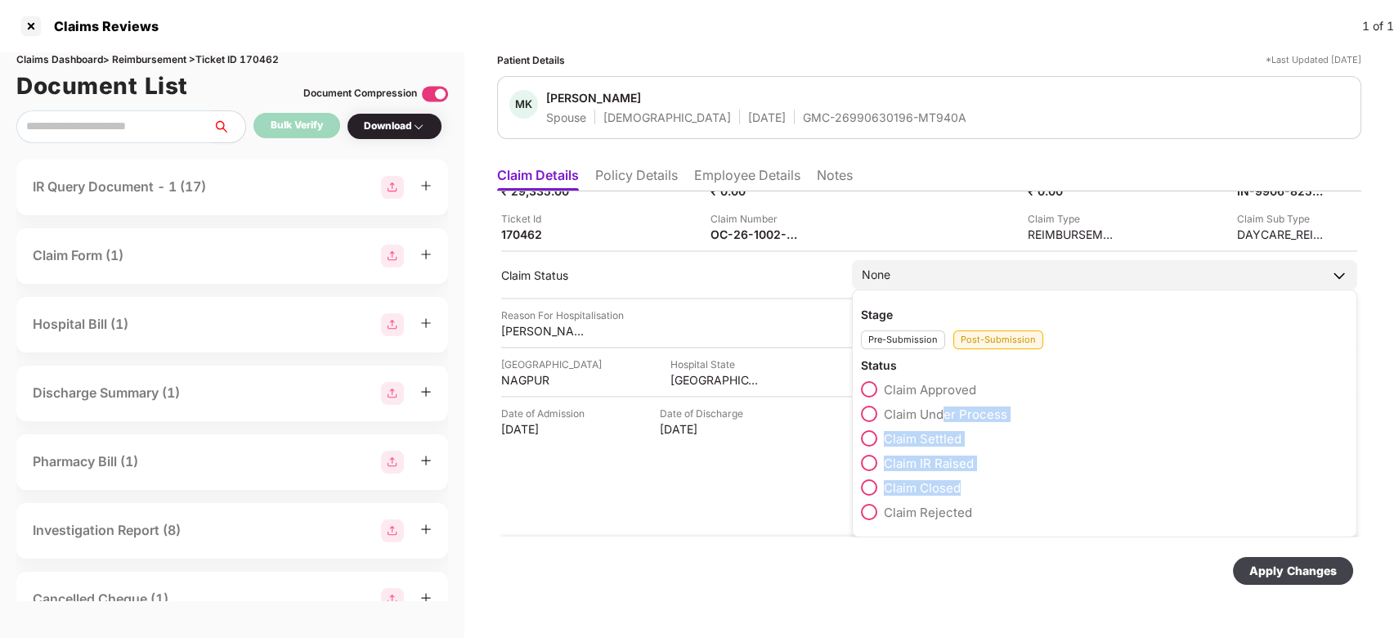
drag, startPoint x: 940, startPoint y: 413, endPoint x: 1210, endPoint y: 525, distance: 292.2
click at [1210, 525] on div "Claim Approved Claim Under Process Claim Settled Claim IR Raised Claim Closed C…" at bounding box center [1104, 454] width 487 height 147
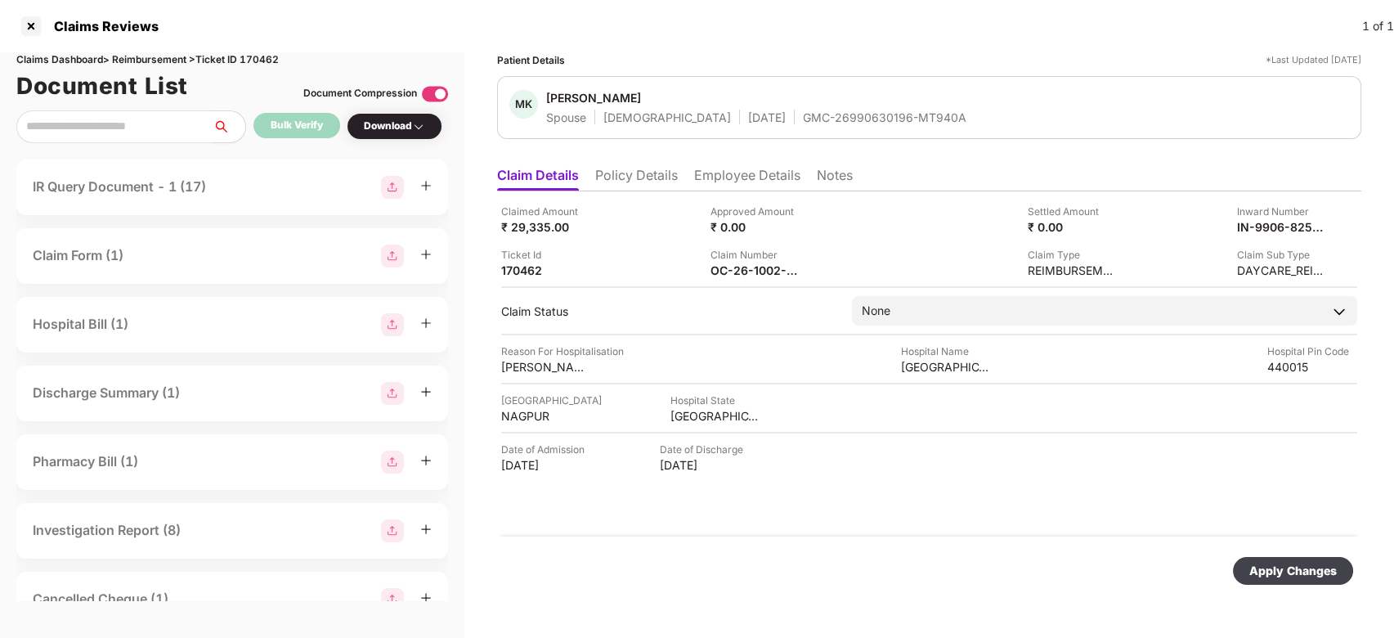
scroll to position [0, 0]
click at [922, 329] on div "Claimed Amount ₹ 29,335.00 Approved Amount ₹ 0.00 Settled Amount ₹ 0.00 Inward …" at bounding box center [929, 363] width 864 height 345
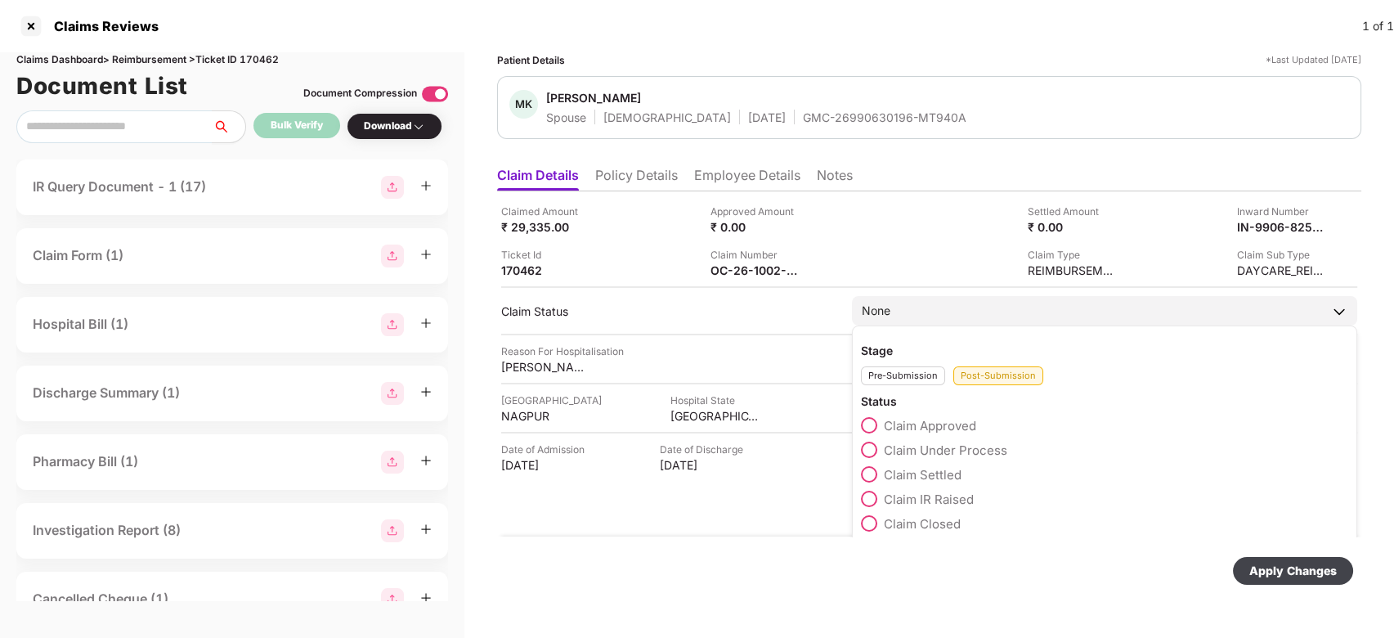
click at [925, 325] on div "Stage Pre-Submission Post-Submission Status Claim Approved Claim Under Process …" at bounding box center [1104, 449] width 505 height 248
click at [916, 455] on span "Claim Under Process" at bounding box center [945, 450] width 123 height 16
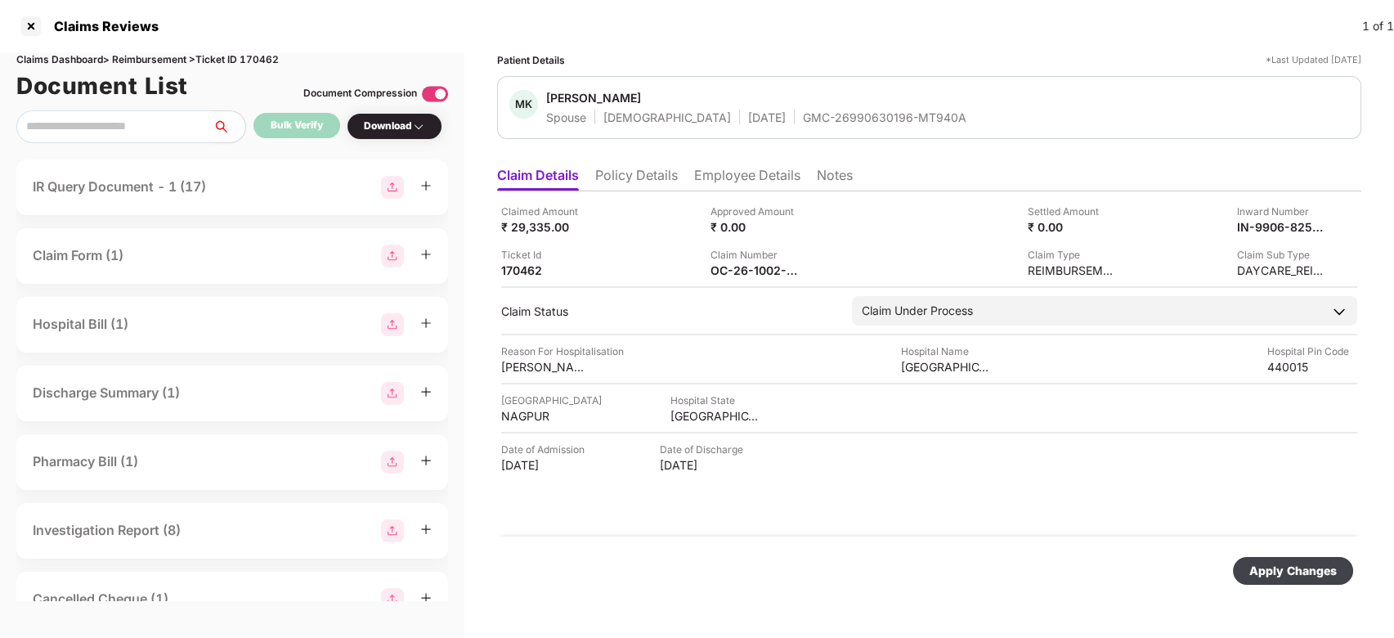
click at [1276, 577] on div "Apply Changes" at bounding box center [1293, 571] width 87 height 18
click at [1294, 201] on div "IN-9906-8255151" at bounding box center [1317, 203] width 101 height 26
copy div "IN-9906-8255151"
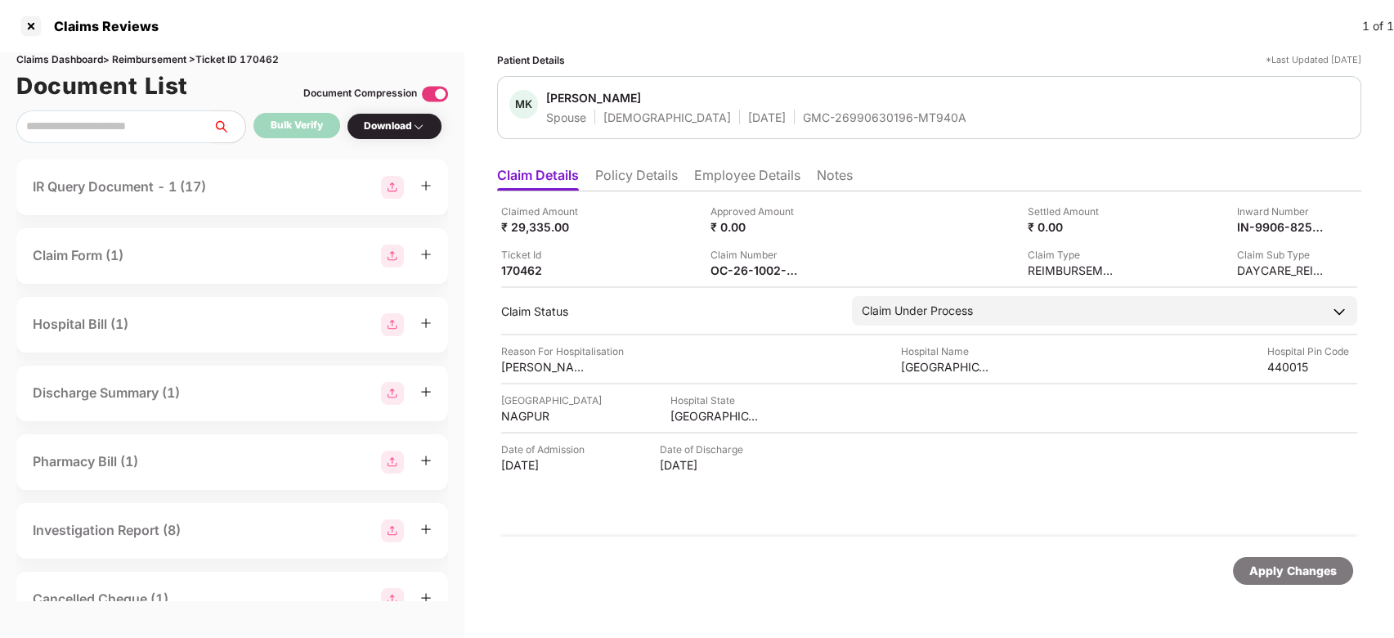
click at [803, 117] on div "GMC-26990630196-MT940A" at bounding box center [885, 118] width 164 height 16
click at [1303, 202] on div "IN-9906-8255151" at bounding box center [1317, 203] width 101 height 26
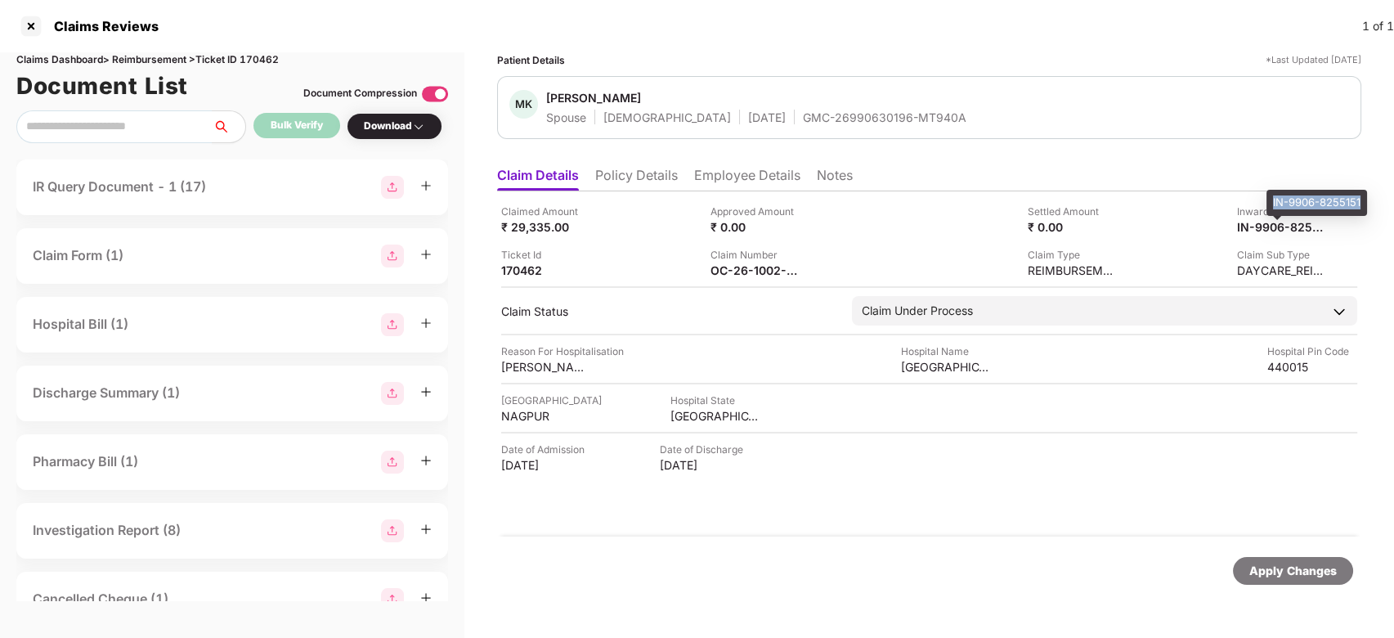
click at [1303, 202] on div "IN-9906-8255151" at bounding box center [1317, 203] width 101 height 26
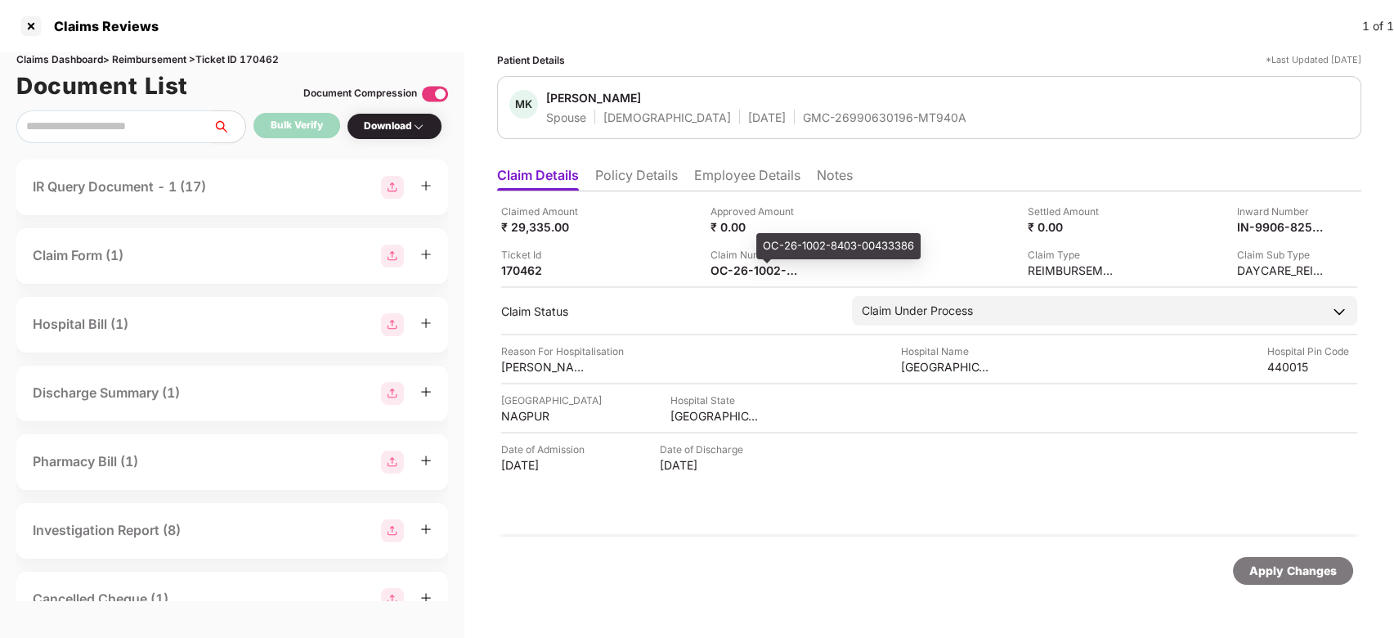
click at [773, 247] on div "OC-26-1002-8403-00433386" at bounding box center [838, 246] width 164 height 26
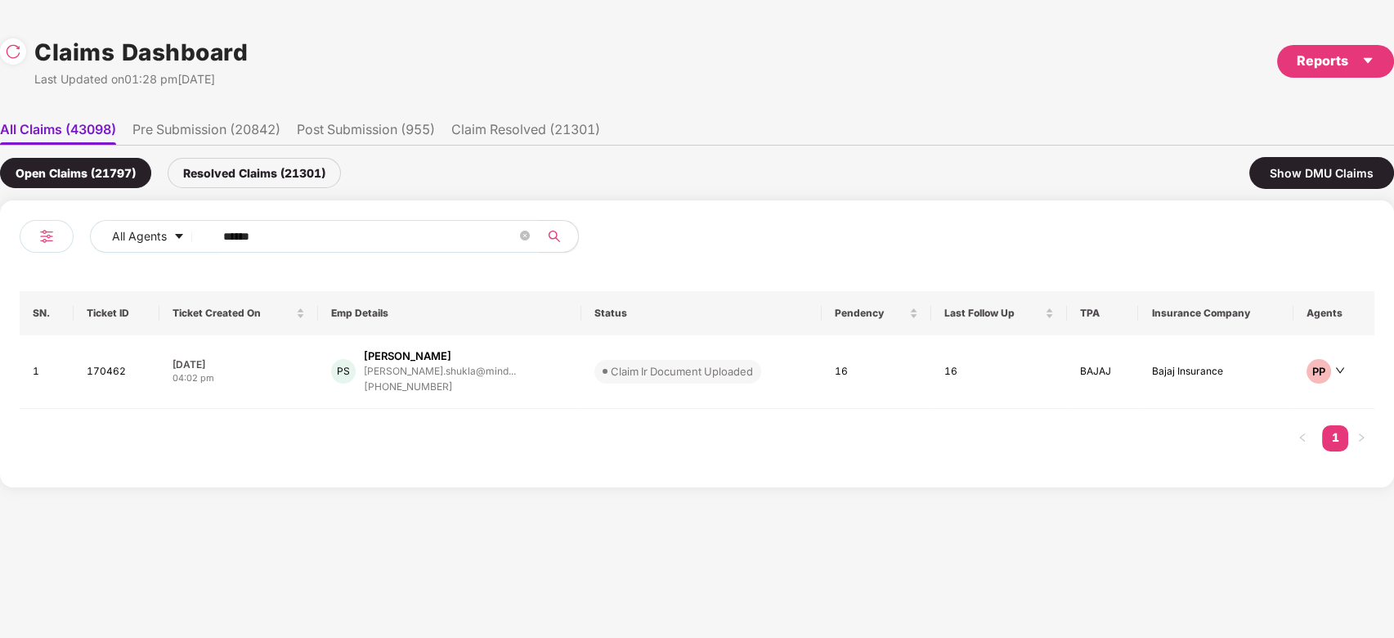
click at [445, 240] on input "******" at bounding box center [370, 236] width 294 height 25
paste input "text"
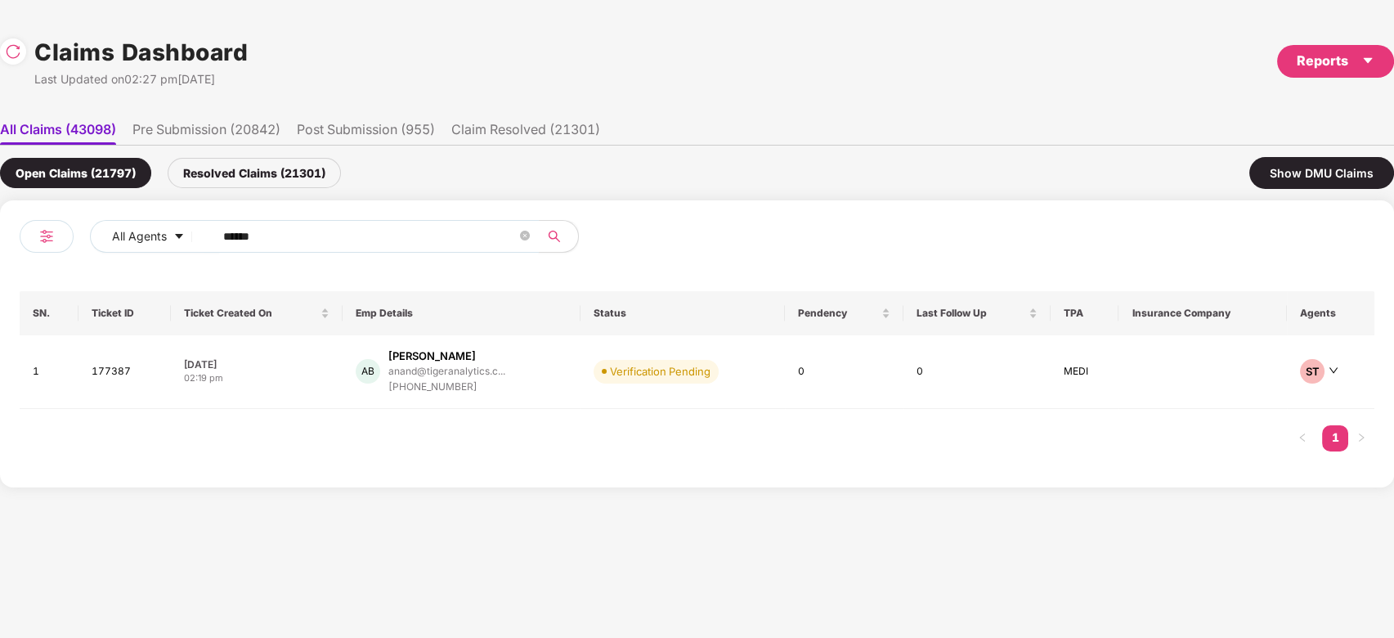
type input "******"
click at [512, 350] on div "AB Anand C Bharadwaj anand@tigeranalytics.c... +919677266681" at bounding box center [462, 371] width 212 height 47
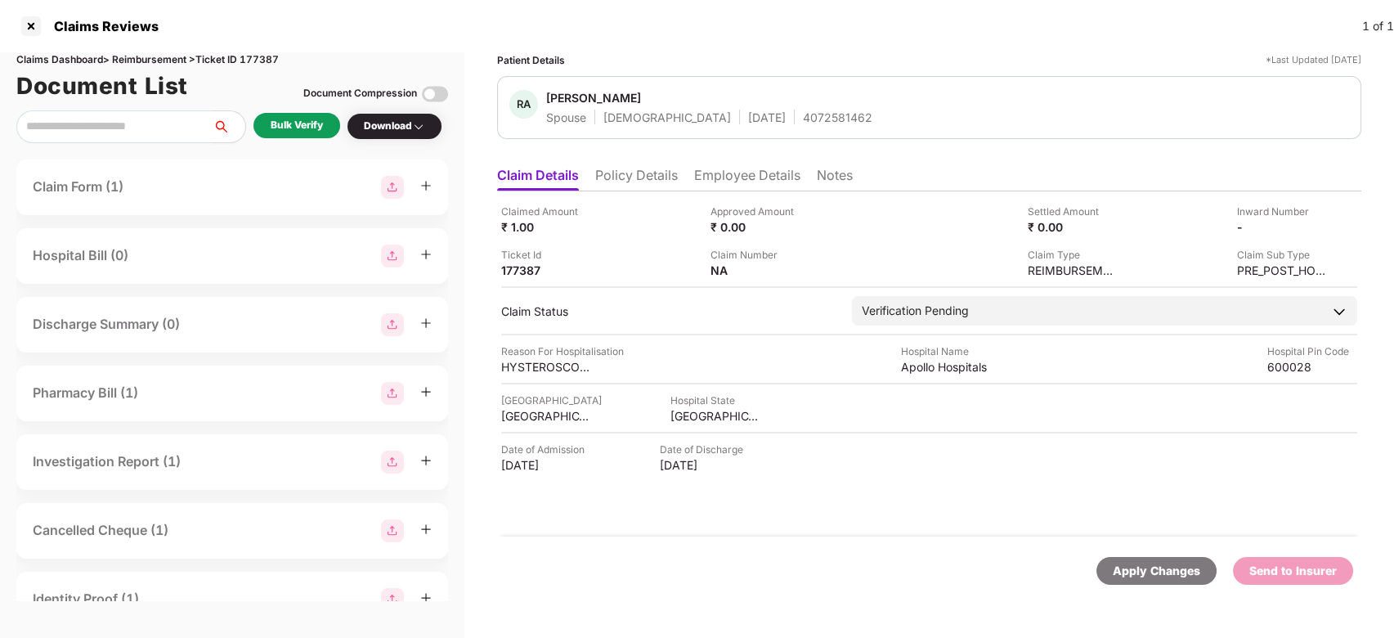
click at [721, 169] on li "Employee Details" at bounding box center [747, 179] width 106 height 24
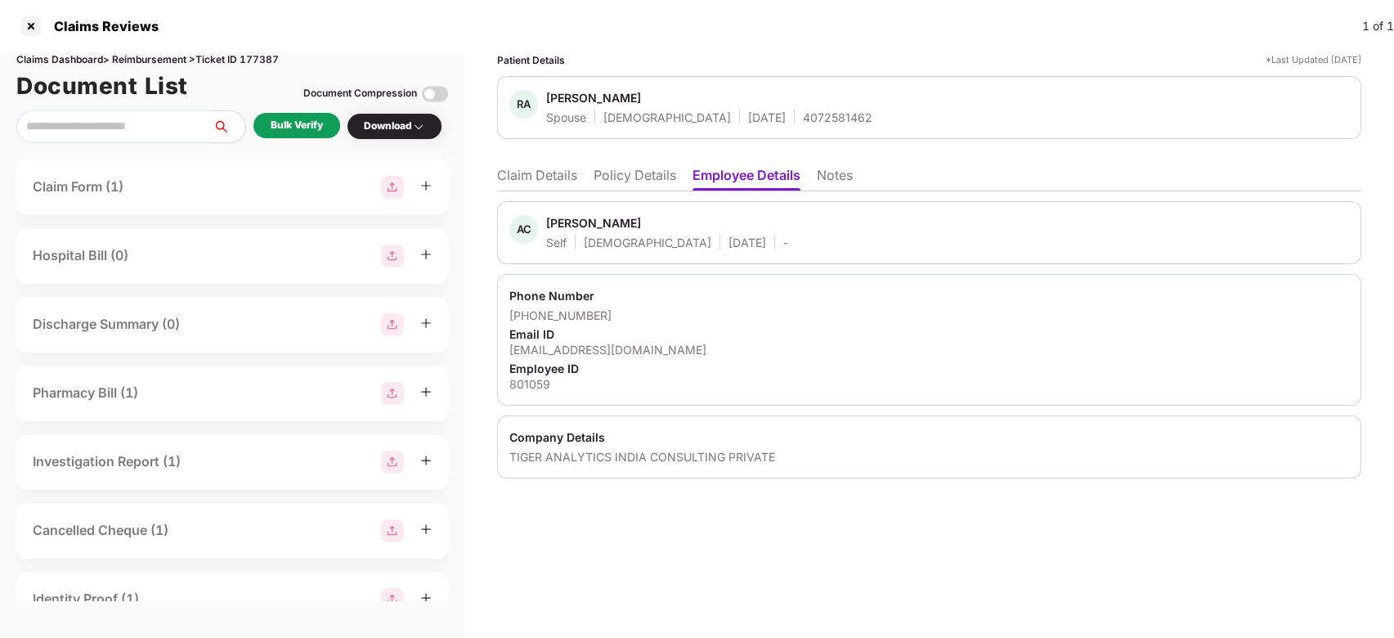
click at [545, 191] on div "AC Anand C Bharadwaj Self Male 10 Aug 1973 - Phone Number +919677266681 Email I…" at bounding box center [929, 334] width 864 height 287
click at [542, 186] on li "Claim Details" at bounding box center [537, 179] width 80 height 24
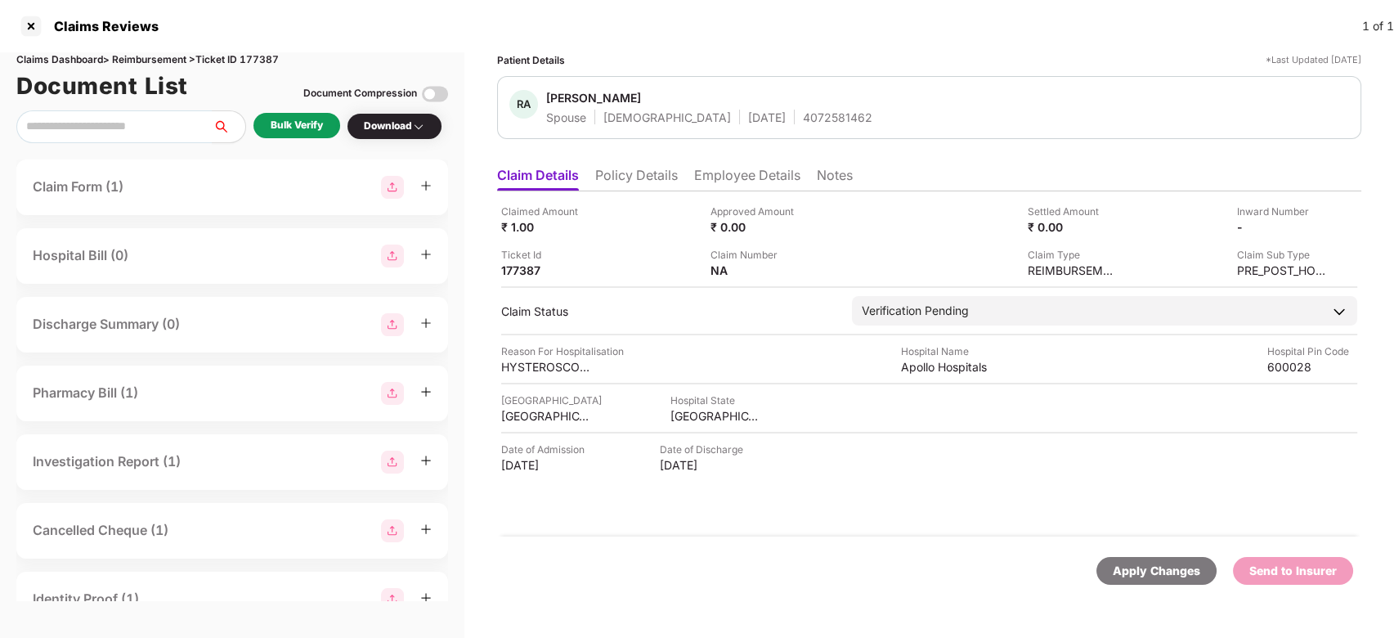
click at [419, 294] on div "Claim Form (1) Hospital Bill (0) Discharge Summary (0) Pharmacy Bill (1) Invest…" at bounding box center [232, 380] width 432 height 442
click at [638, 232] on div "Claimed Amount ₹ 1.00" at bounding box center [599, 219] width 197 height 31
click at [916, 141] on div "Patient Details *Last Updated 19 Sep 2025 RA Revathi Anand Bharadwaj Spouse Fem…" at bounding box center [929, 328] width 864 height 553
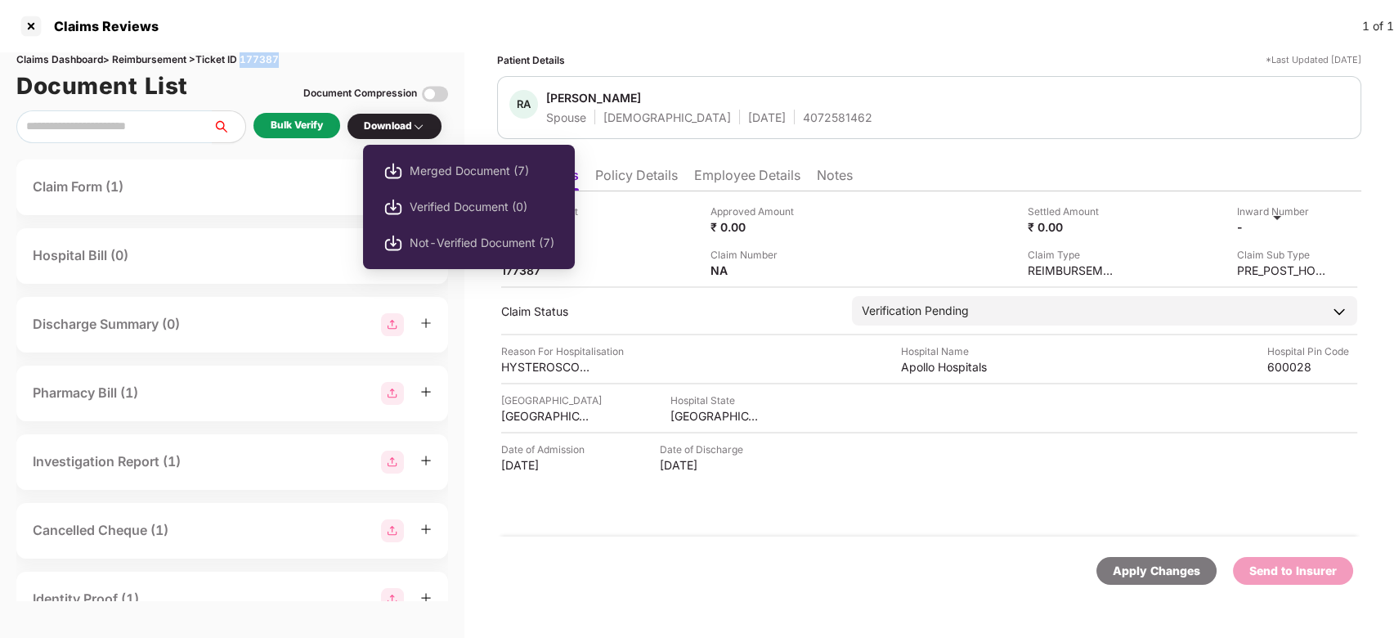
click at [421, 127] on img at bounding box center [418, 126] width 13 height 13
click at [453, 168] on span "Merged Document (7)" at bounding box center [482, 171] width 145 height 18
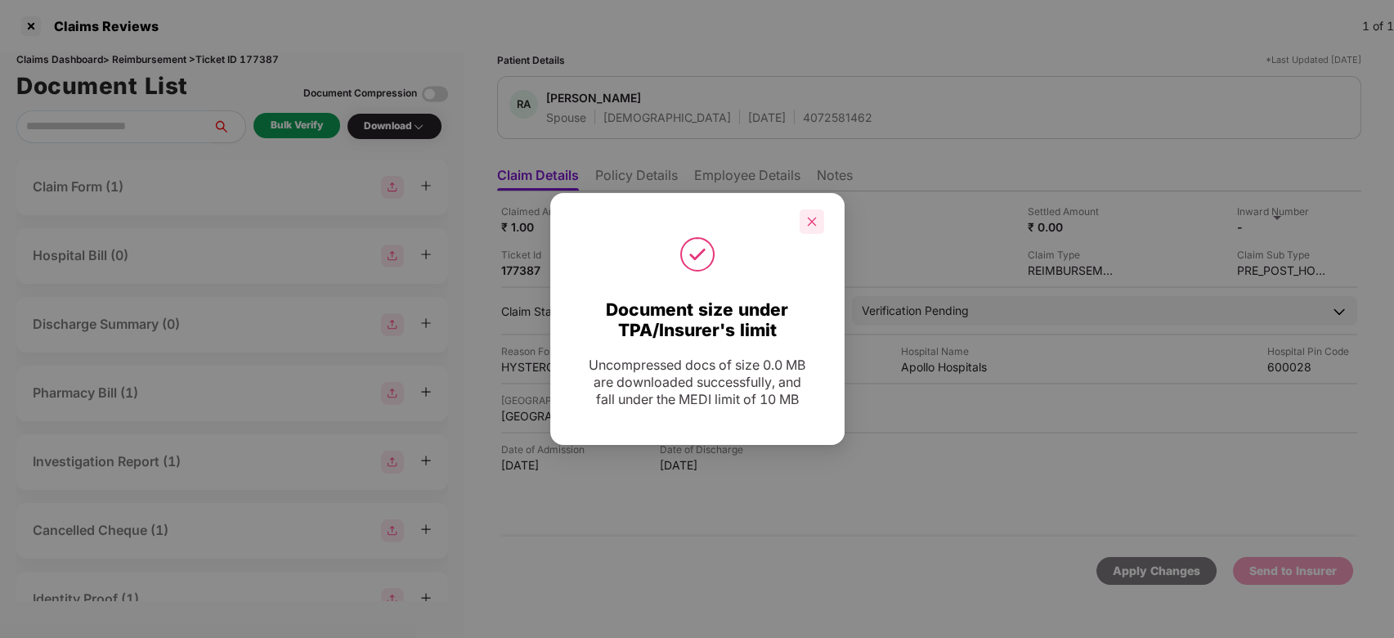
click at [814, 224] on icon "close" at bounding box center [811, 221] width 11 height 11
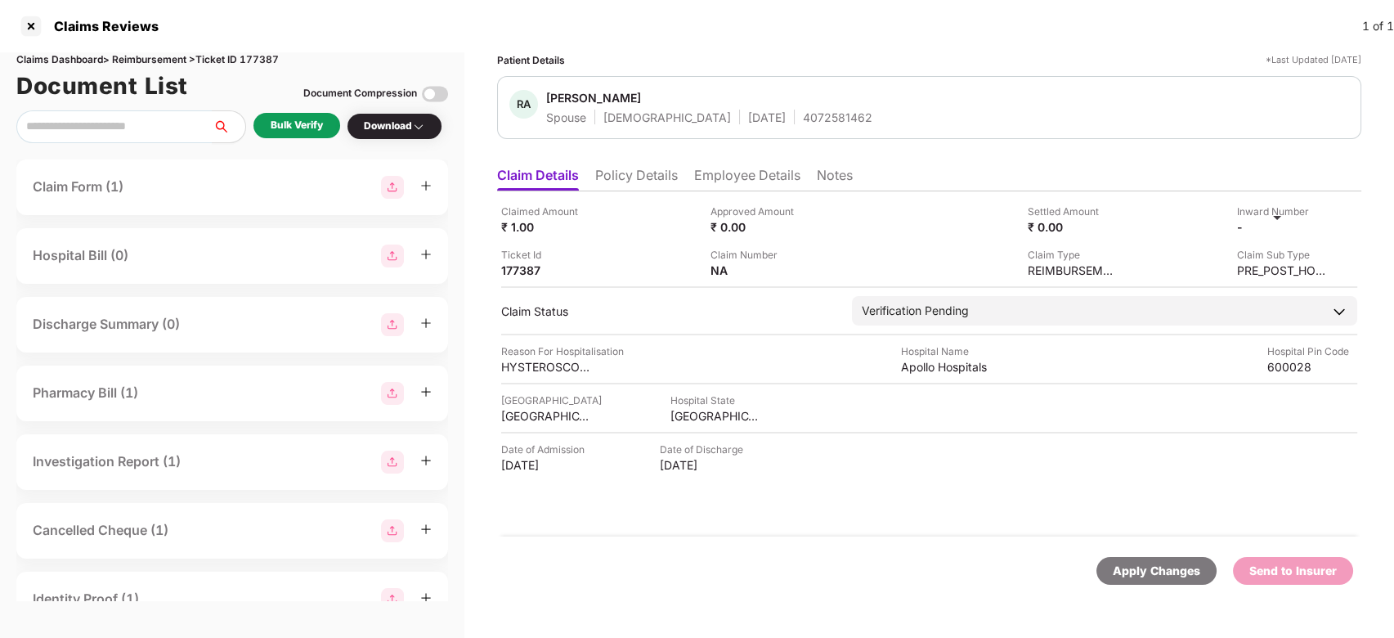
click at [758, 182] on li "Employee Details" at bounding box center [747, 179] width 106 height 24
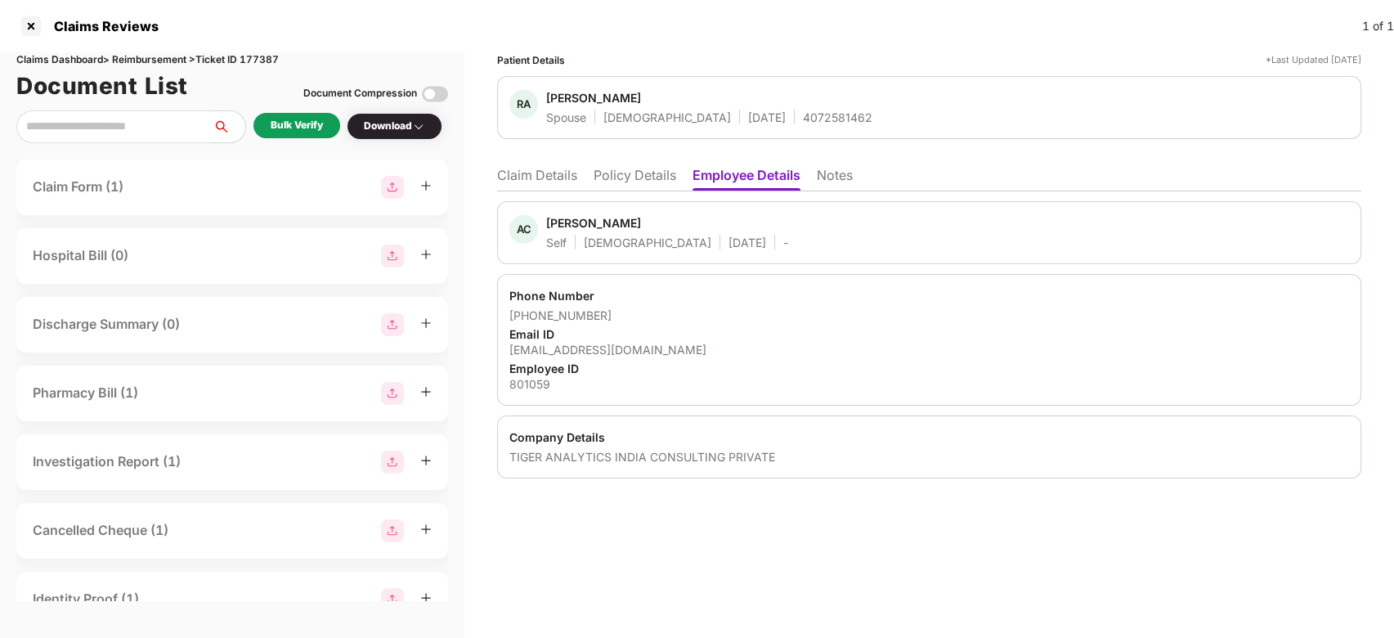
click at [612, 345] on div "[EMAIL_ADDRESS][DOMAIN_NAME]" at bounding box center [929, 350] width 840 height 16
drag, startPoint x: 532, startPoint y: 160, endPoint x: 530, endPoint y: 175, distance: 14.9
click at [530, 175] on ul "Claim Details Policy Details Employee Details Notes" at bounding box center [929, 175] width 864 height 33
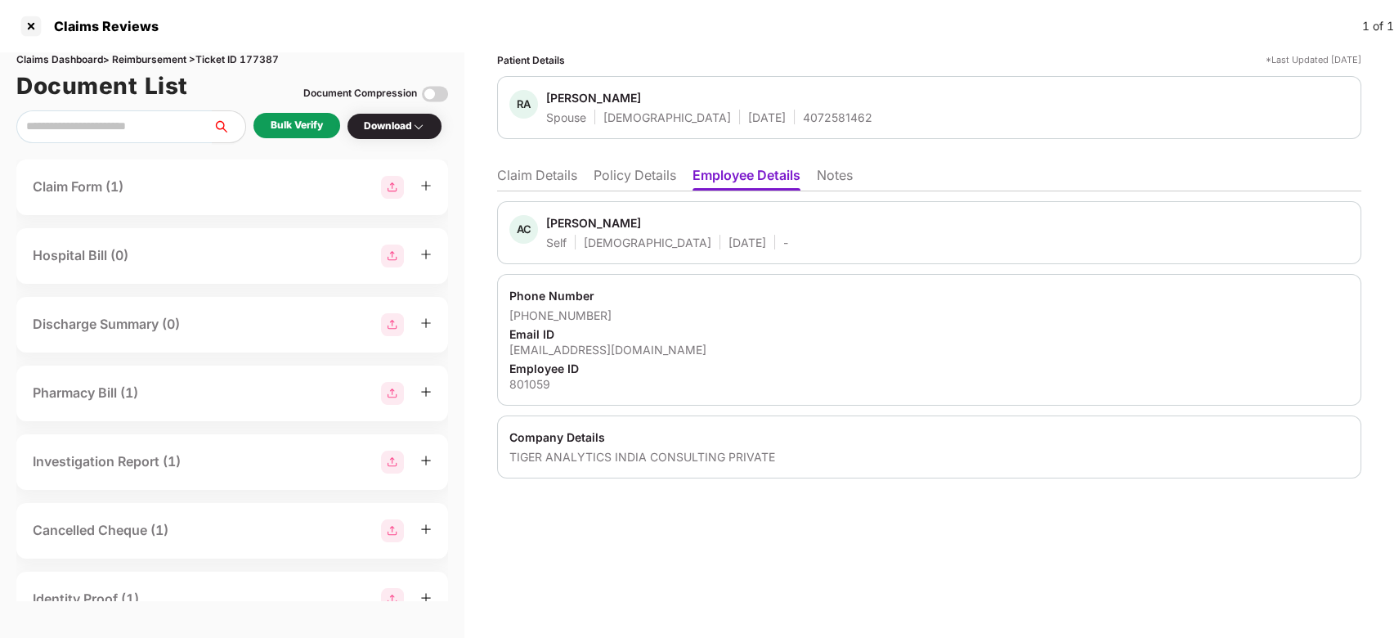
click at [530, 175] on li "Claim Details" at bounding box center [537, 179] width 80 height 24
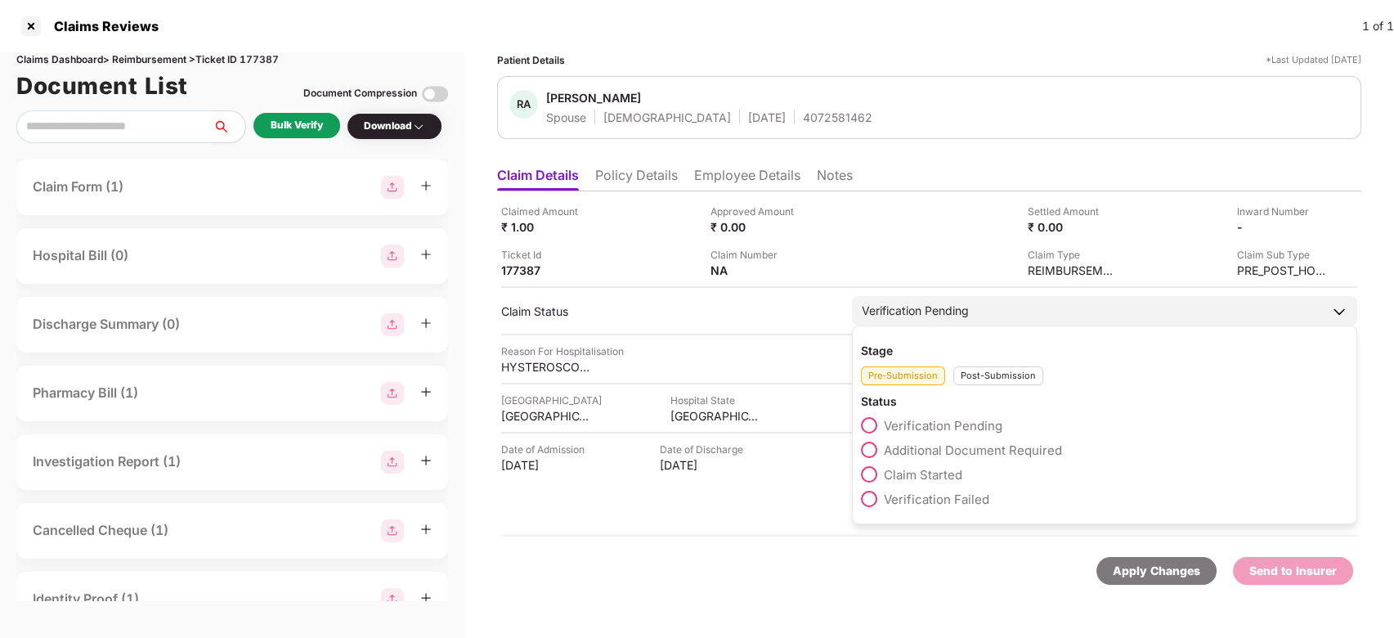
click at [951, 448] on span "Additional Document Required" at bounding box center [973, 450] width 178 height 16
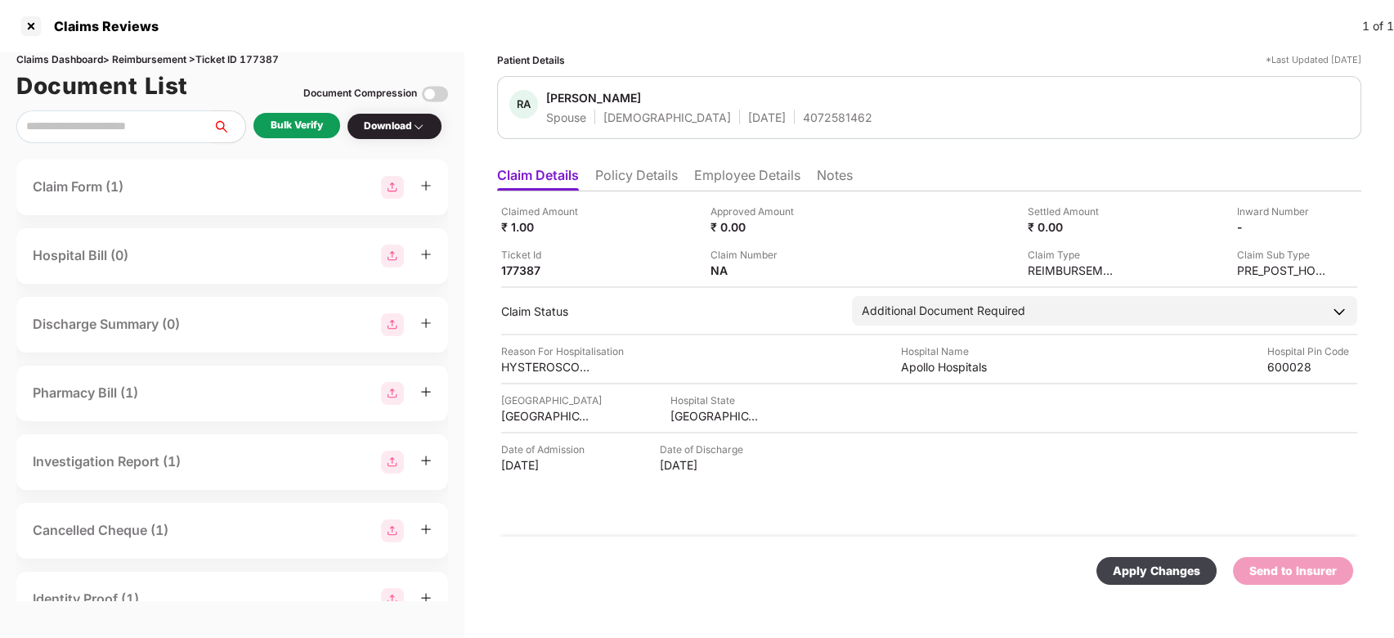
click at [1130, 578] on div "Apply Changes" at bounding box center [1156, 571] width 87 height 18
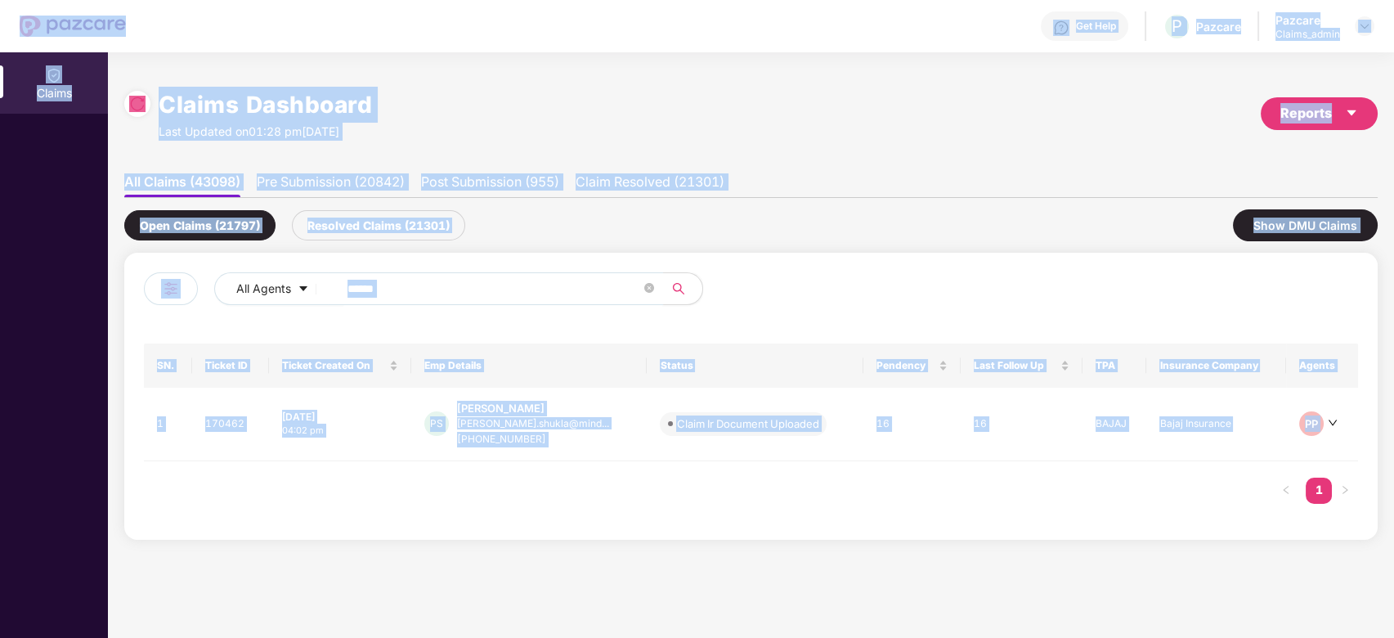
click at [415, 275] on span "******" at bounding box center [495, 288] width 335 height 33
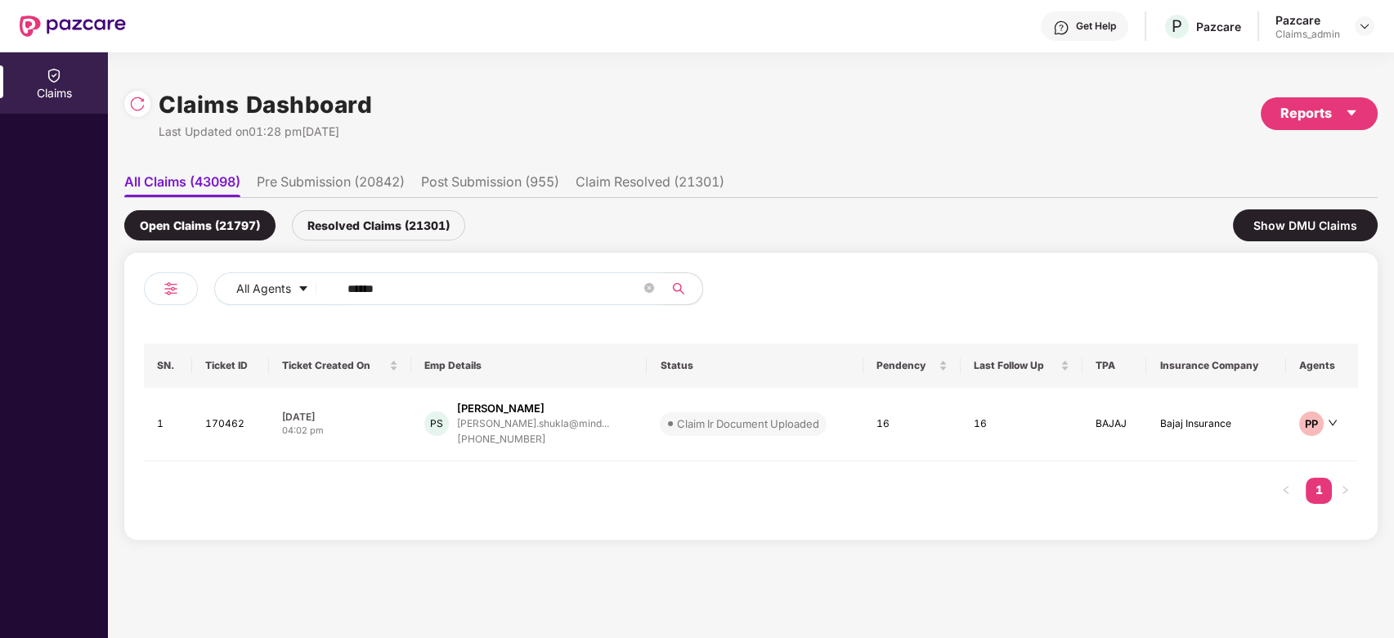
paste input "text"
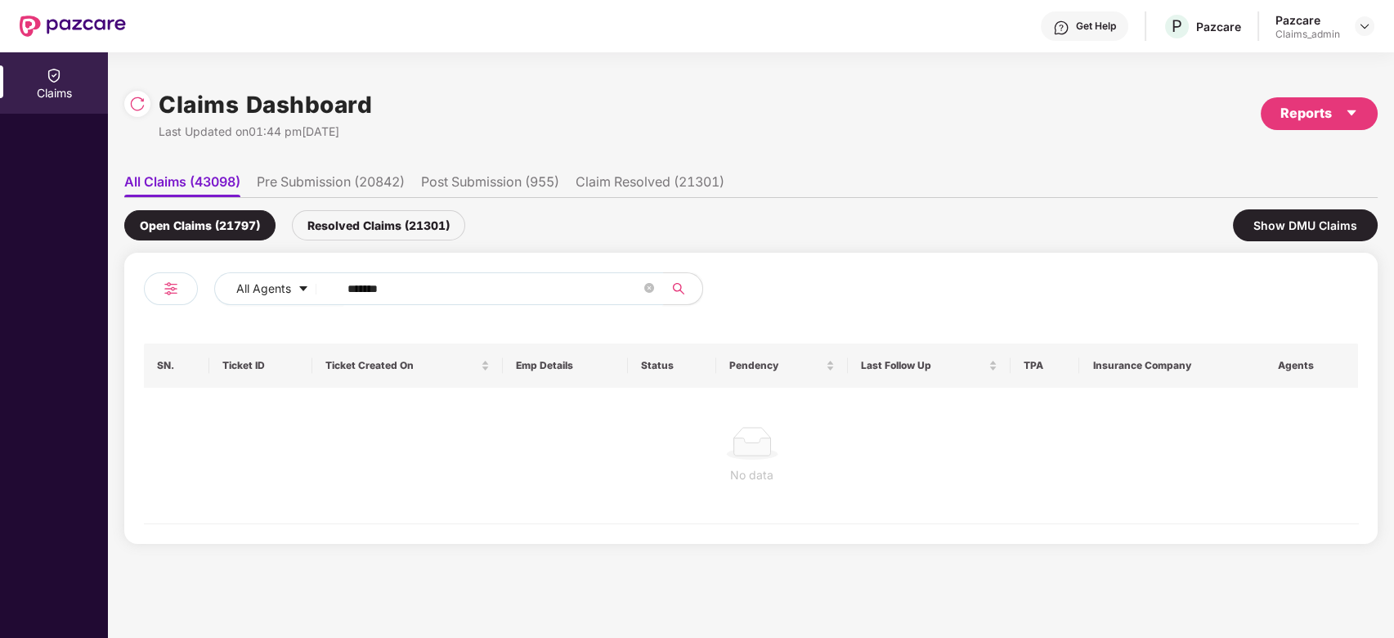
type input "******"
click at [375, 216] on div "Resolved Claims (21301)" at bounding box center [378, 225] width 173 height 30
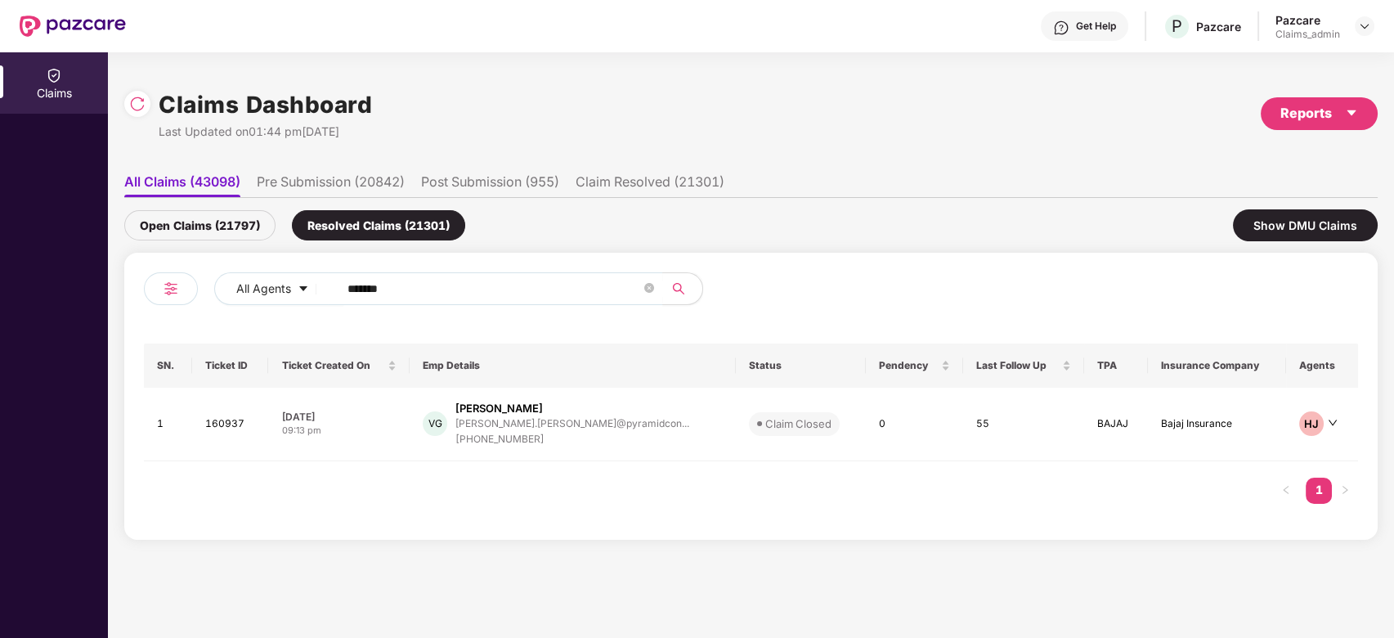
click at [583, 436] on div "[PHONE_NUMBER]" at bounding box center [572, 440] width 234 height 16
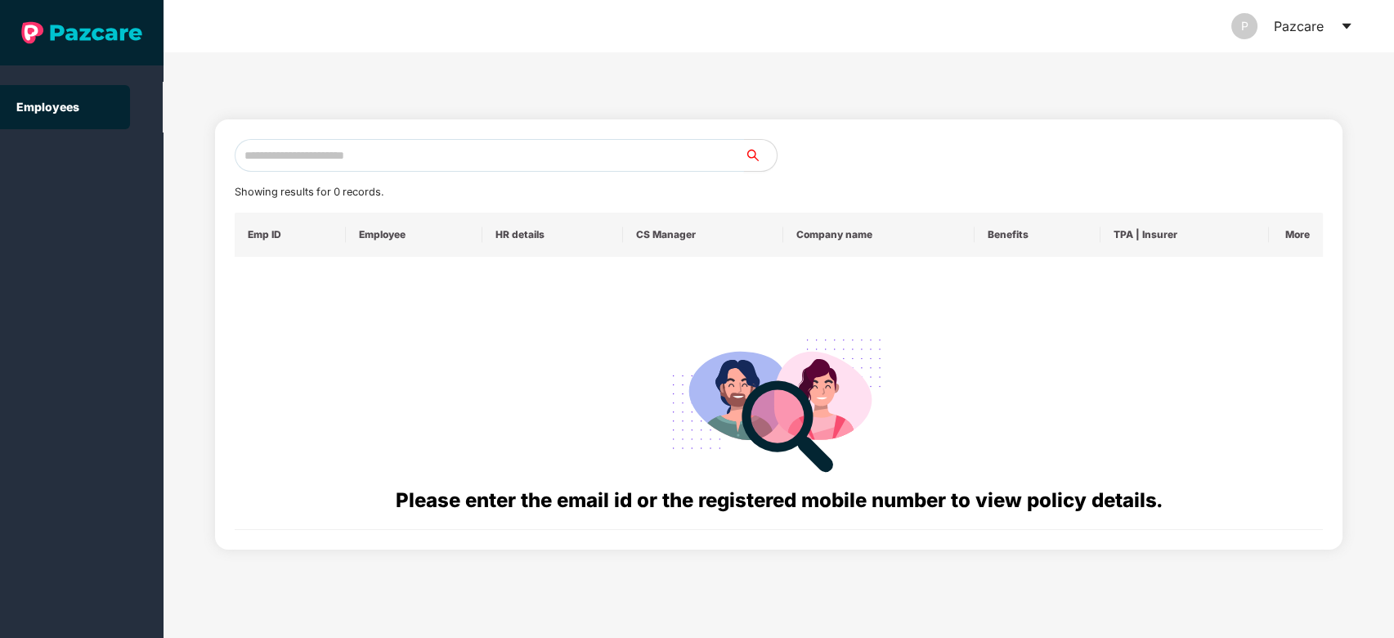
drag, startPoint x: 537, startPoint y: 172, endPoint x: 573, endPoint y: 146, distance: 44.5
click at [573, 146] on div "Showing results for 0 records. Emp ID Employee HR details CS Manager Company na…" at bounding box center [779, 334] width 1089 height 391
click at [573, 146] on input "text" at bounding box center [490, 155] width 510 height 33
paste input "**********"
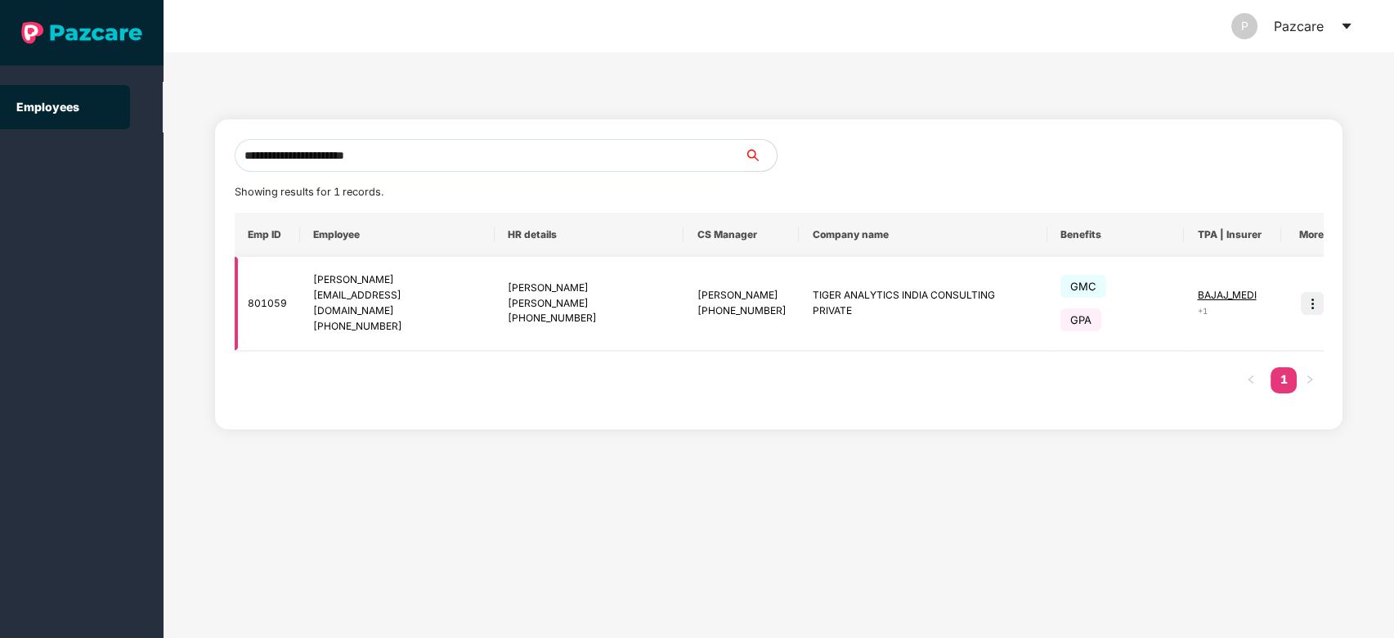
type input "**********"
click at [1301, 299] on img at bounding box center [1312, 303] width 23 height 23
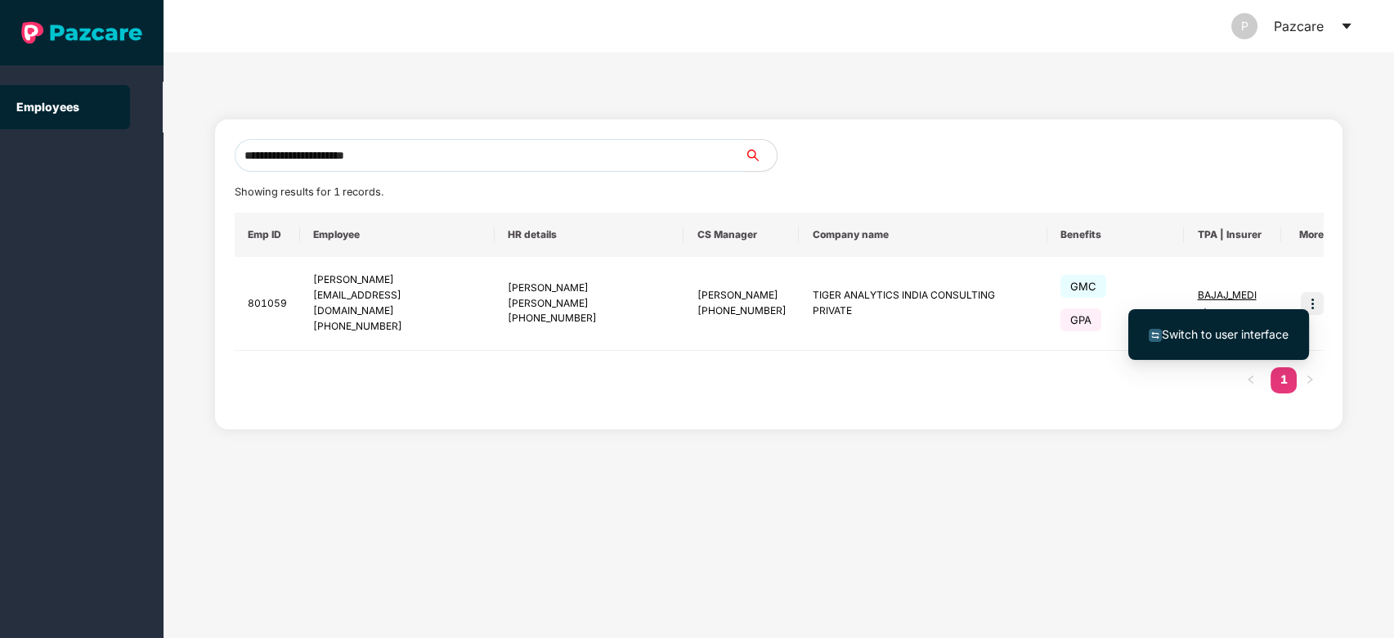
click at [1254, 324] on li "Switch to user interface" at bounding box center [1219, 334] width 181 height 34
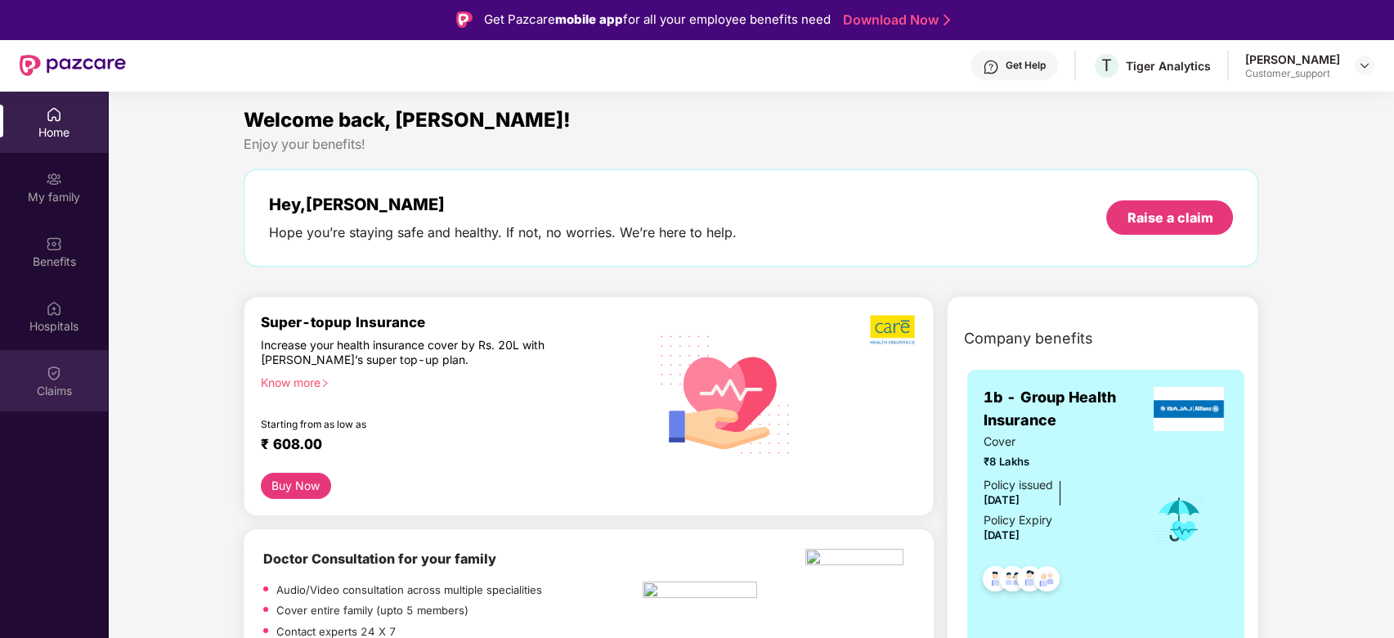
click at [46, 379] on img at bounding box center [54, 373] width 16 height 16
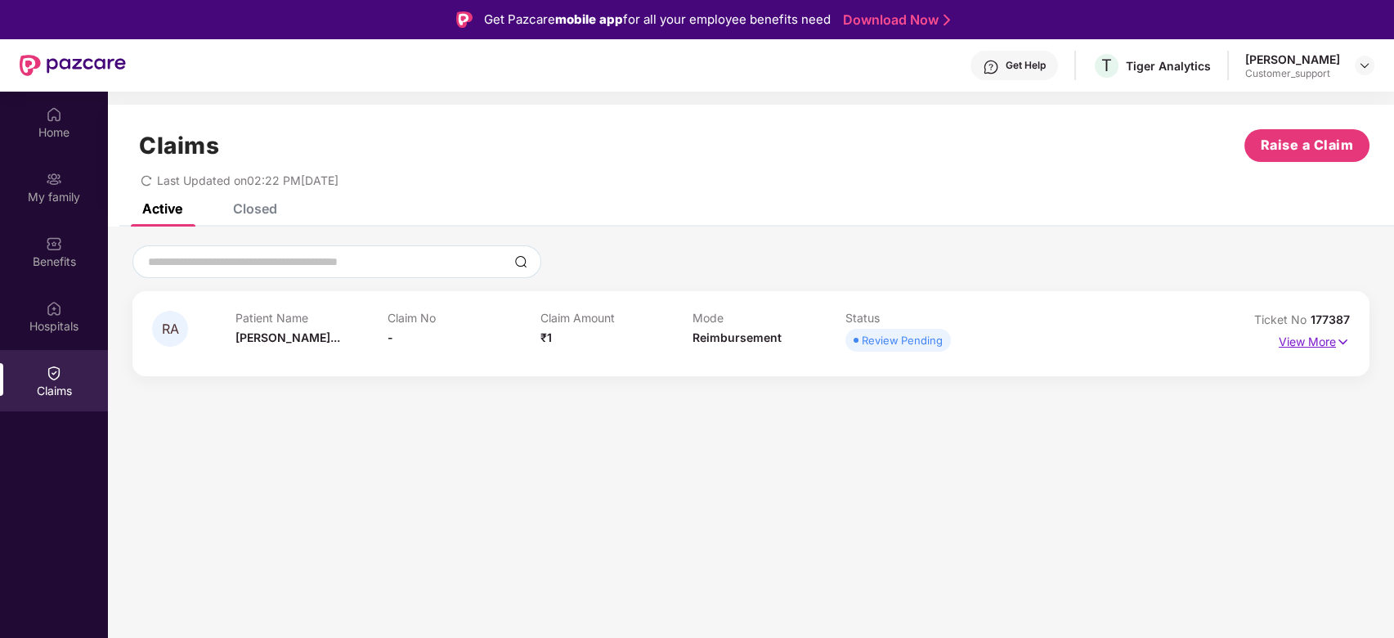
click at [1347, 340] on img at bounding box center [1343, 342] width 14 height 18
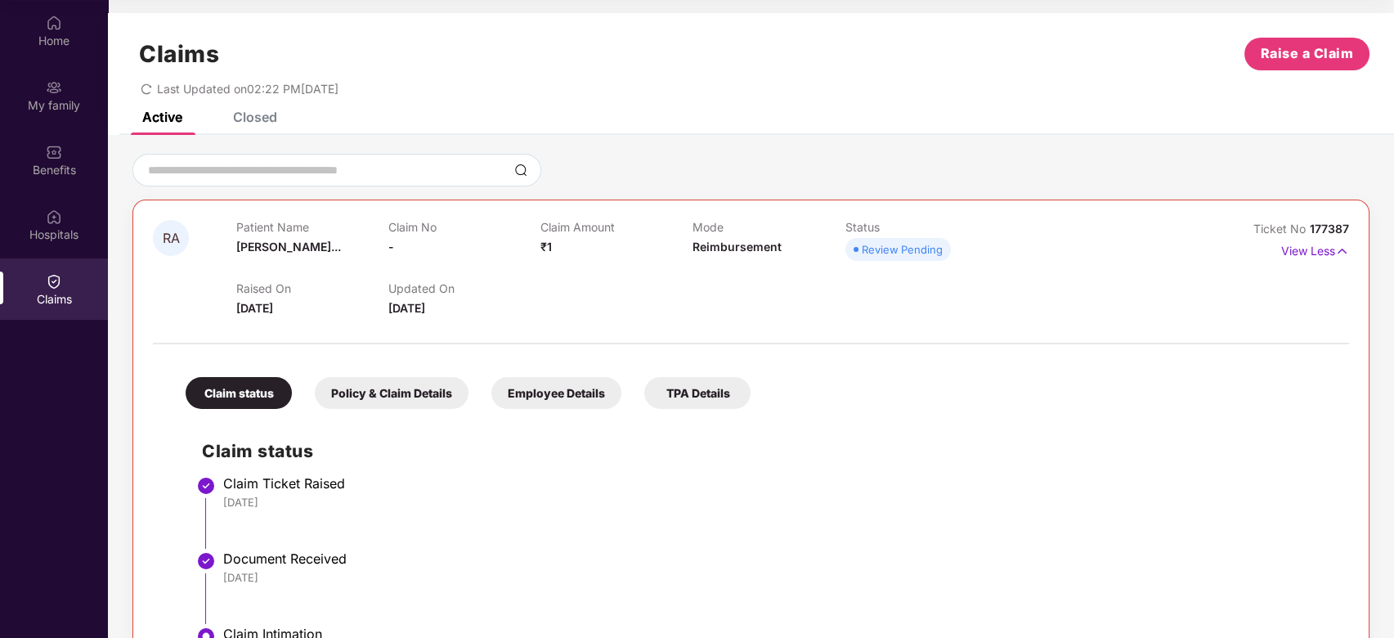
scroll to position [69, 0]
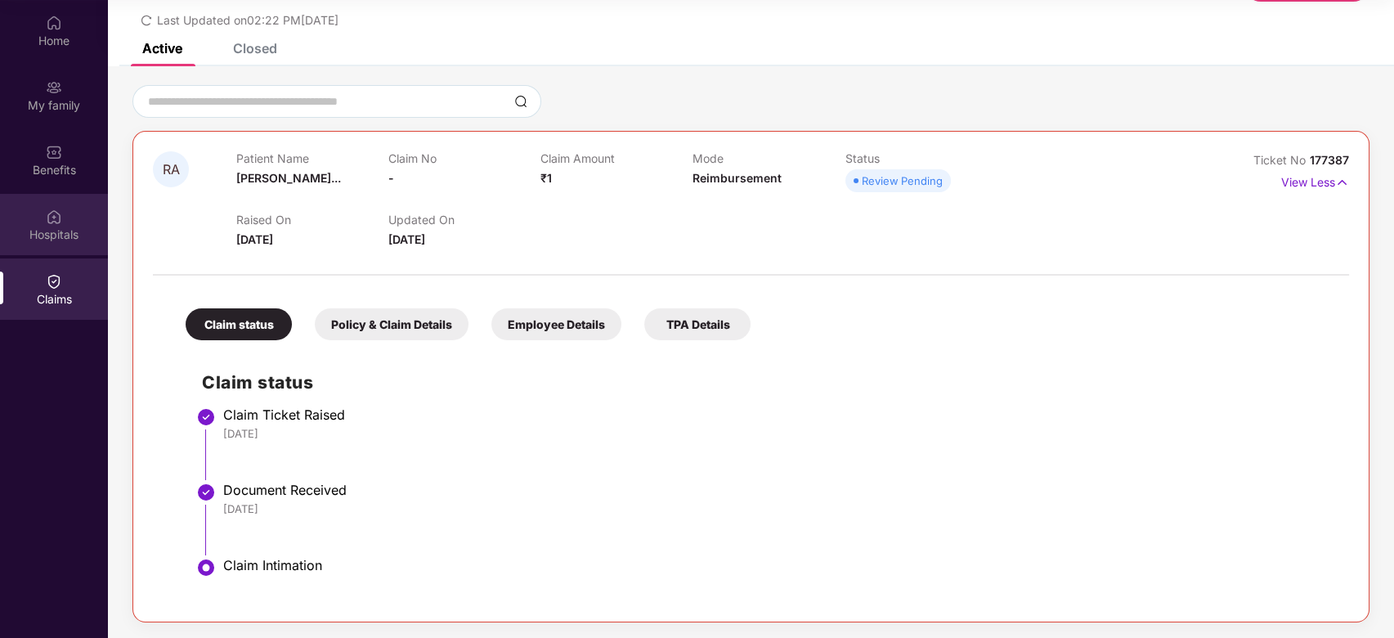
click at [54, 240] on div "Hospitals" at bounding box center [54, 235] width 108 height 16
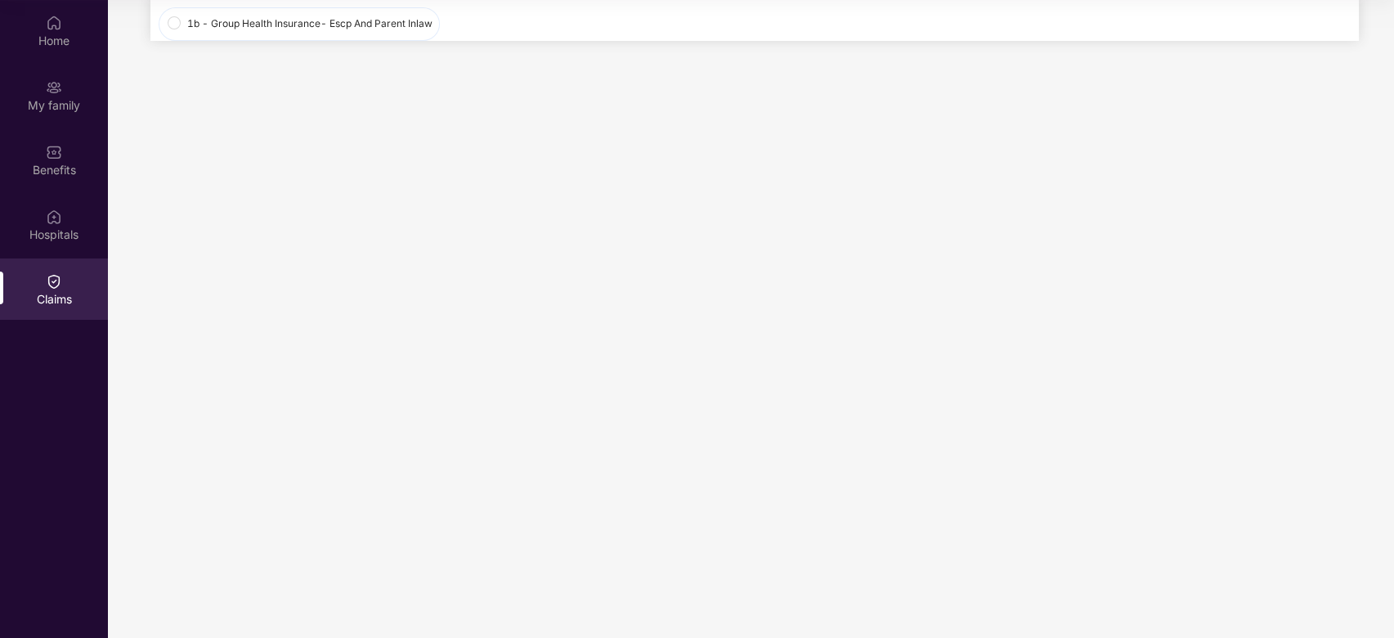
scroll to position [0, 0]
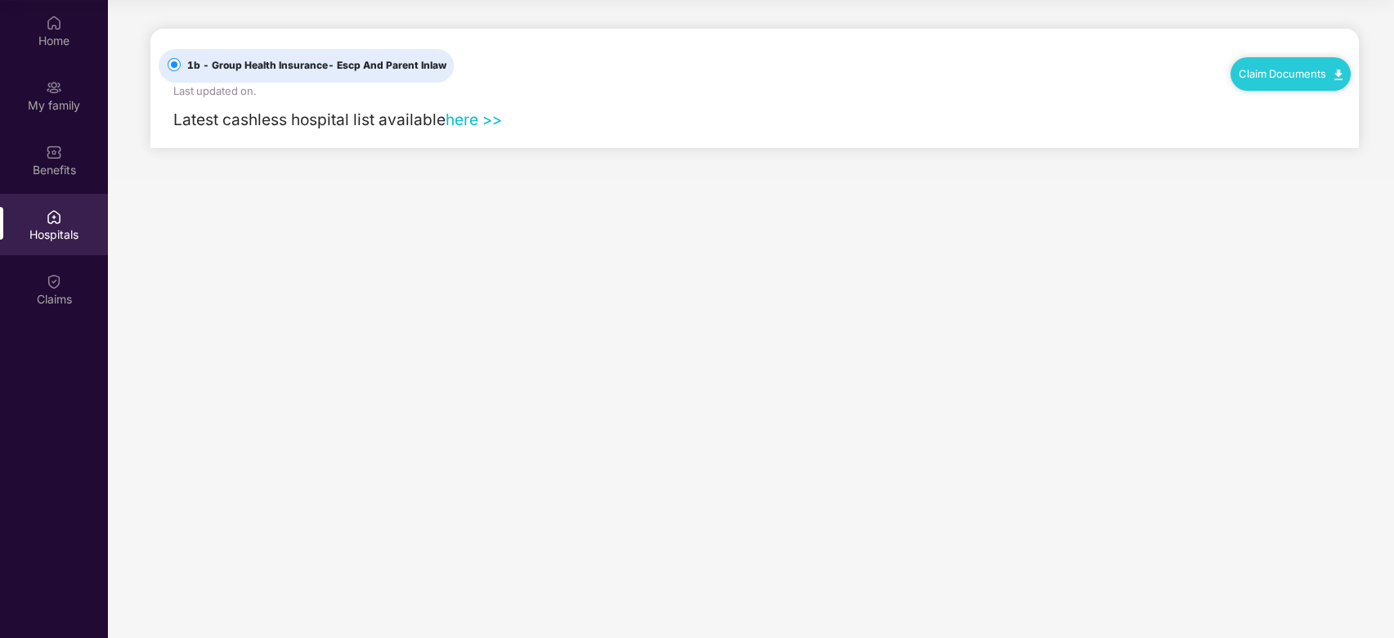
click at [55, 298] on div "Claims" at bounding box center [54, 299] width 108 height 16
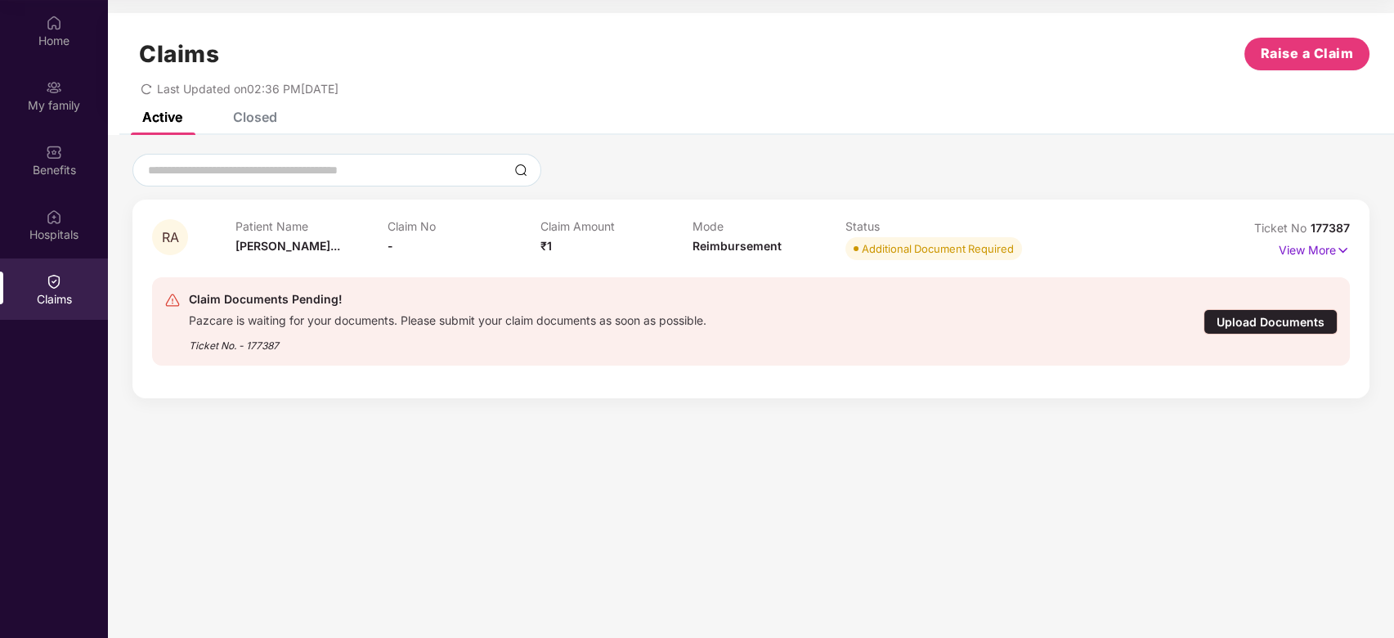
click at [1272, 317] on div "Upload Documents" at bounding box center [1271, 321] width 134 height 25
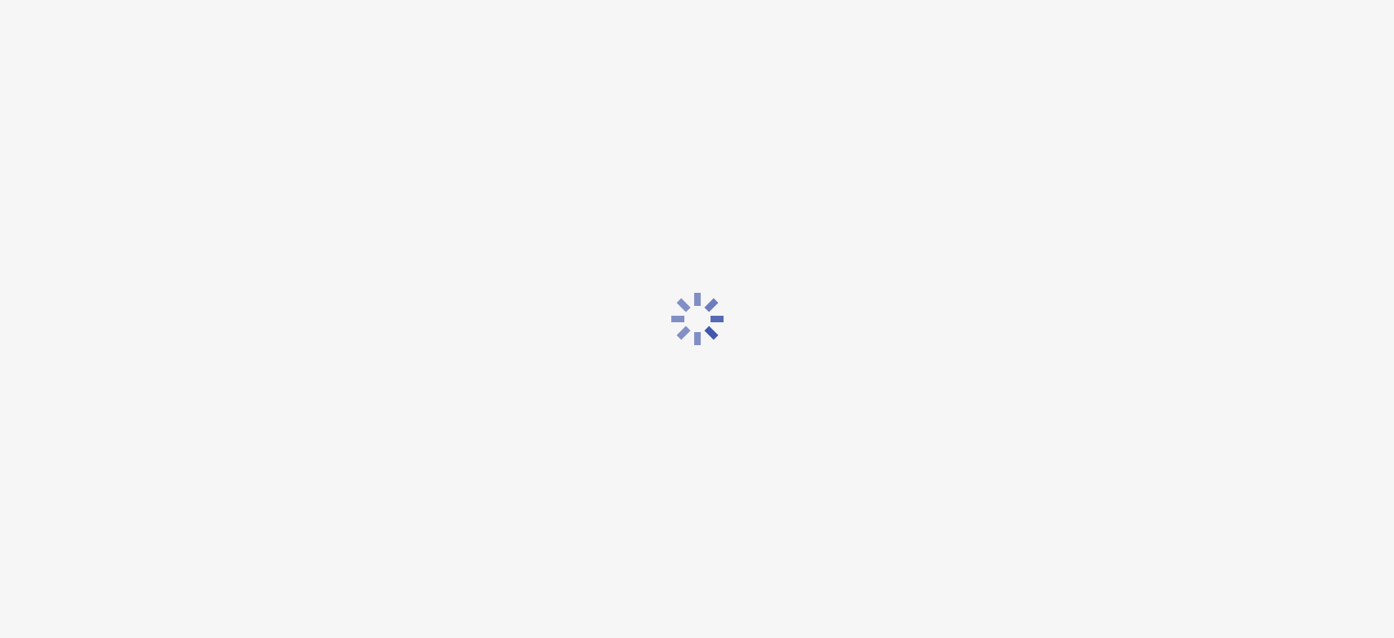
scroll to position [39, 0]
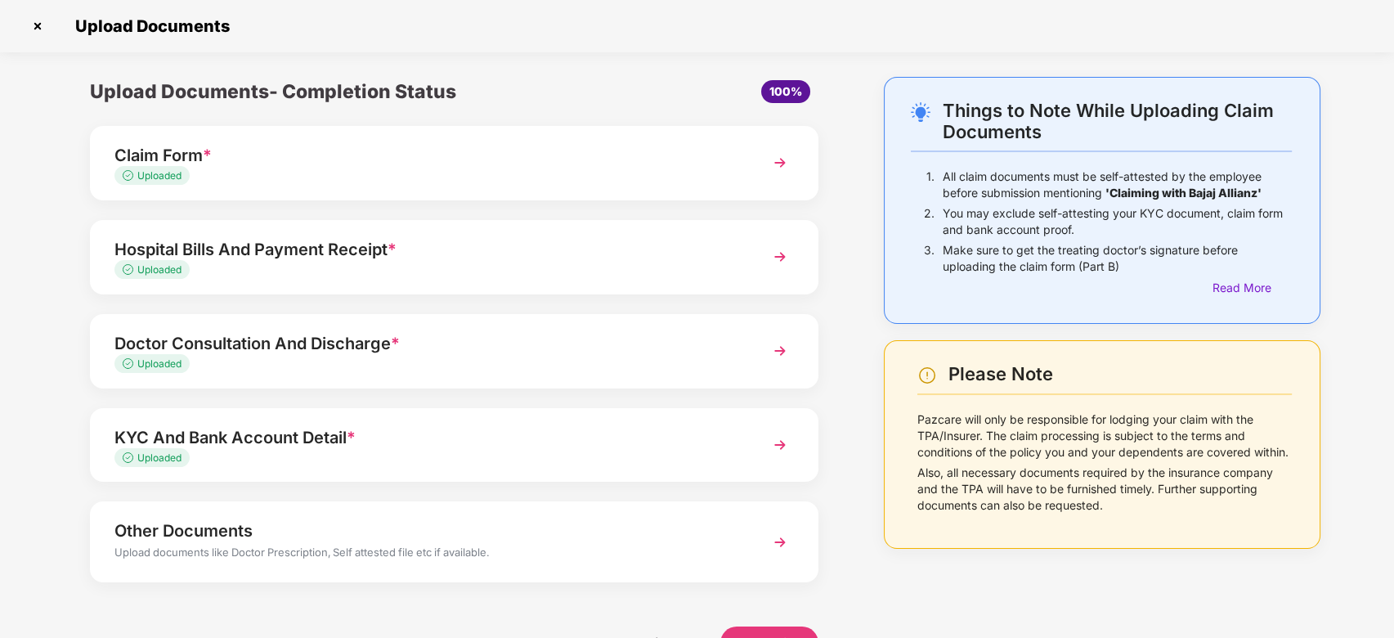
click at [451, 158] on div "Claim Form *" at bounding box center [425, 155] width 622 height 26
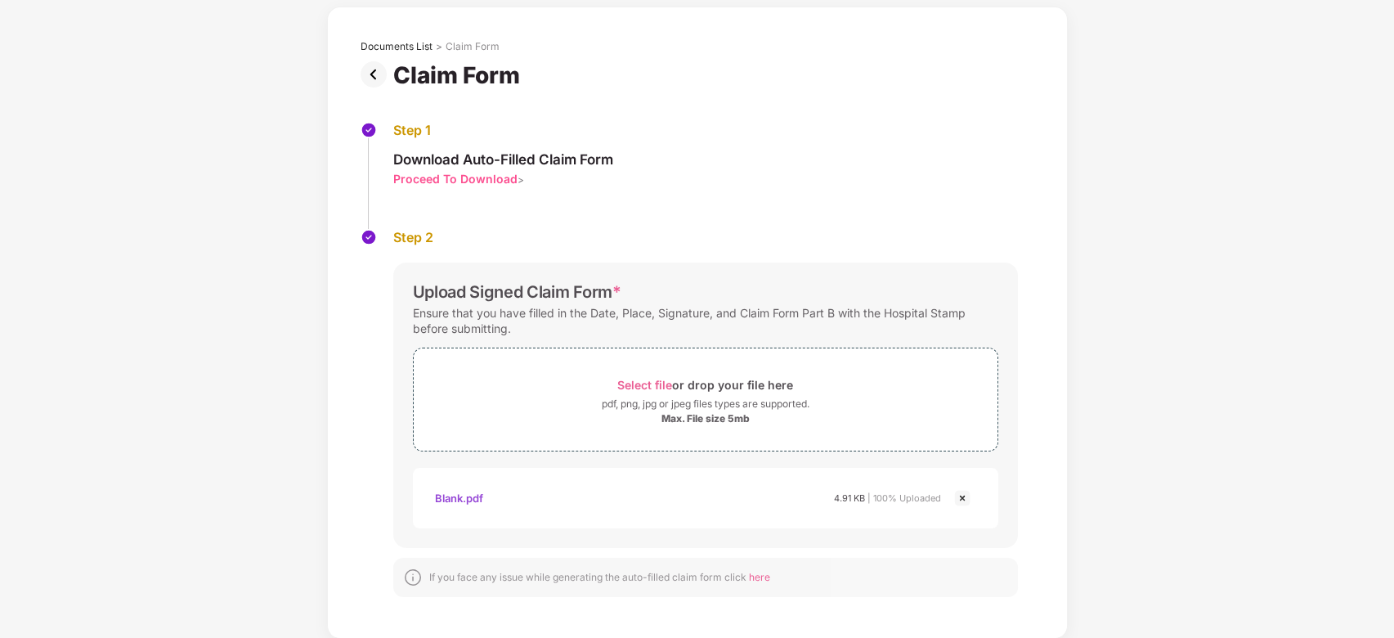
click at [966, 497] on img at bounding box center [963, 498] width 20 height 20
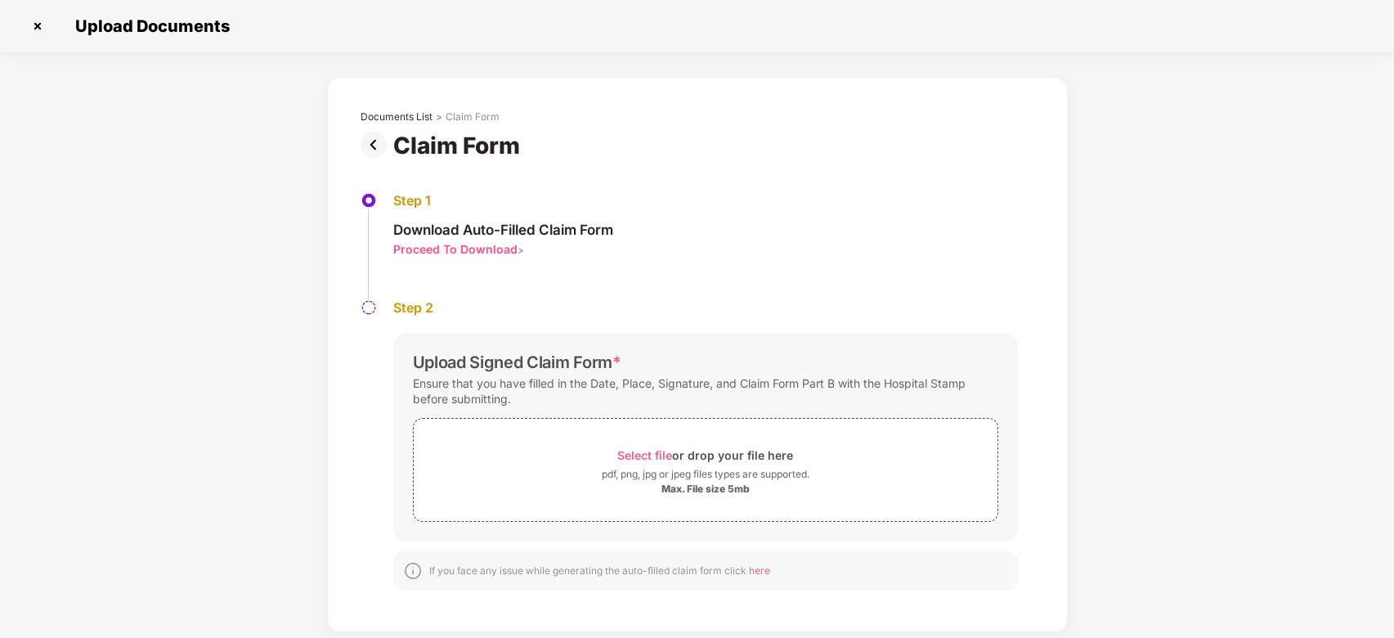
scroll to position [0, 0]
click at [657, 453] on span "Select file" at bounding box center [644, 455] width 55 height 14
click at [639, 446] on div "Select file or drop your file here" at bounding box center [705, 455] width 176 height 22
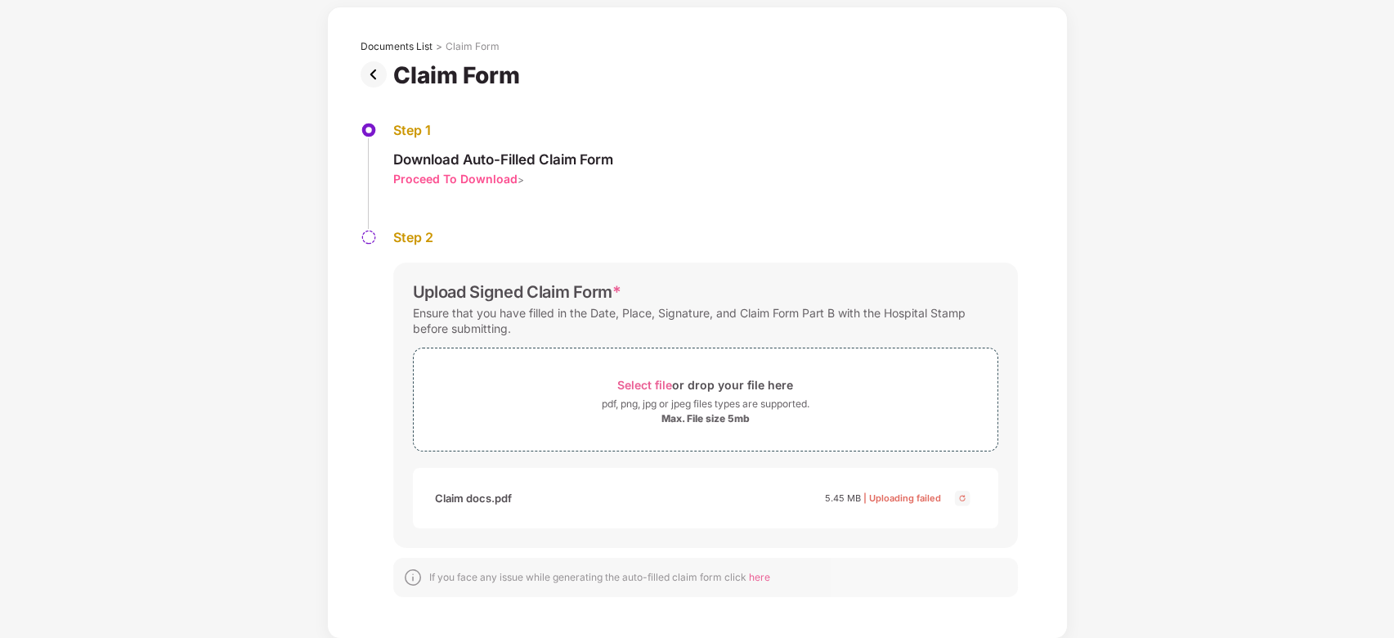
click at [959, 496] on img at bounding box center [963, 498] width 20 height 20
click at [648, 378] on span "Select file" at bounding box center [644, 385] width 55 height 14
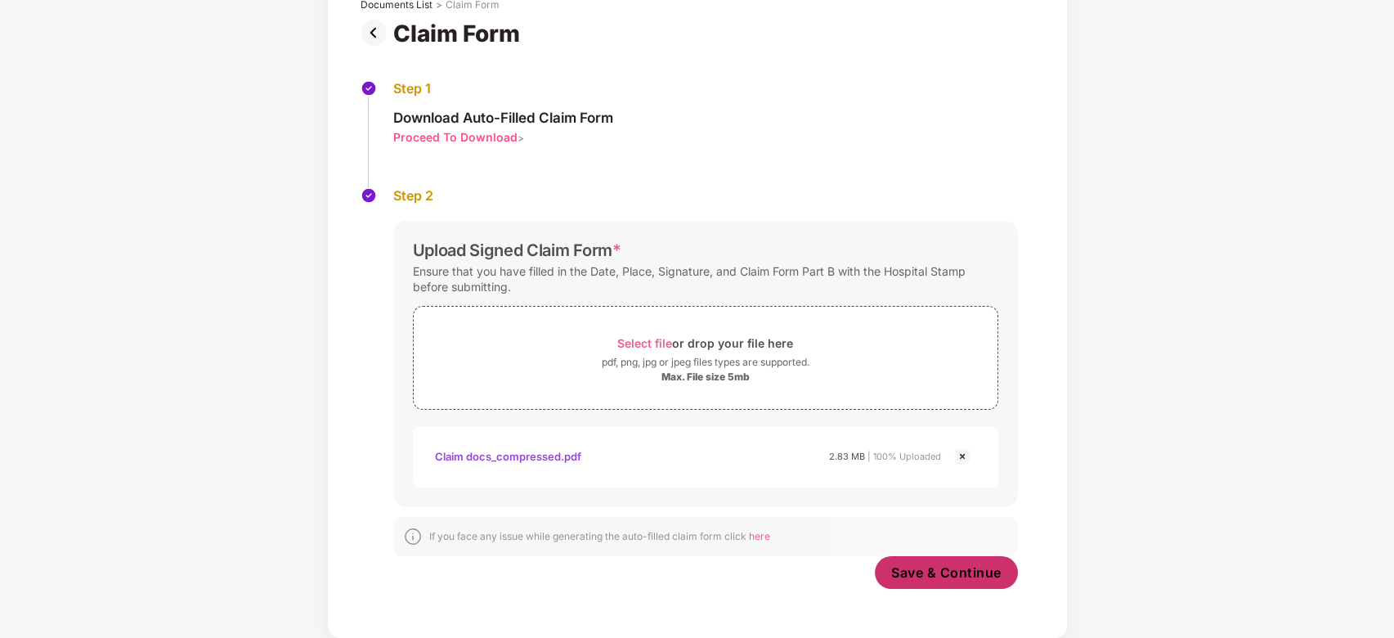
scroll to position [111, 0]
click at [967, 566] on span "Save & Continue" at bounding box center [946, 573] width 110 height 18
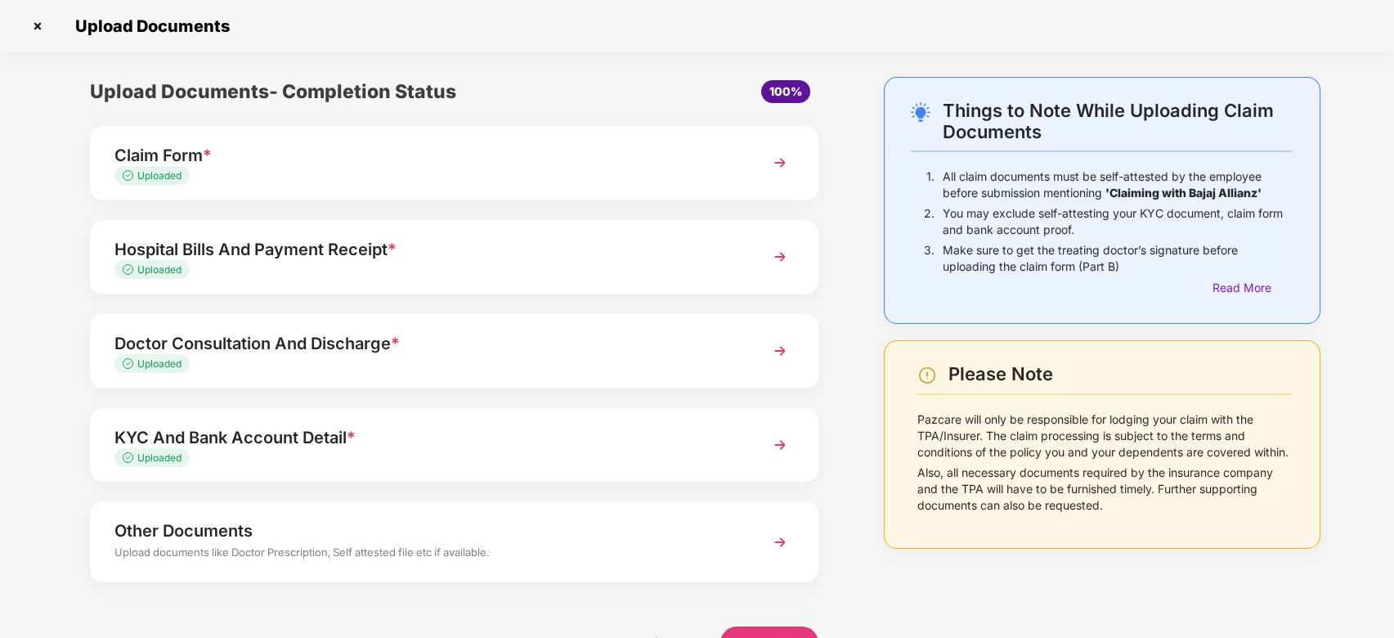
scroll to position [45, 0]
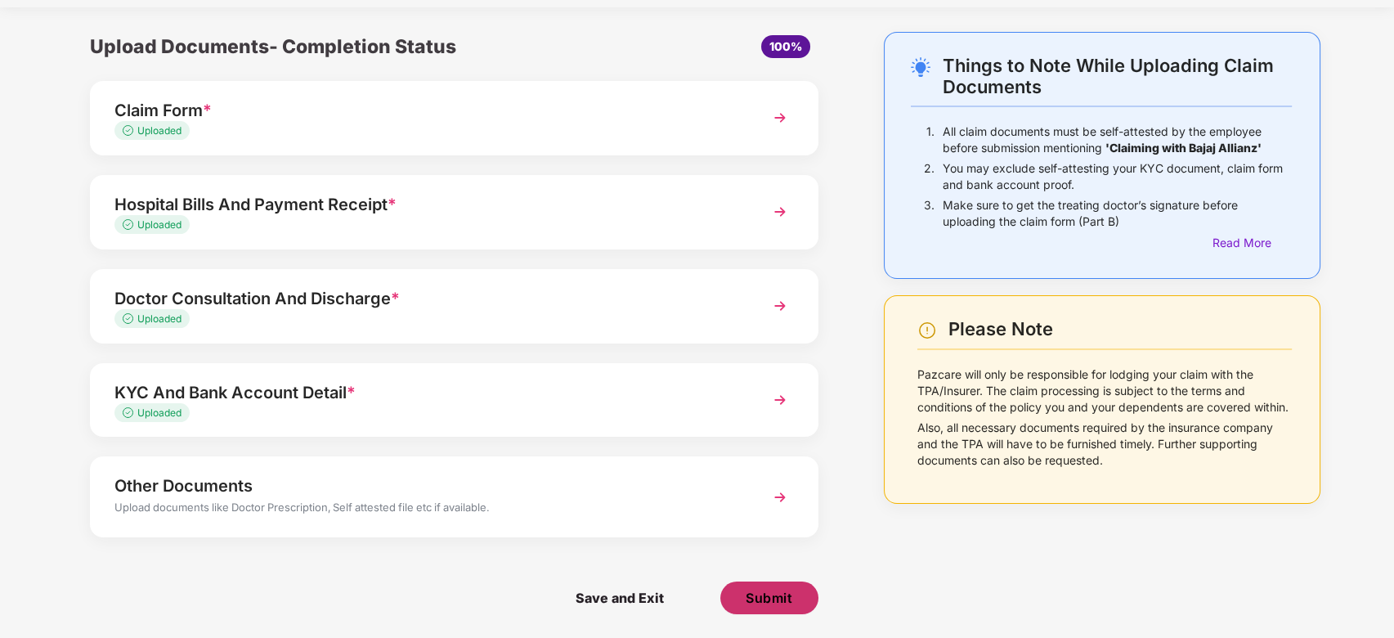
click at [796, 599] on button "Submit" at bounding box center [769, 597] width 98 height 33
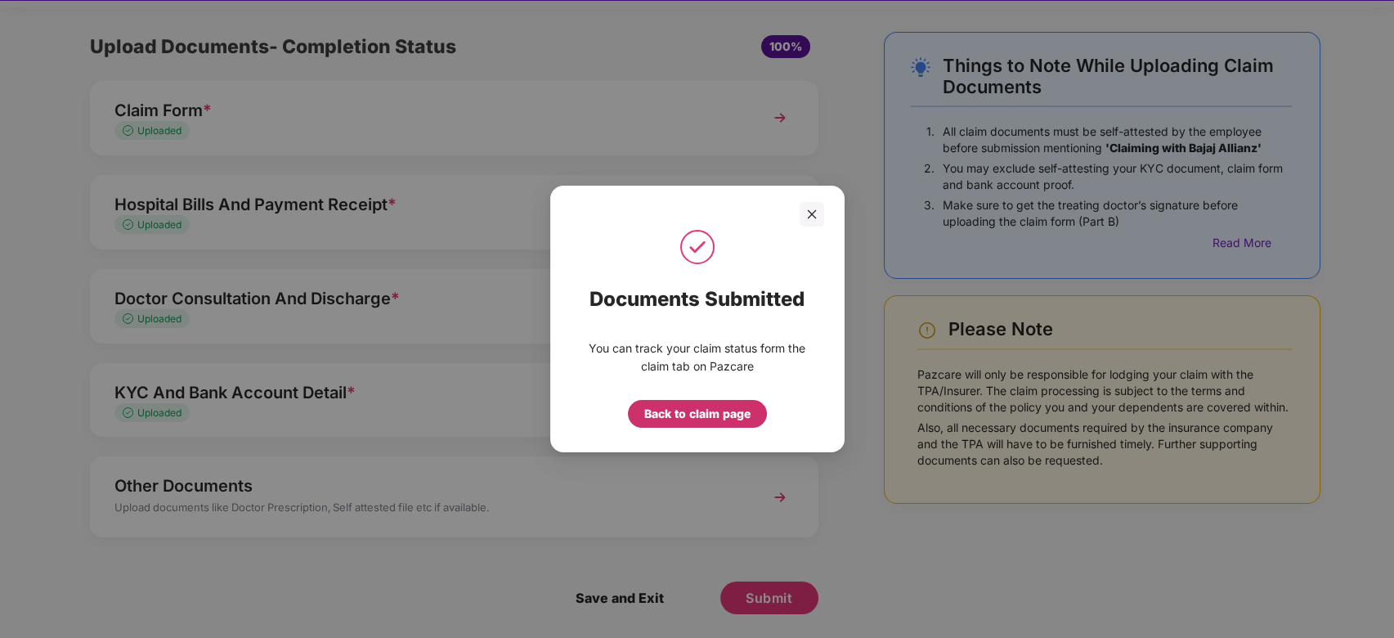
click at [707, 414] on div "Back to claim page" at bounding box center [697, 414] width 106 height 18
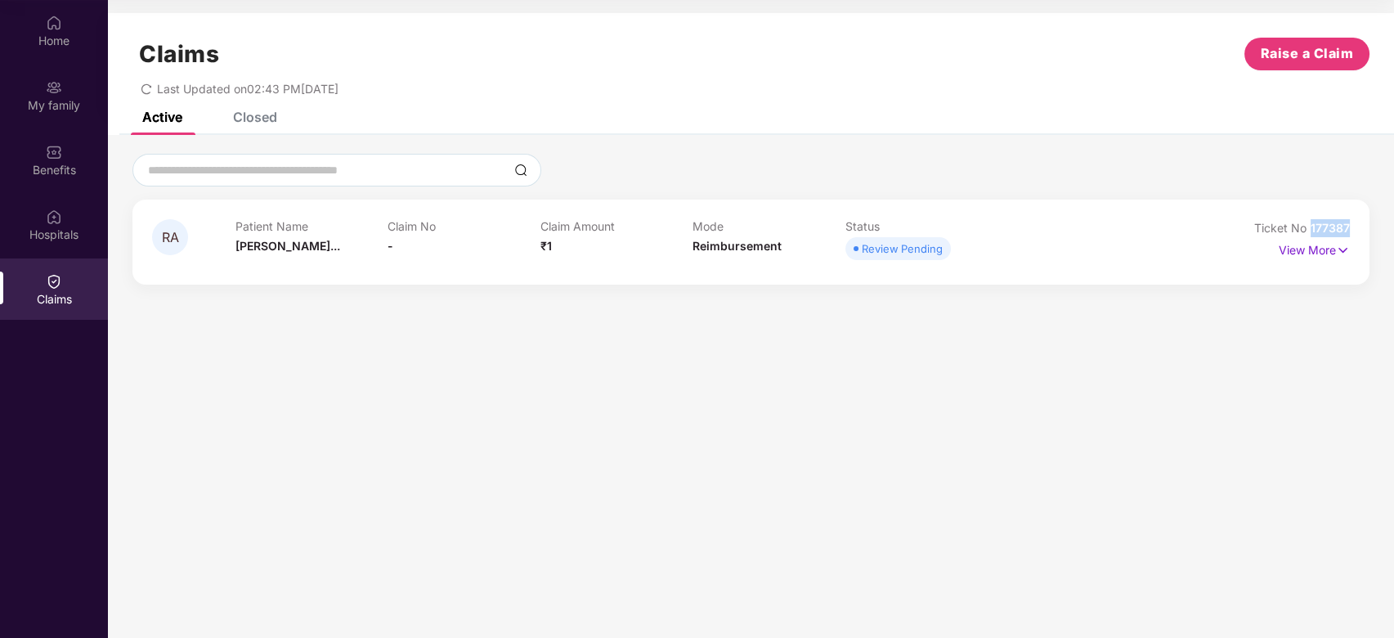
drag, startPoint x: 1308, startPoint y: 225, endPoint x: 1356, endPoint y: 222, distance: 47.5
click at [1356, 222] on div "RA Patient Name Revathi Anand... Claim No - Claim Amount ₹1 Mode Reimbursement …" at bounding box center [750, 242] width 1237 height 85
copy span "177387"
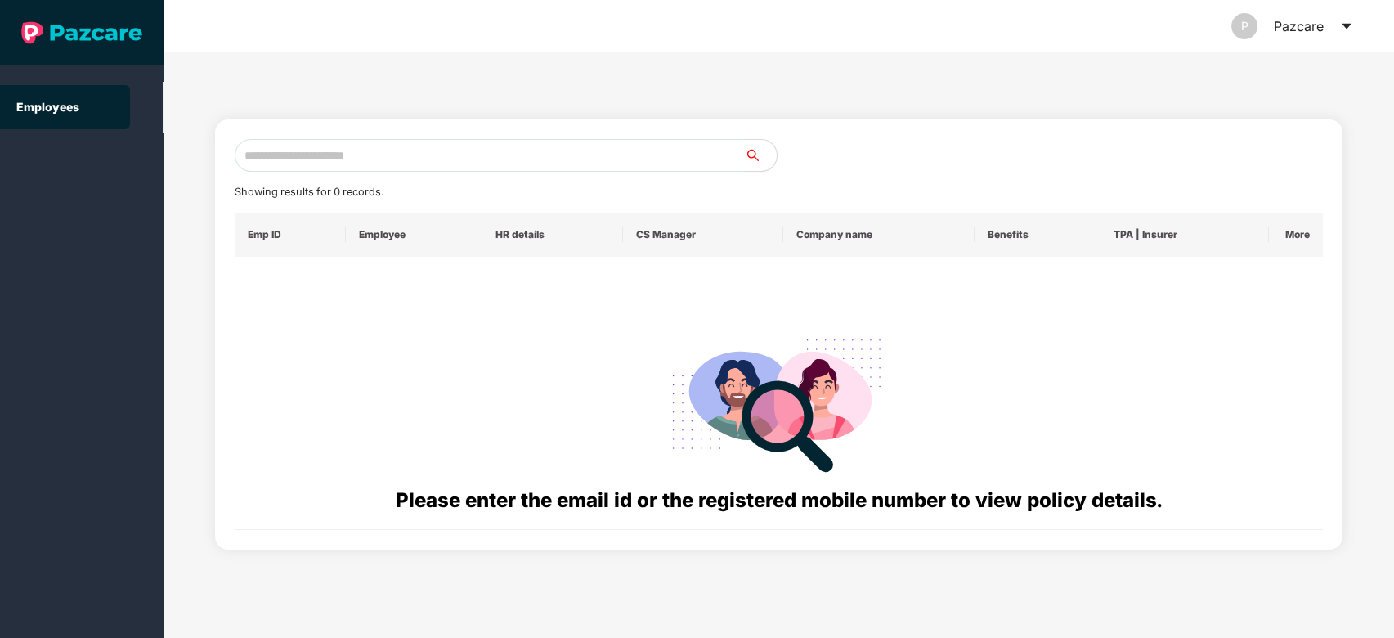
click at [500, 159] on input "text" at bounding box center [490, 155] width 510 height 33
paste input "**********"
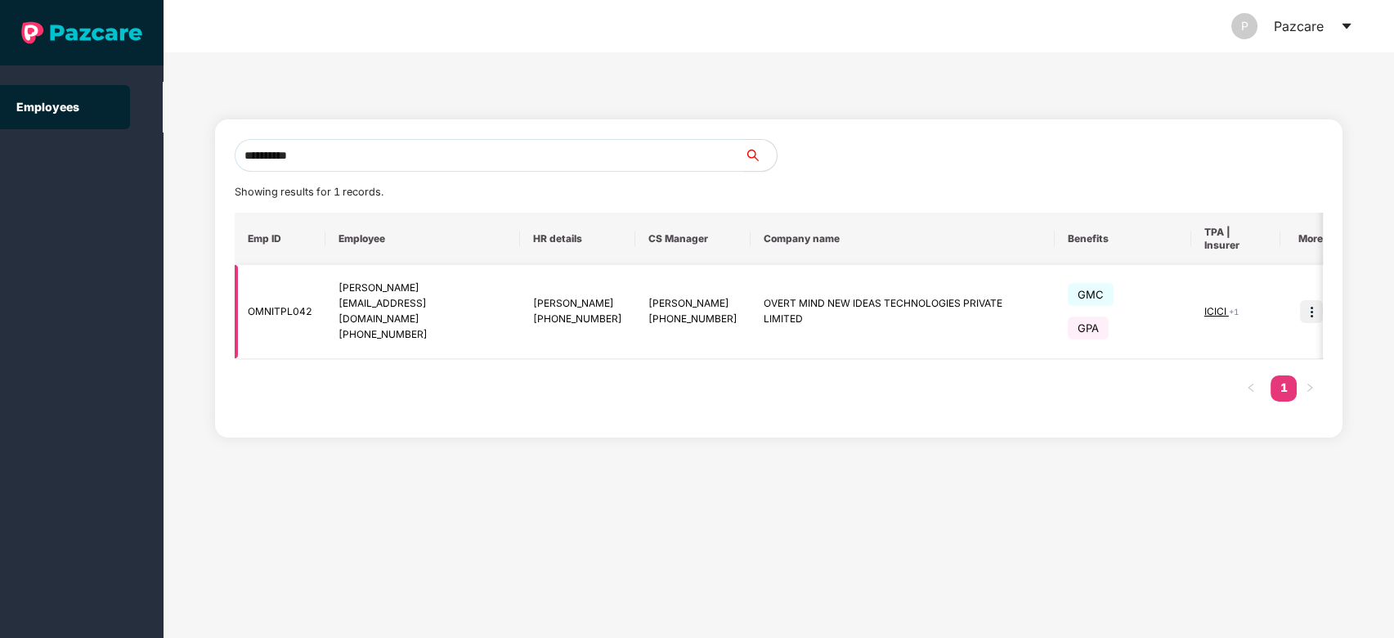
type input "**********"
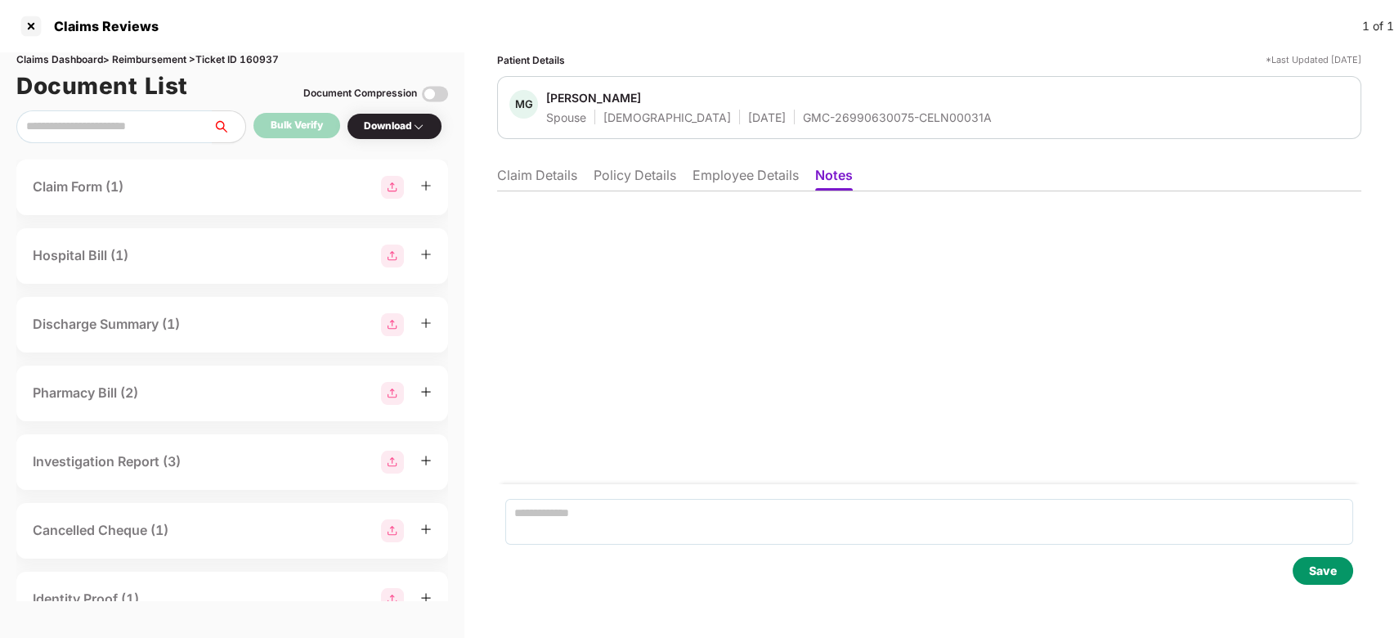
click at [543, 185] on li "Claim Details" at bounding box center [537, 179] width 80 height 24
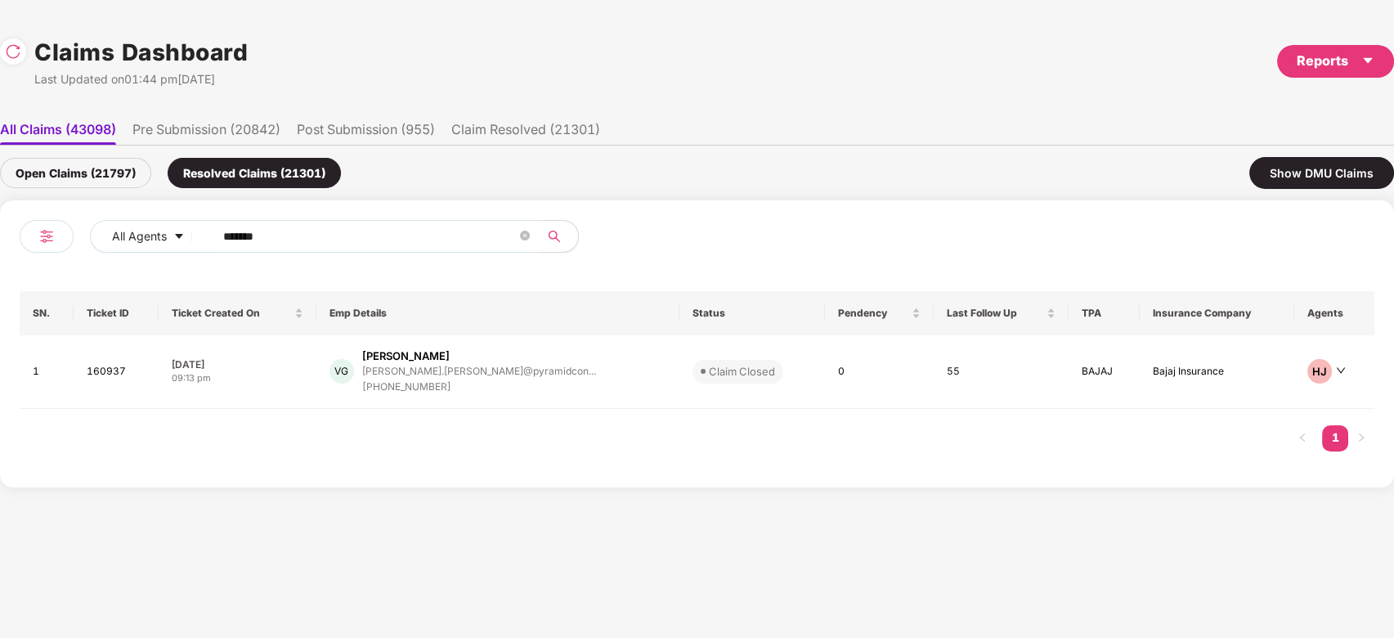
click at [343, 227] on input "******" at bounding box center [370, 236] width 294 height 25
paste input "**********"
type input "**********"
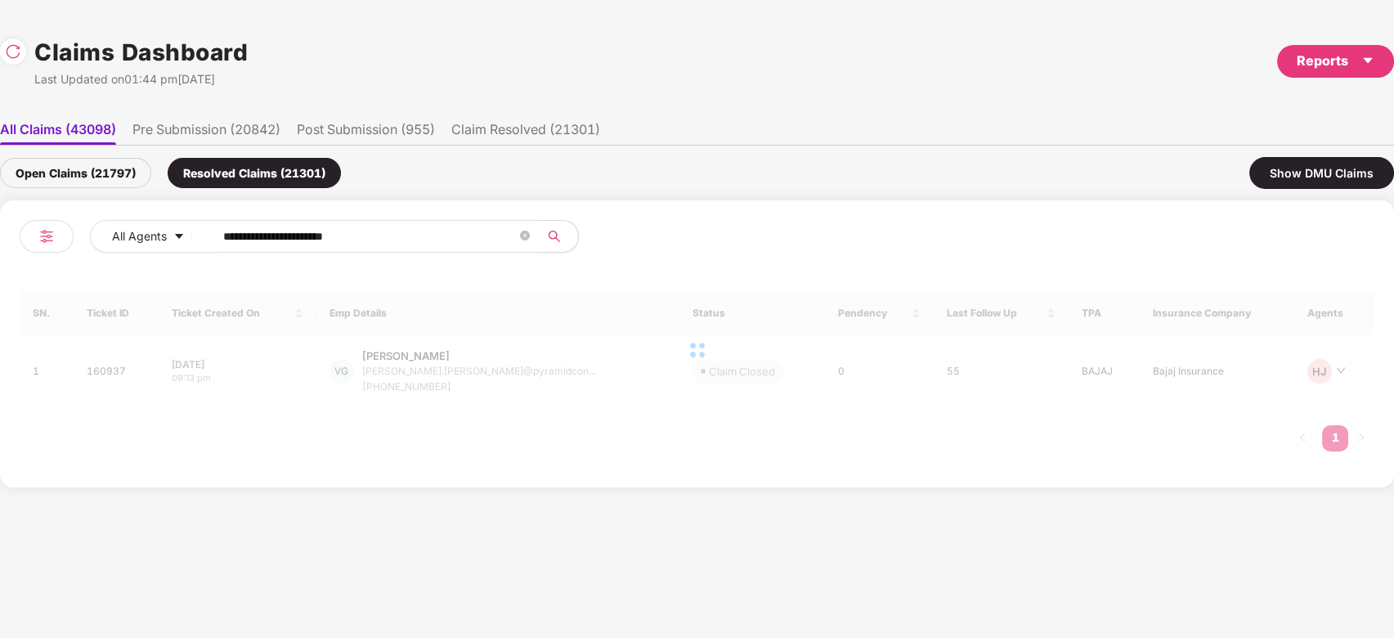
click at [107, 169] on div "Open Claims (21797)" at bounding box center [75, 173] width 151 height 30
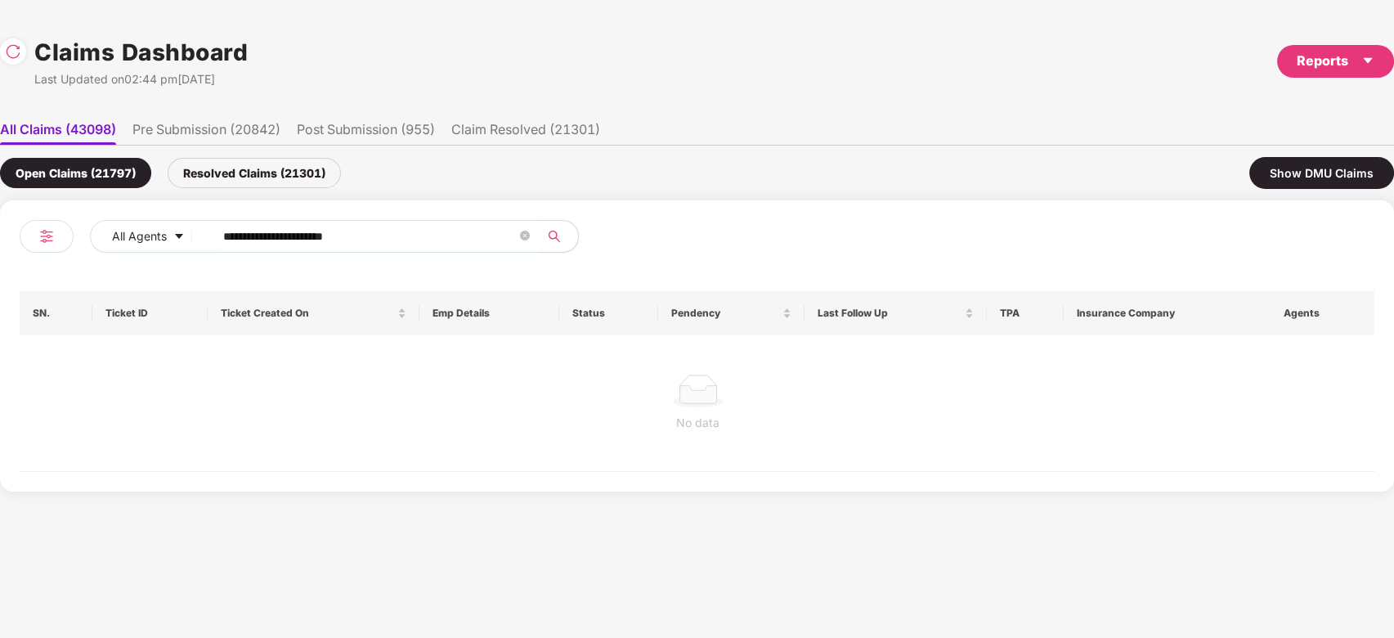
click at [424, 240] on input "**********" at bounding box center [370, 236] width 294 height 25
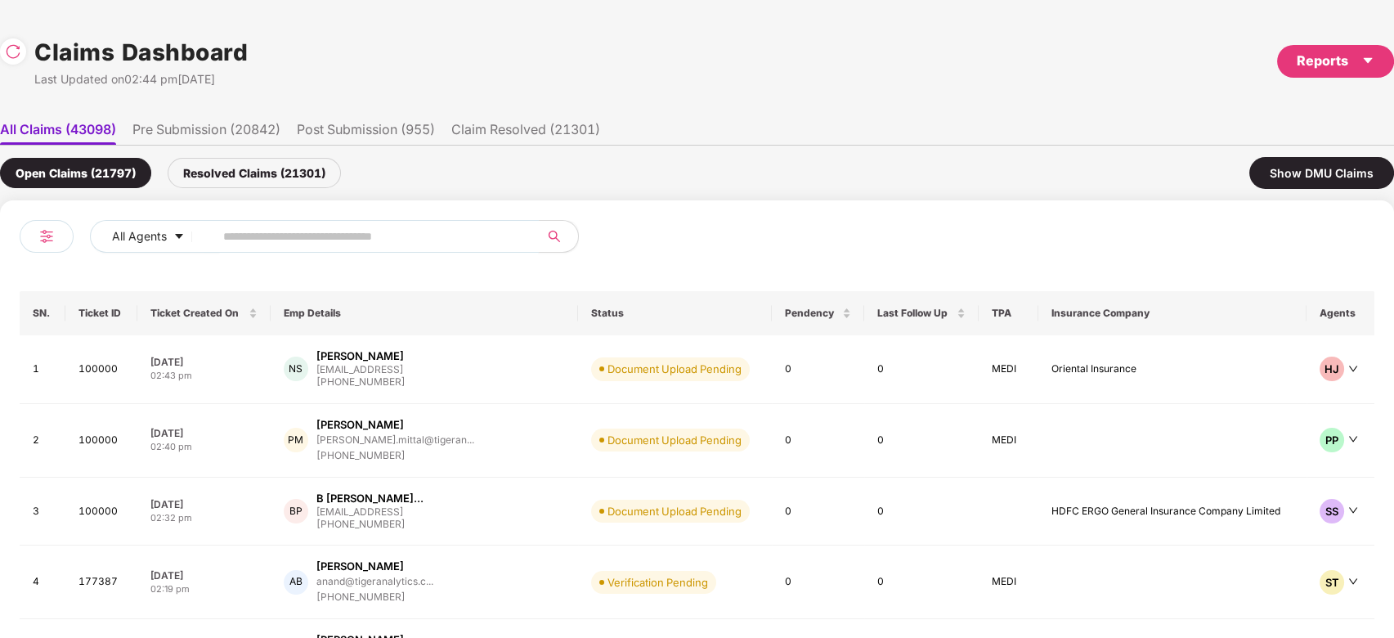
click at [289, 247] on input "text" at bounding box center [370, 236] width 294 height 25
paste input "******"
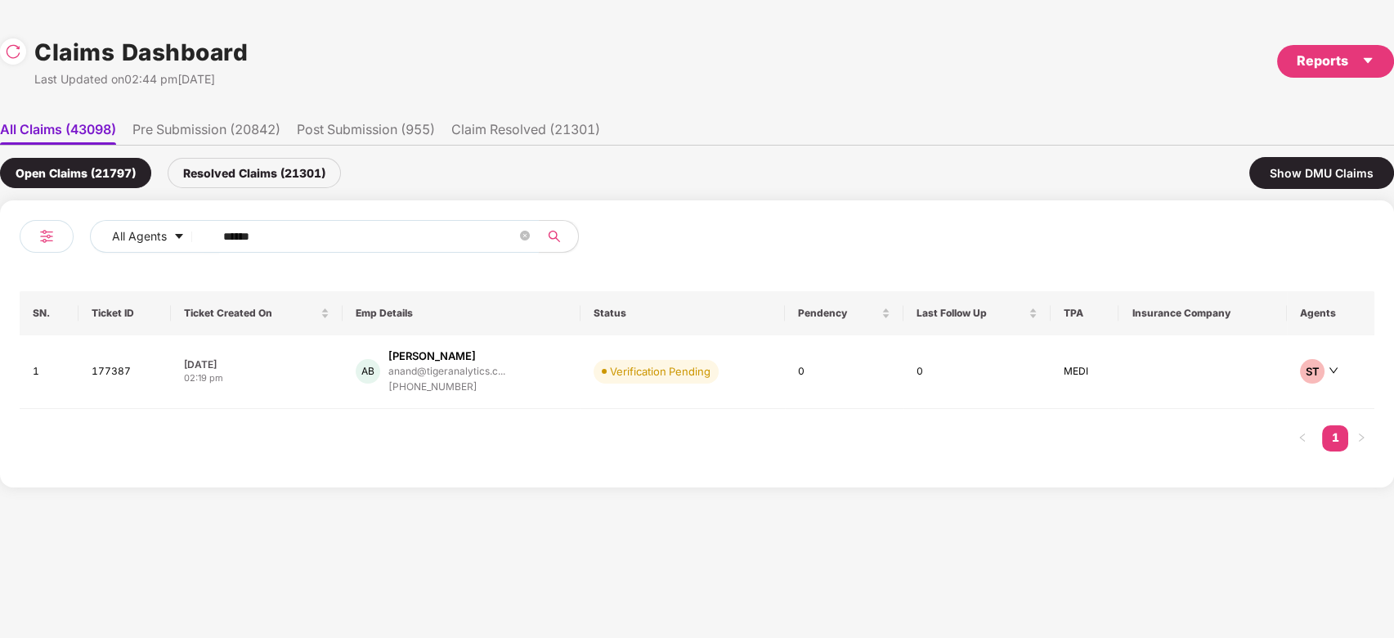
type input "******"
click at [610, 367] on div "Verification Pending" at bounding box center [660, 371] width 101 height 16
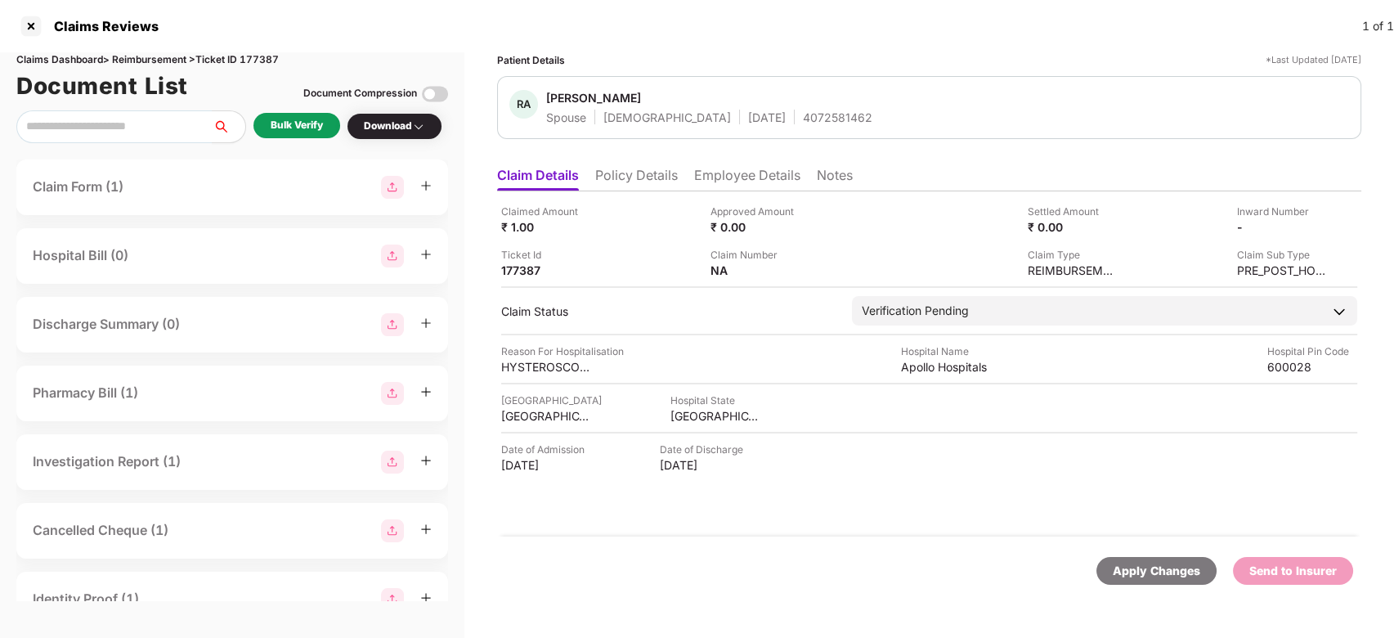
click at [410, 118] on div "Download" at bounding box center [395, 126] width 96 height 27
click at [36, 29] on div at bounding box center [31, 26] width 26 height 26
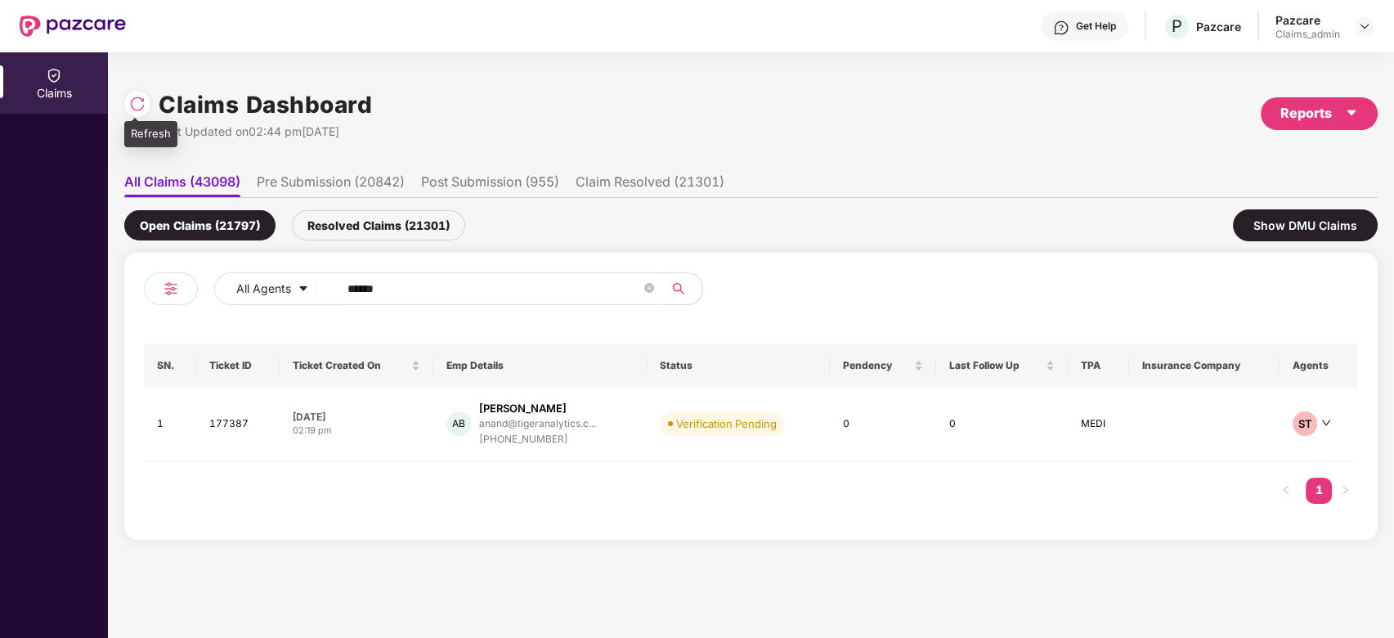
click at [137, 98] on img at bounding box center [137, 104] width 16 height 16
click at [658, 422] on td "Verification Pending" at bounding box center [738, 425] width 183 height 74
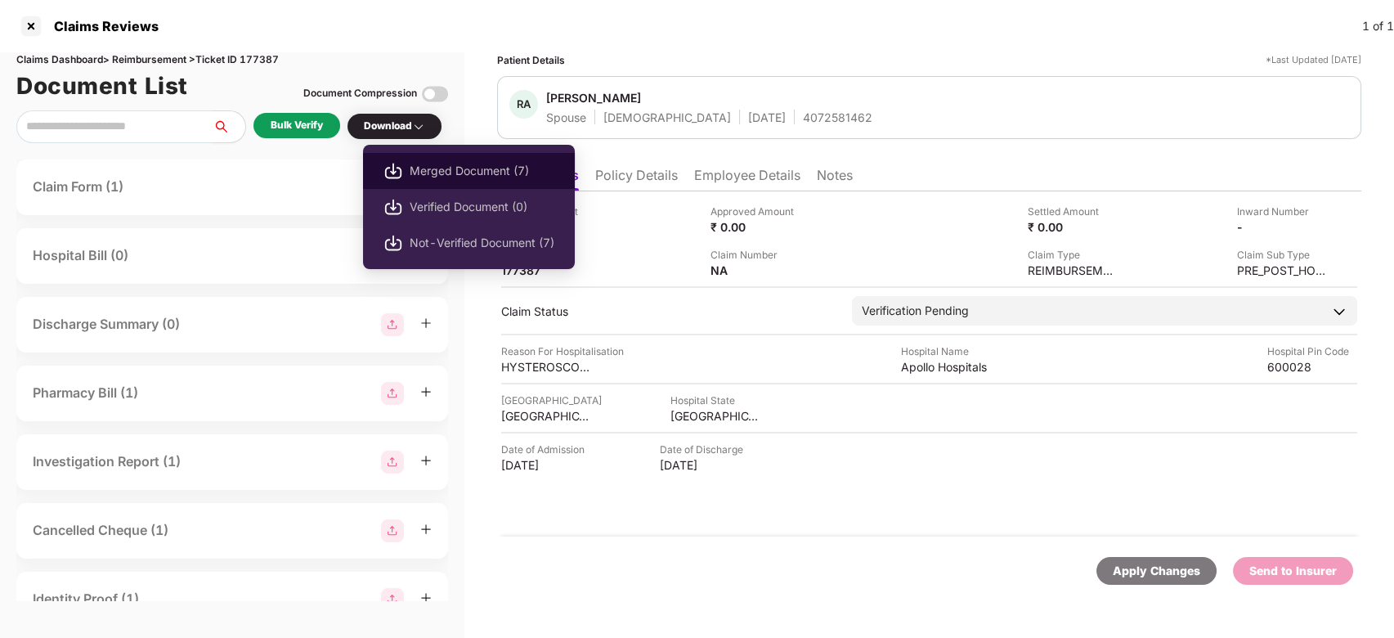
click at [457, 166] on span "Merged Document (7)" at bounding box center [482, 171] width 145 height 18
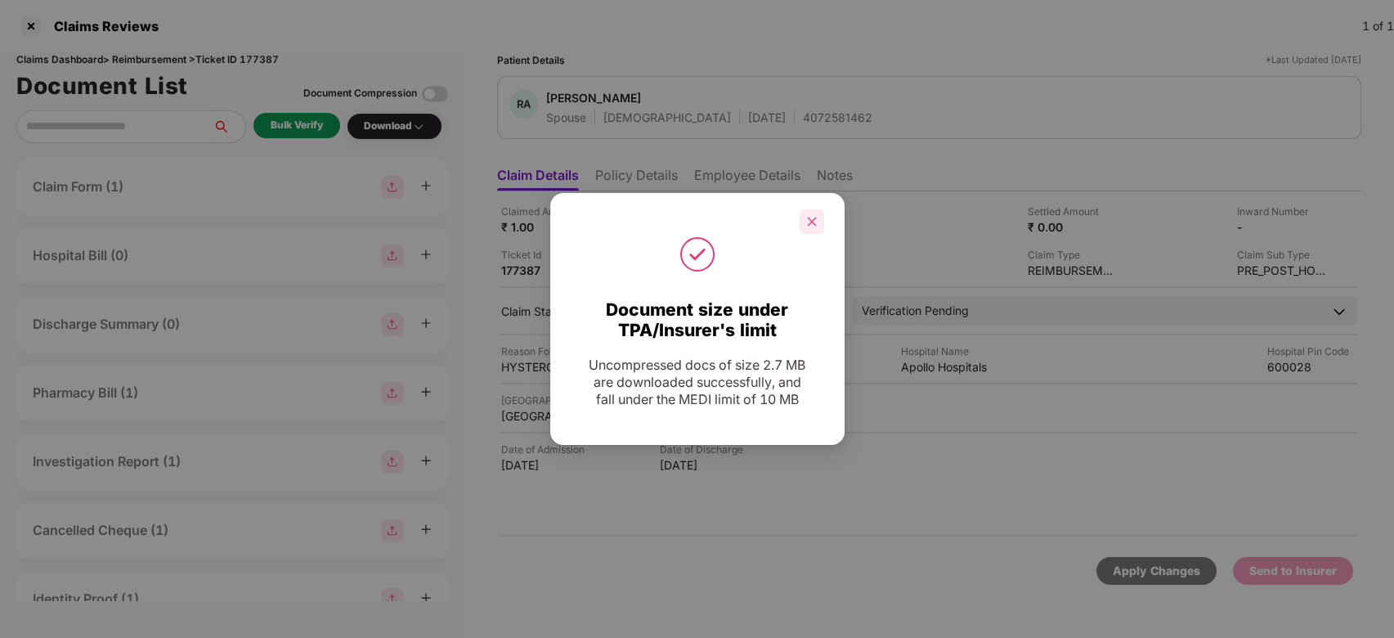
click at [806, 218] on icon "close" at bounding box center [811, 221] width 11 height 11
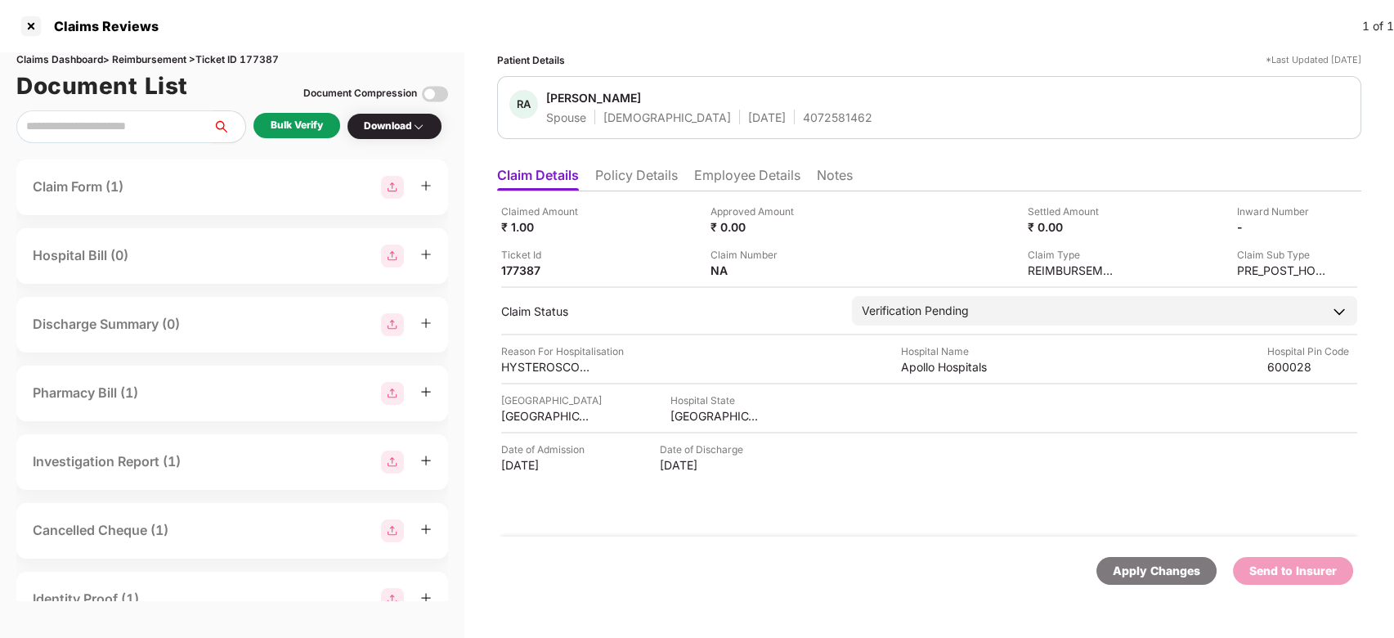
click at [312, 132] on div "Bulk Verify" at bounding box center [297, 126] width 52 height 16
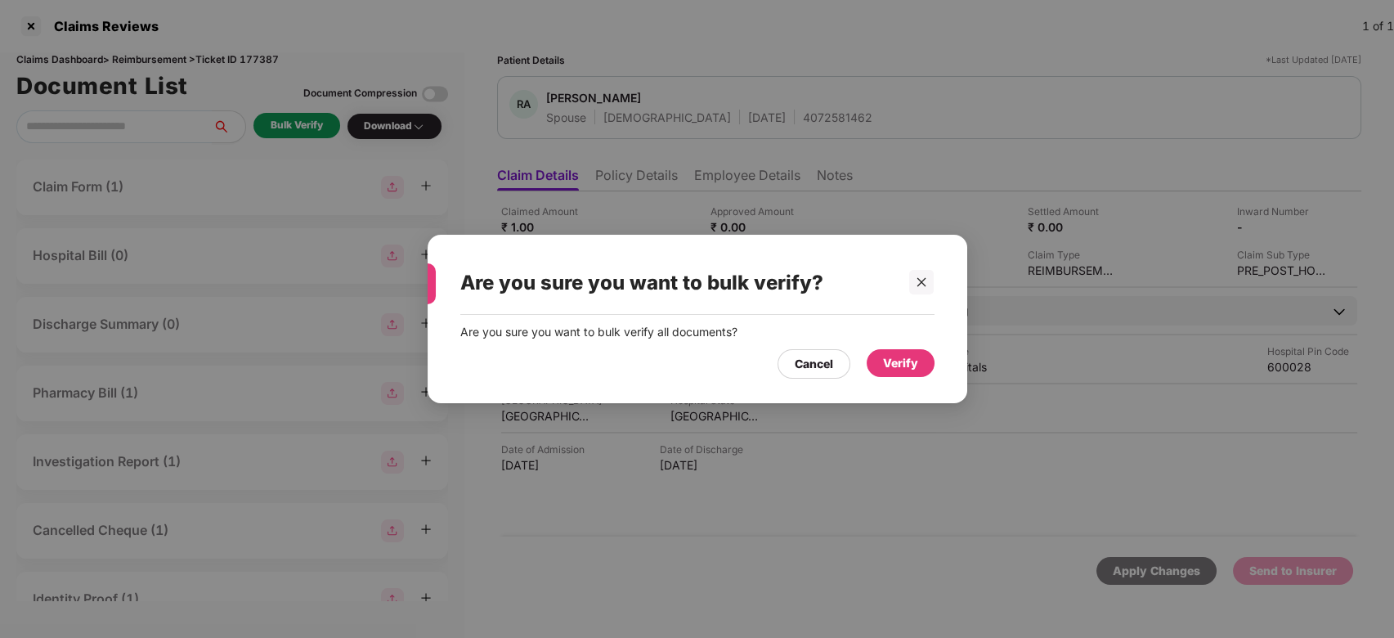
click at [912, 369] on div "Verify" at bounding box center [900, 363] width 35 height 18
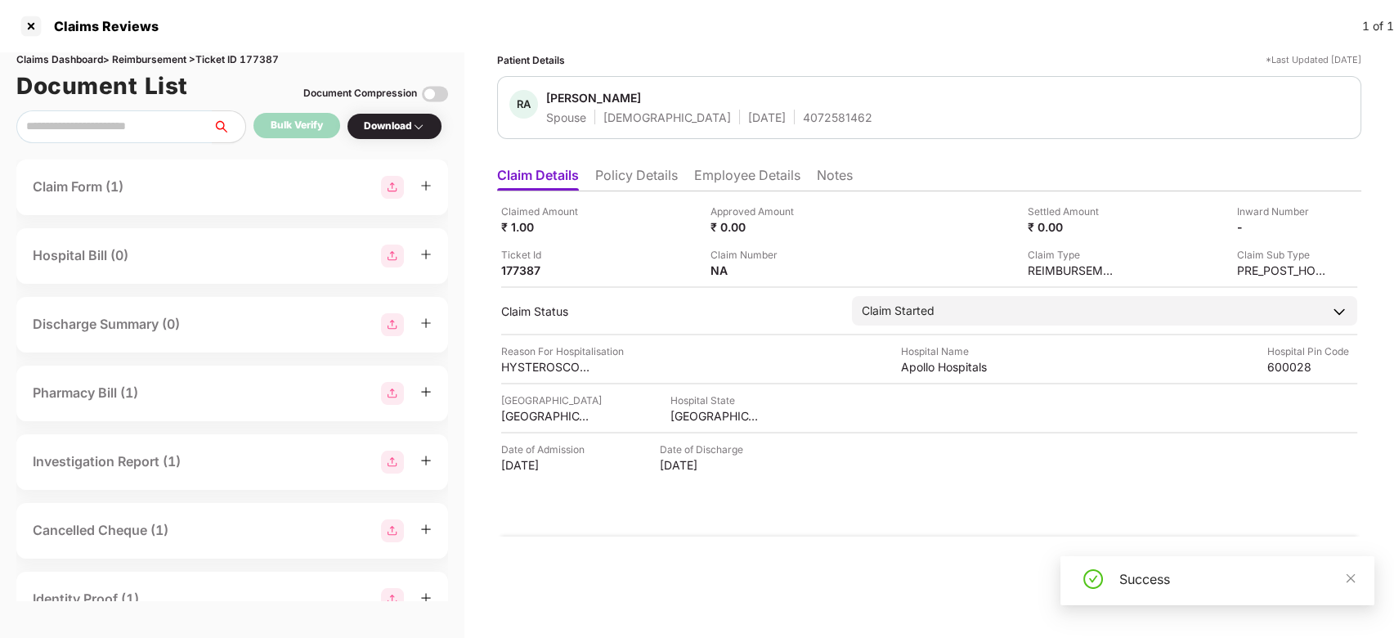
click at [1362, 583] on div "Success" at bounding box center [1218, 580] width 314 height 49
click at [1355, 573] on icon "close" at bounding box center [1350, 577] width 11 height 11
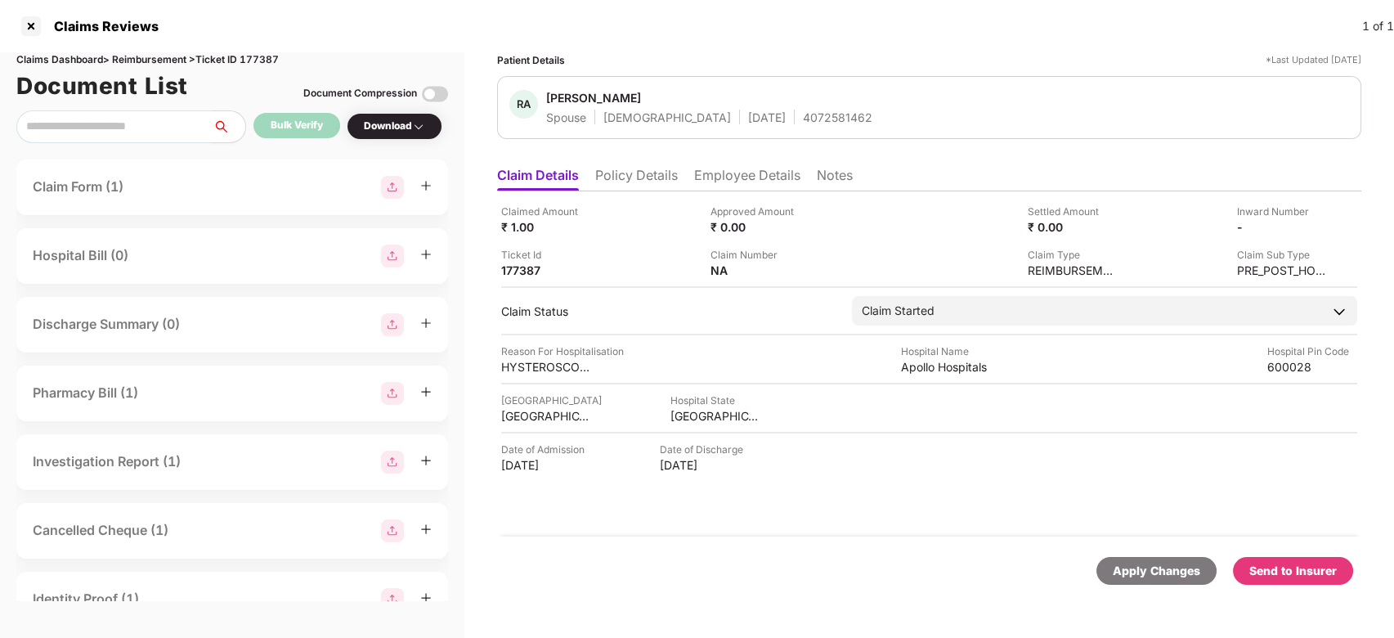
click at [1318, 573] on div "Send to Insurer" at bounding box center [1293, 571] width 87 height 18
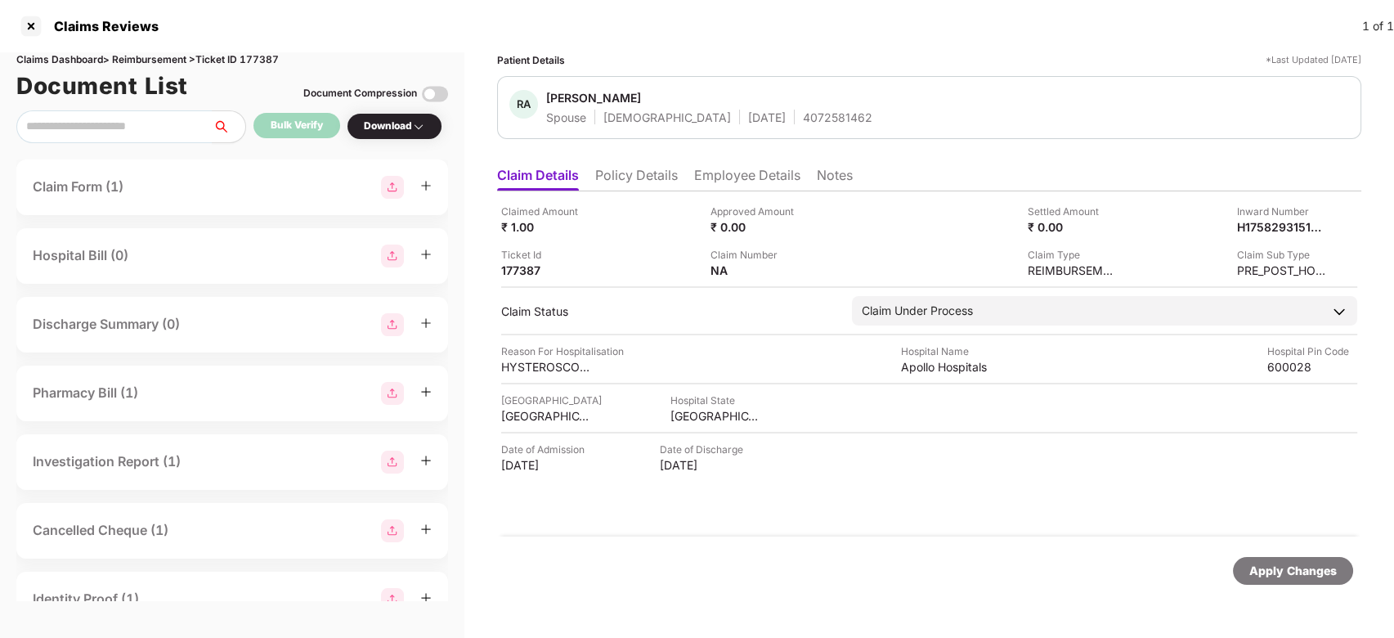
click at [734, 172] on li "Employee Details" at bounding box center [747, 179] width 106 height 24
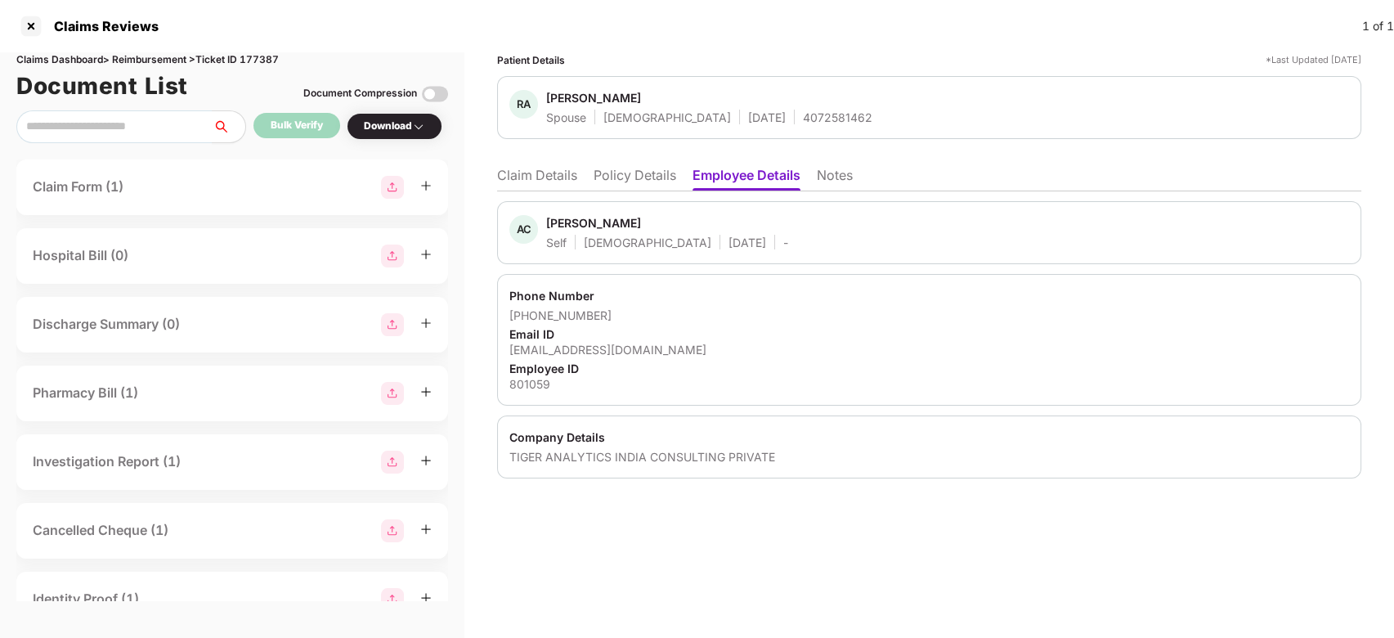
click at [576, 222] on div "[PERSON_NAME]" at bounding box center [593, 223] width 95 height 16
copy div "[PERSON_NAME]"
